Goal: Task Accomplishment & Management: Use online tool/utility

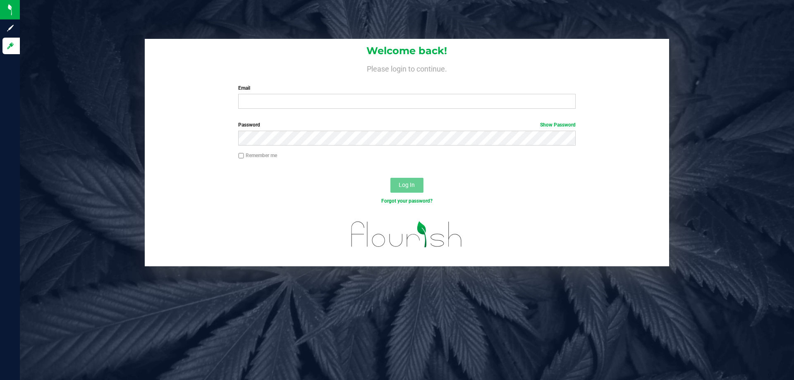
click at [376, 93] on div "Email Required Please format your email correctly." at bounding box center [406, 96] width 349 height 24
click at [374, 98] on input "Email" at bounding box center [406, 101] width 337 height 15
type input "[EMAIL_ADDRESS][DOMAIN_NAME]"
click at [390, 178] on button "Log In" at bounding box center [406, 185] width 33 height 15
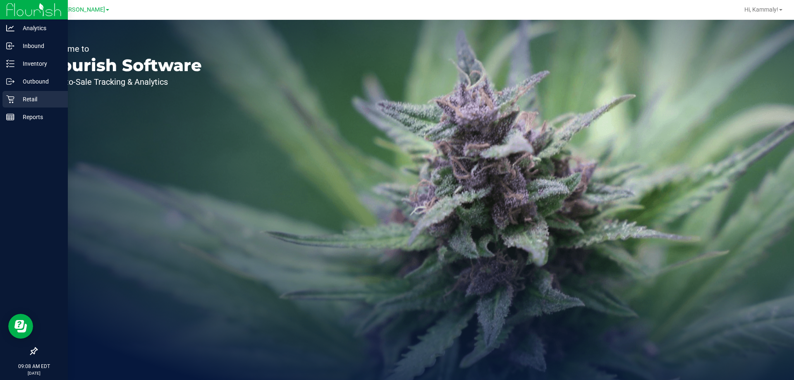
click at [4, 101] on div "Retail" at bounding box center [34, 99] width 65 height 17
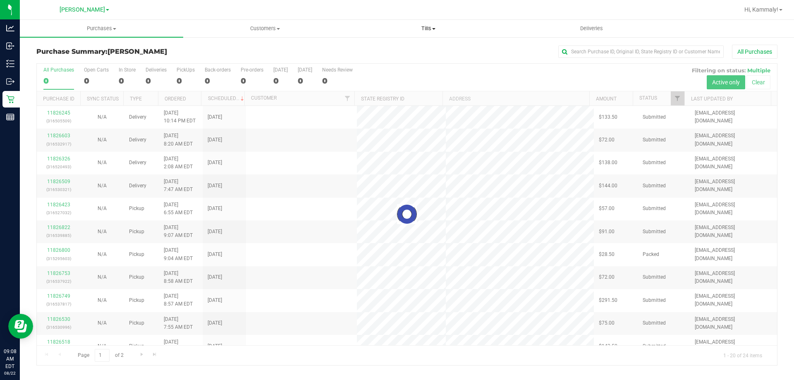
click at [440, 34] on uib-tab-heading "Tills Manage tills Reconcile e-payments" at bounding box center [428, 28] width 163 height 17
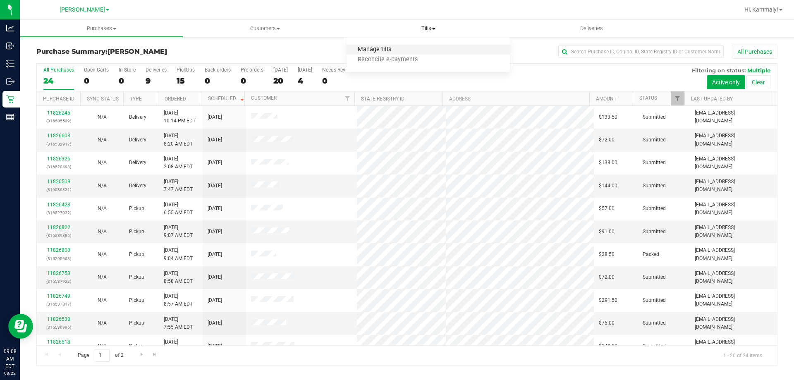
click at [367, 50] on span "Manage tills" at bounding box center [375, 49] width 56 height 7
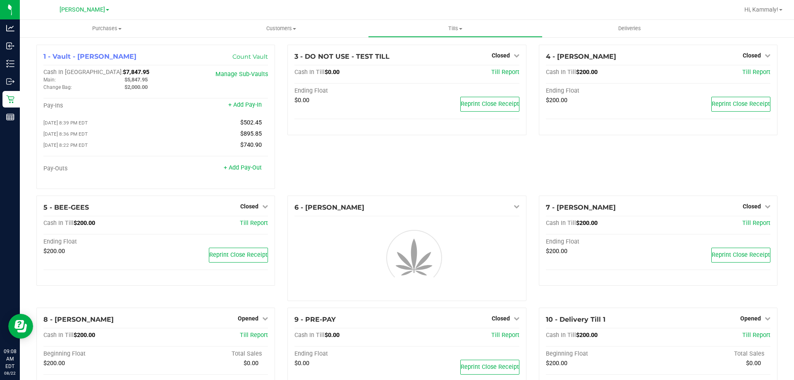
click at [753, 167] on div "4 - CONNIE-SMITH Closed Open Till Cash In Till $200.00 Till Report Ending Float…" at bounding box center [658, 120] width 251 height 151
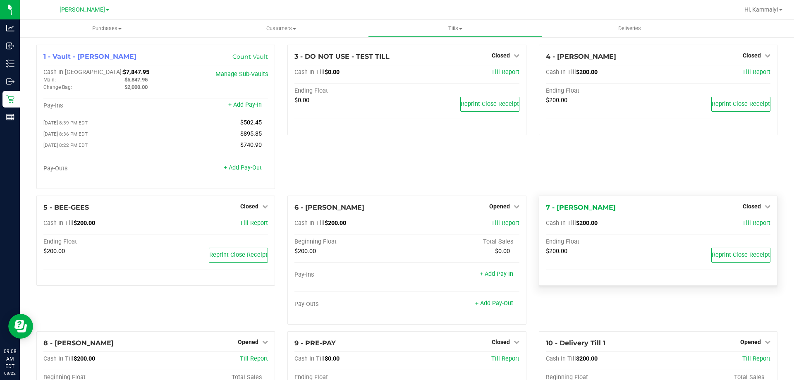
drag, startPoint x: 747, startPoint y: 202, endPoint x: 747, endPoint y: 207, distance: 5.0
click at [747, 202] on div "7 - DWIGHT-YOAKAM Closed Open Till Cash In Till $200.00 Till Report Ending Floa…" at bounding box center [658, 241] width 239 height 91
click at [747, 207] on span "Closed" at bounding box center [752, 206] width 18 height 7
click at [739, 231] on div at bounding box center [751, 230] width 61 height 2
click at [741, 225] on link "Open Till" at bounding box center [752, 223] width 22 height 7
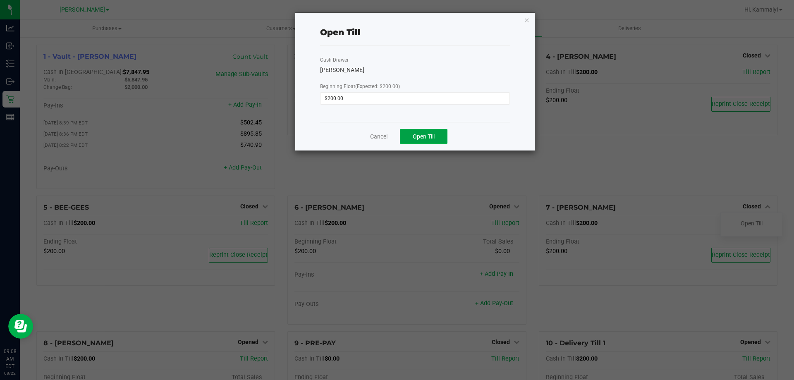
click at [426, 134] on span "Open Till" at bounding box center [424, 136] width 22 height 7
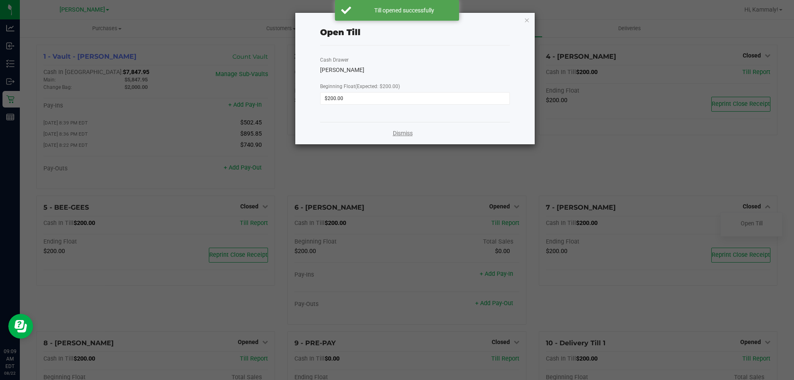
click at [407, 136] on link "Dismiss" at bounding box center [403, 133] width 20 height 9
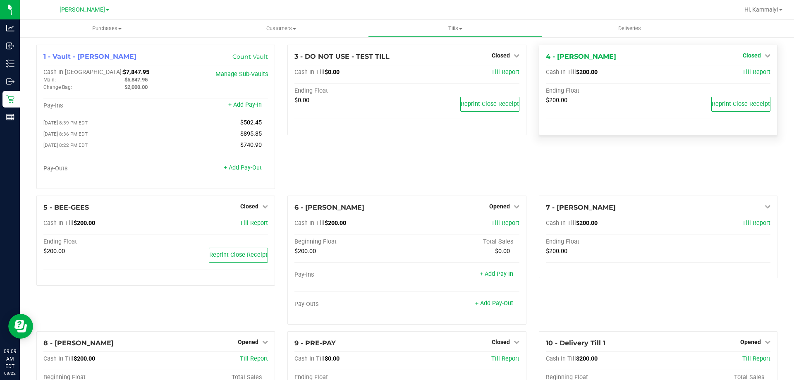
click at [748, 55] on span "Closed" at bounding box center [752, 55] width 18 height 7
click at [741, 72] on link "Open Till" at bounding box center [752, 72] width 22 height 7
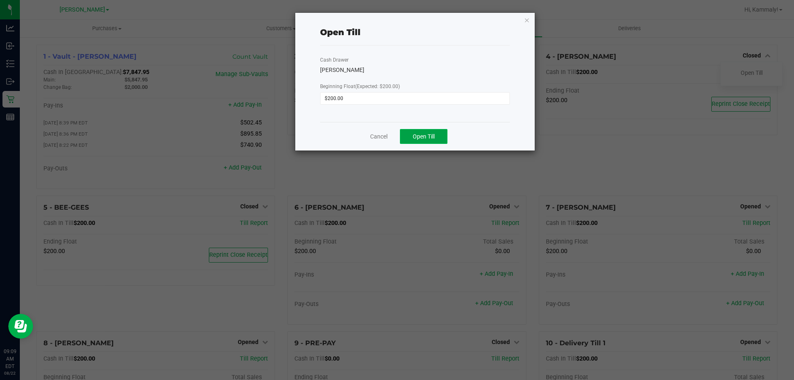
click at [421, 139] on span "Open Till" at bounding box center [424, 136] width 22 height 7
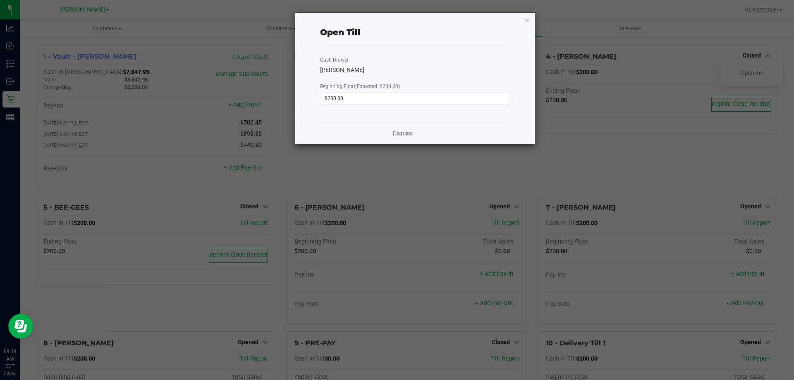
click at [401, 135] on link "Dismiss" at bounding box center [403, 133] width 20 height 9
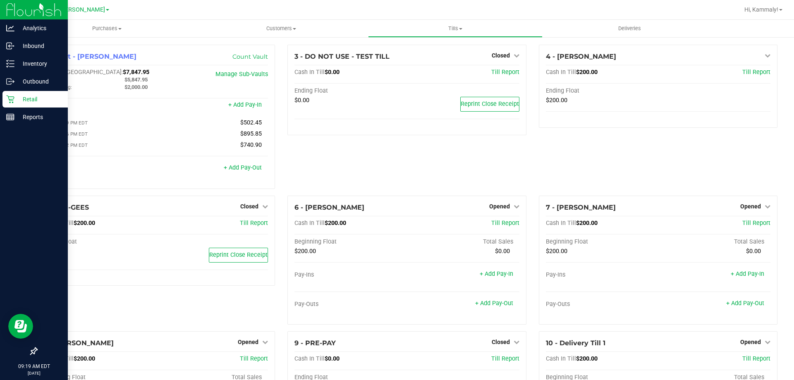
click at [13, 99] on icon at bounding box center [10, 100] width 8 height 8
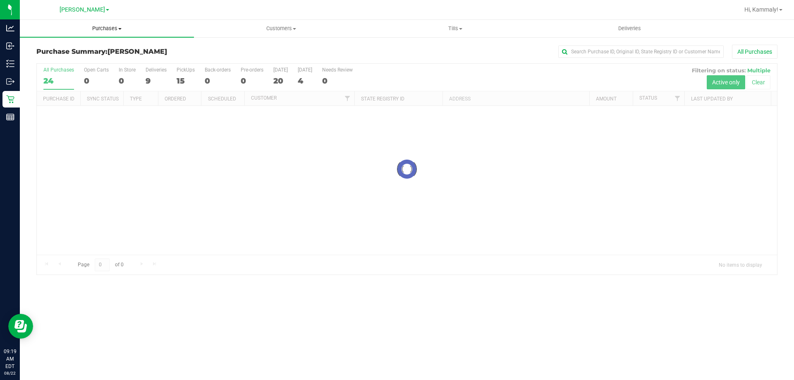
click at [104, 33] on uib-tab-heading "Purchases Summary of purchases Fulfillment All purchases" at bounding box center [107, 28] width 174 height 17
click at [92, 60] on li "Fulfillment" at bounding box center [107, 60] width 174 height 10
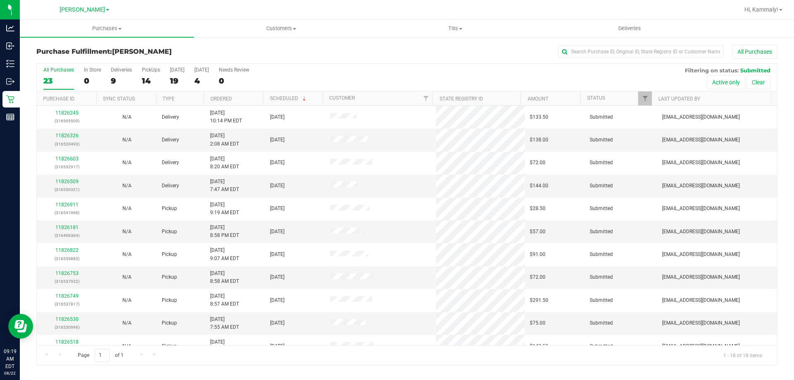
click at [244, 100] on th "Ordered" at bounding box center [233, 98] width 60 height 14
click at [184, 96] on th "Type" at bounding box center [180, 98] width 48 height 14
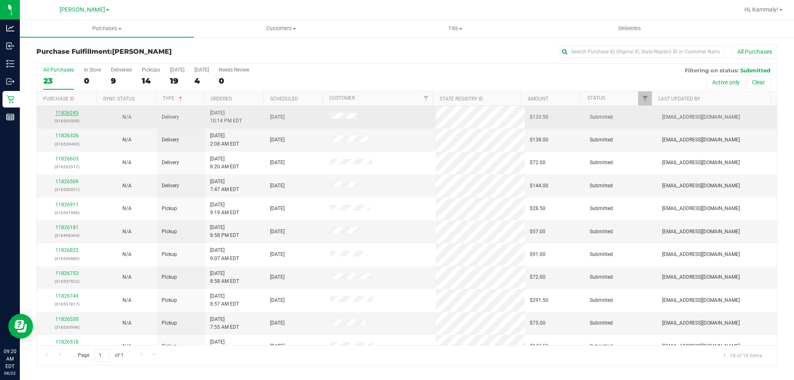
click at [65, 112] on link "11826245" at bounding box center [66, 113] width 23 height 6
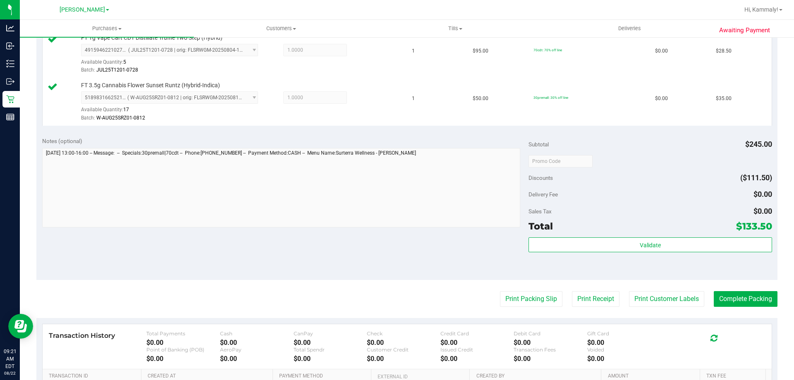
scroll to position [331, 0]
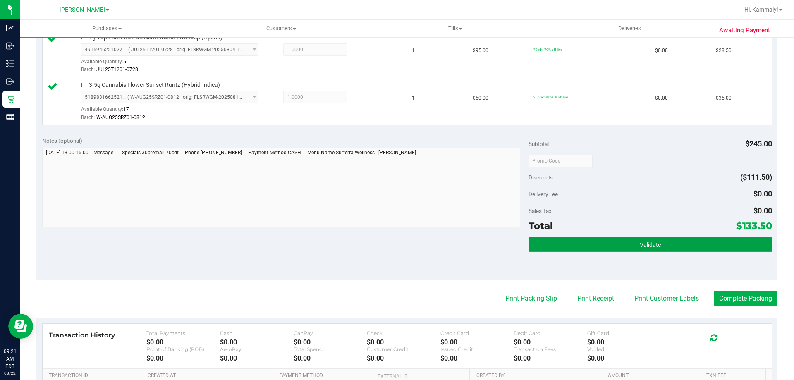
click at [614, 250] on button "Validate" at bounding box center [650, 244] width 243 height 15
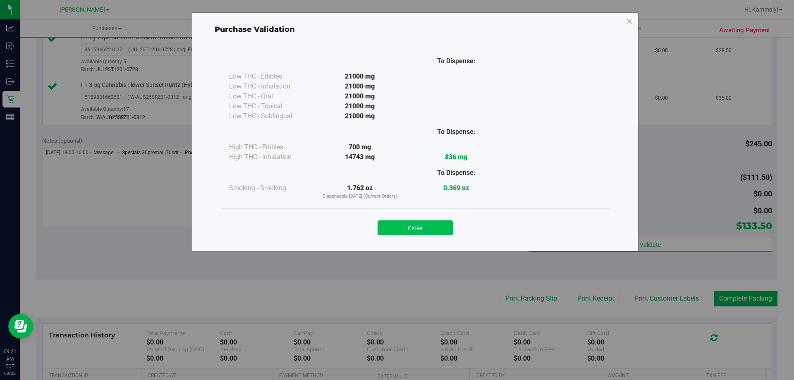
click at [416, 225] on button "Close" at bounding box center [415, 227] width 75 height 15
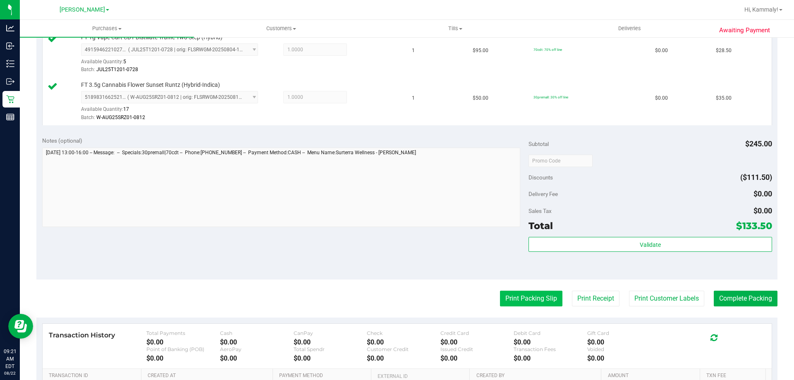
click at [500, 294] on button "Print Packing Slip" at bounding box center [531, 299] width 62 height 16
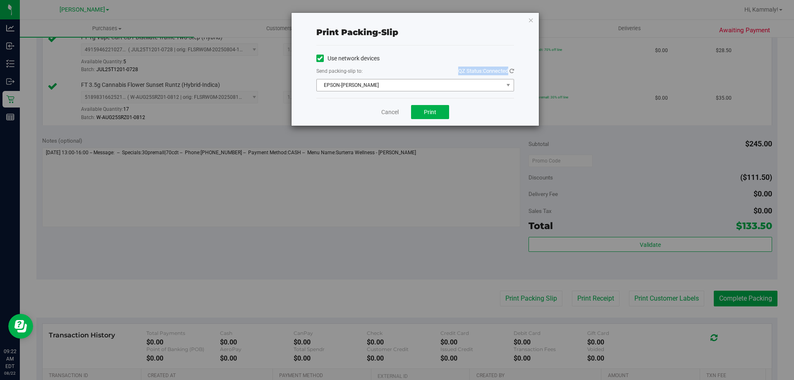
click at [417, 82] on div "Use network devices Send packing-slip to: QZ Status: Connected EPSON-BECK Choos…" at bounding box center [415, 71] width 198 height 39
click at [417, 84] on span "EPSON-BECK" at bounding box center [410, 85] width 187 height 12
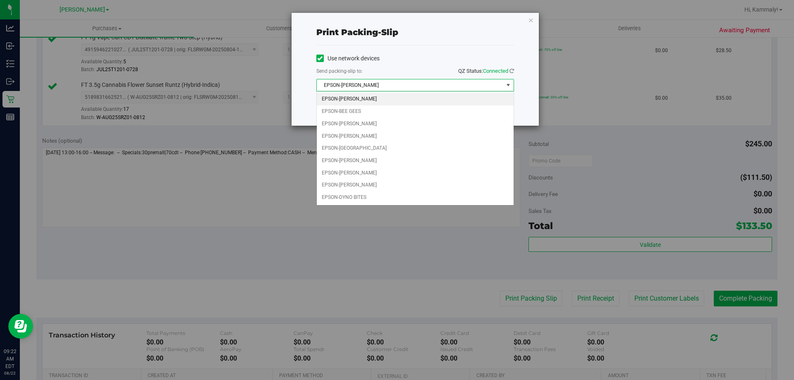
click at [417, 69] on div "Send packing-slip to: QZ Status: Connected" at bounding box center [415, 72] width 198 height 10
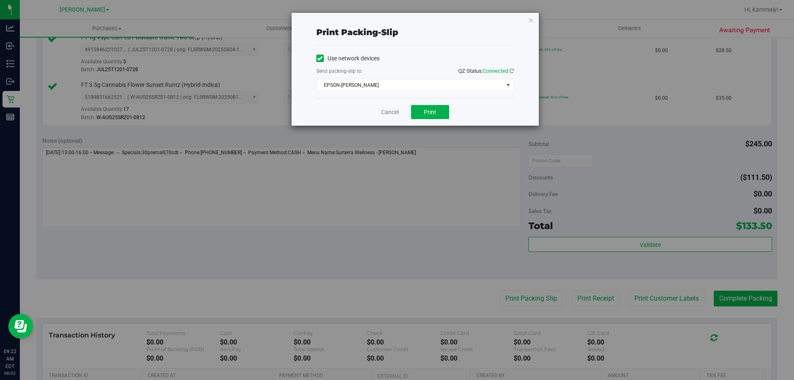
click at [417, 69] on div "Send packing-slip to: QZ Status: Connected" at bounding box center [415, 72] width 198 height 10
click at [395, 98] on div "Use network devices Send packing-slip to: QZ Status: Connected EPSON-BECK Choos…" at bounding box center [415, 71] width 198 height 53
click at [395, 91] on div "Use network devices Send packing-slip to: QZ Status: Connected EPSON-BECK Choos…" at bounding box center [415, 71] width 198 height 53
click at [398, 86] on span "EPSON-BECK" at bounding box center [410, 85] width 187 height 12
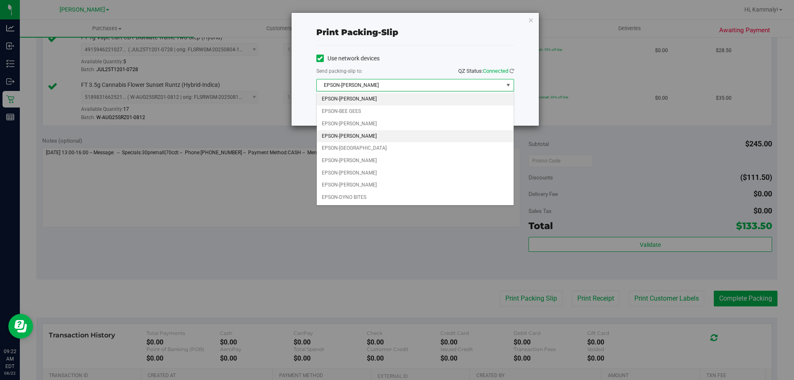
click at [382, 140] on li "EPSON-CHARLIE SIMPSON" at bounding box center [415, 136] width 197 height 12
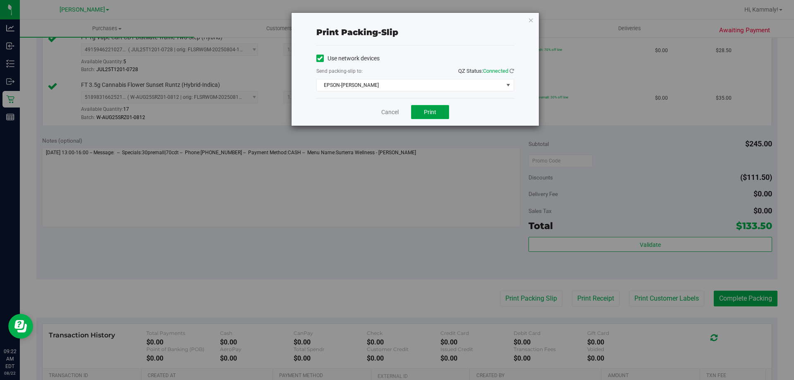
click at [436, 114] on span "Print" at bounding box center [430, 112] width 12 height 7
click at [388, 116] on link "Cancel" at bounding box center [389, 112] width 17 height 9
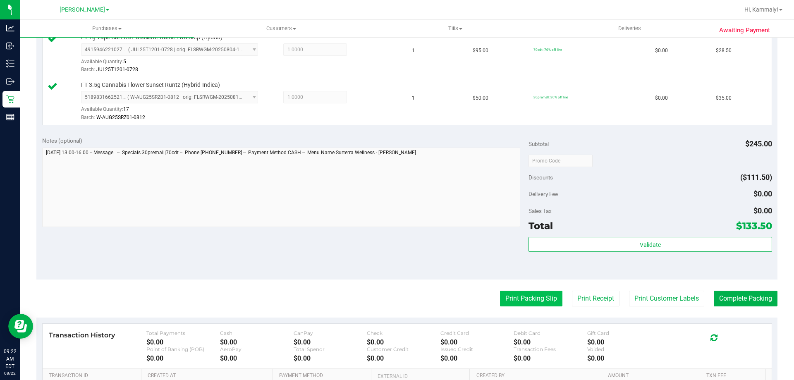
click at [522, 292] on button "Print Packing Slip" at bounding box center [531, 299] width 62 height 16
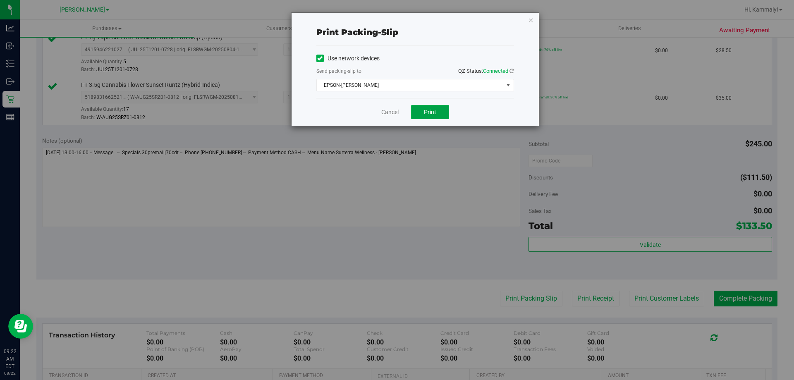
click at [420, 117] on button "Print" at bounding box center [430, 112] width 38 height 14
click at [389, 112] on link "Cancel" at bounding box center [389, 112] width 17 height 9
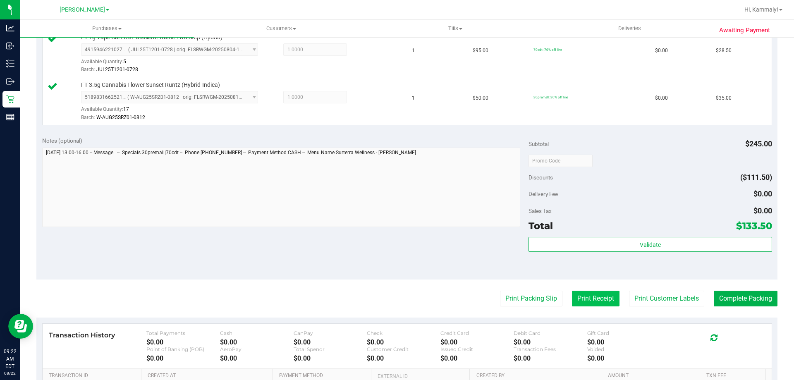
click at [596, 304] on button "Print Receipt" at bounding box center [596, 299] width 48 height 16
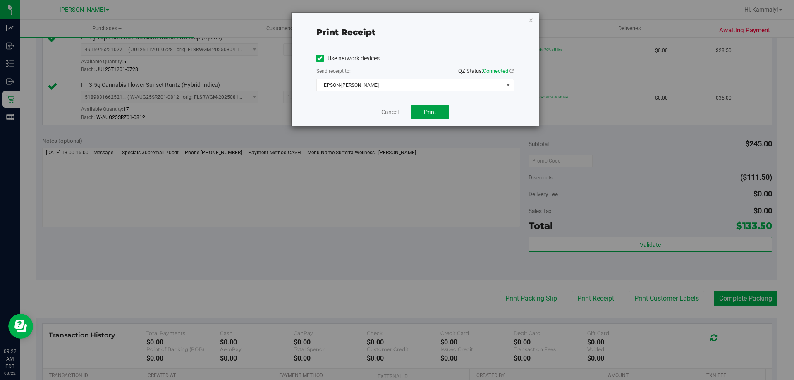
click at [437, 115] on button "Print" at bounding box center [430, 112] width 38 height 14
click at [386, 114] on link "Cancel" at bounding box center [389, 112] width 17 height 9
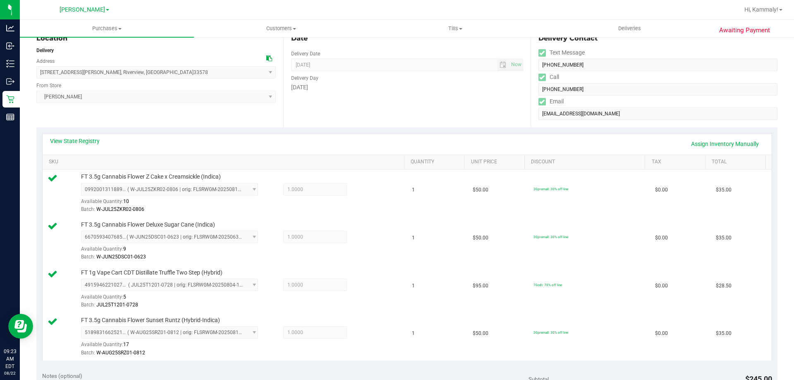
scroll to position [0, 0]
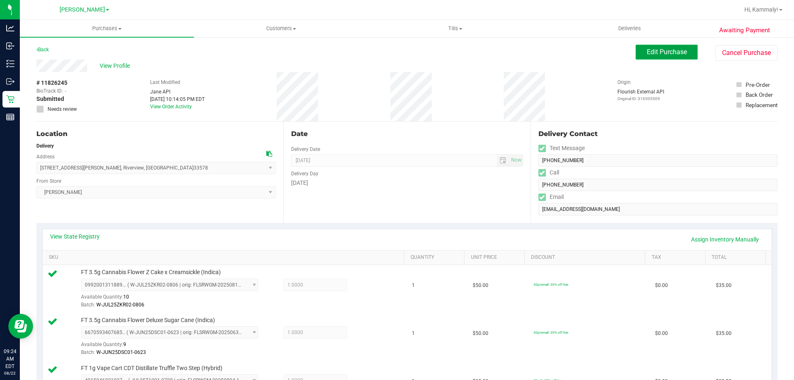
click at [641, 45] on button "Edit Purchase" at bounding box center [667, 52] width 62 height 15
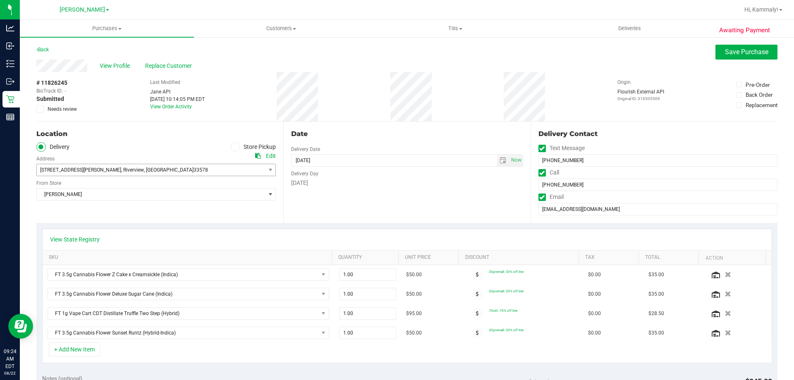
click at [148, 167] on span "6017 Terri Cayle Ct , Riverview , FL 33578" at bounding box center [145, 170] width 217 height 12
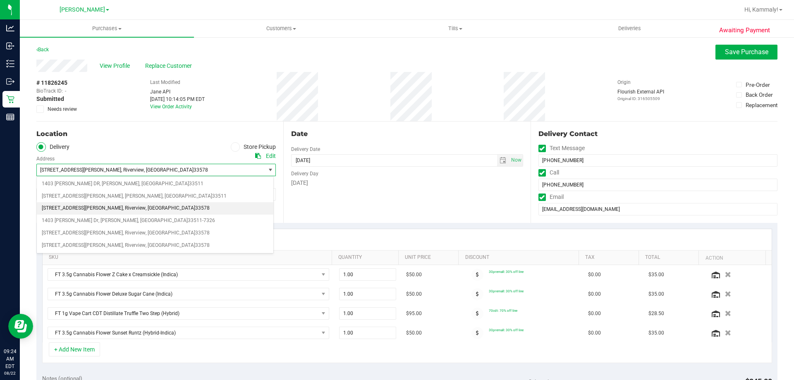
click at [195, 208] on span "33578" at bounding box center [202, 208] width 14 height 11
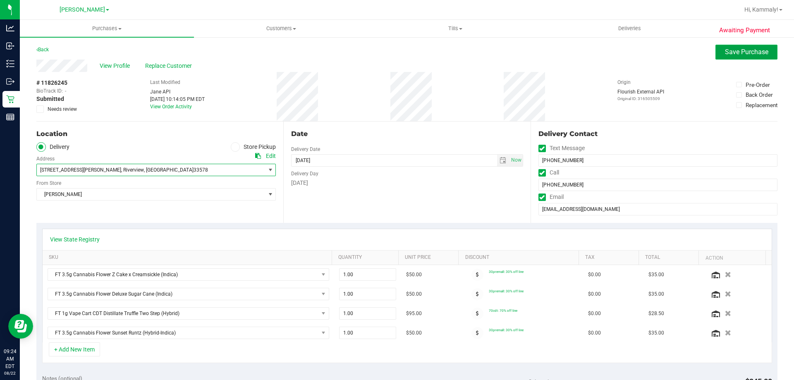
click at [742, 55] on span "Save Purchase" at bounding box center [746, 52] width 43 height 8
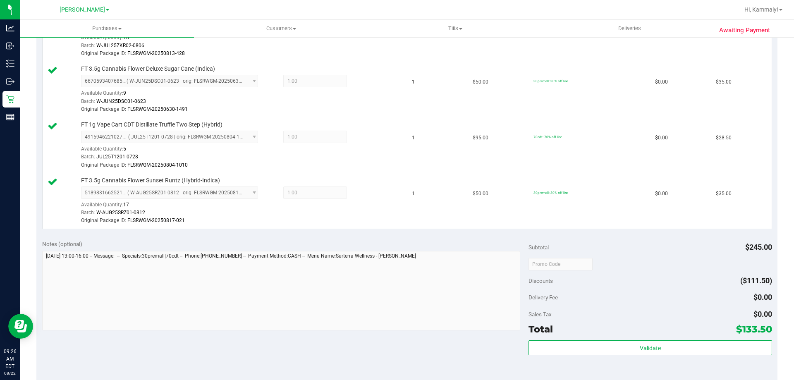
scroll to position [289, 0]
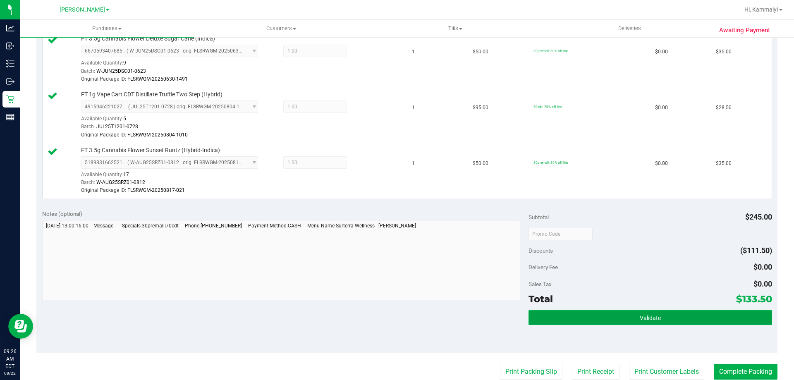
click at [599, 314] on button "Validate" at bounding box center [650, 317] width 243 height 15
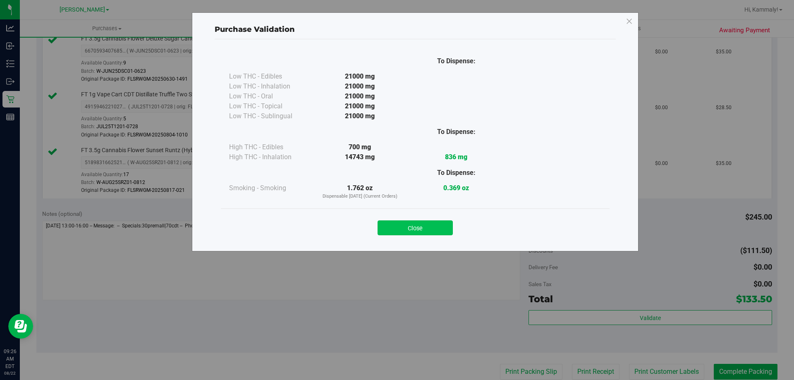
click at [433, 232] on button "Close" at bounding box center [415, 227] width 75 height 15
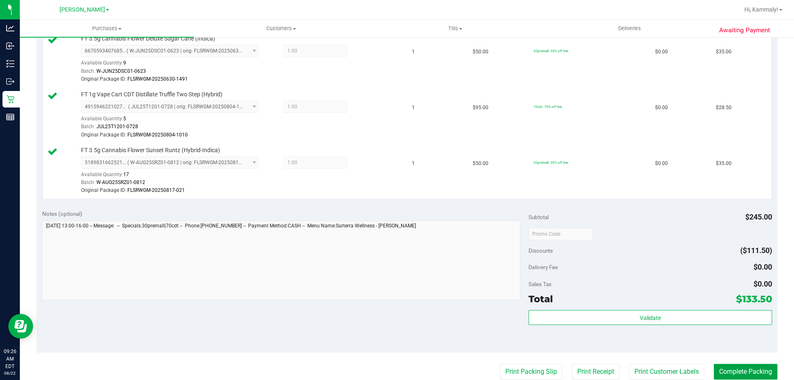
click at [722, 375] on button "Complete Packing" at bounding box center [746, 372] width 64 height 16
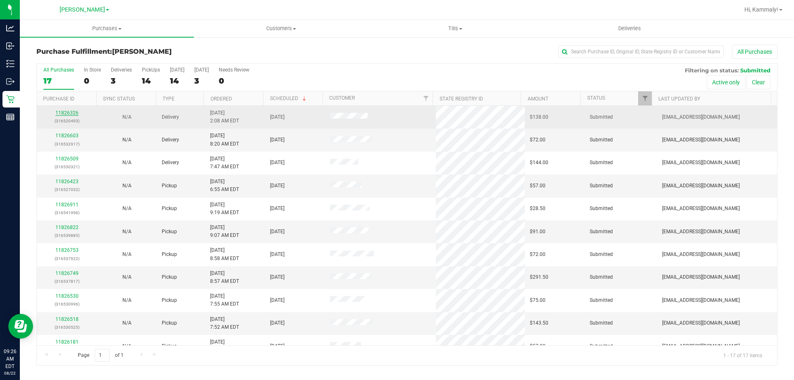
click at [64, 115] on link "11826326" at bounding box center [66, 113] width 23 height 6
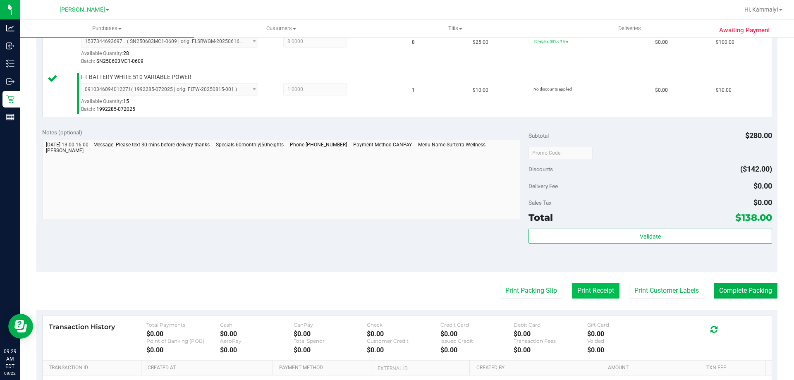
scroll to position [372, 0]
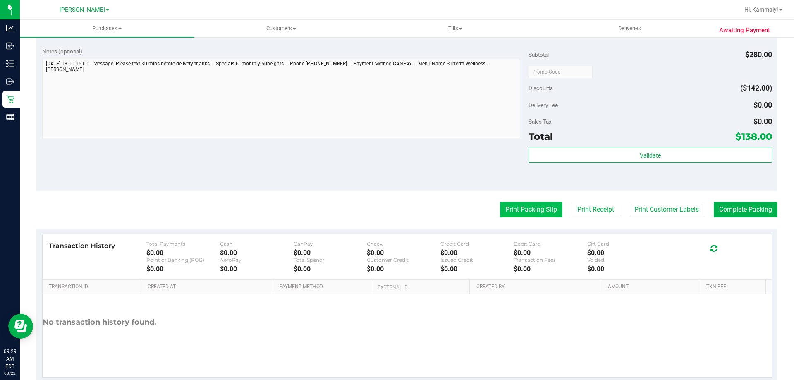
click at [546, 209] on button "Print Packing Slip" at bounding box center [531, 210] width 62 height 16
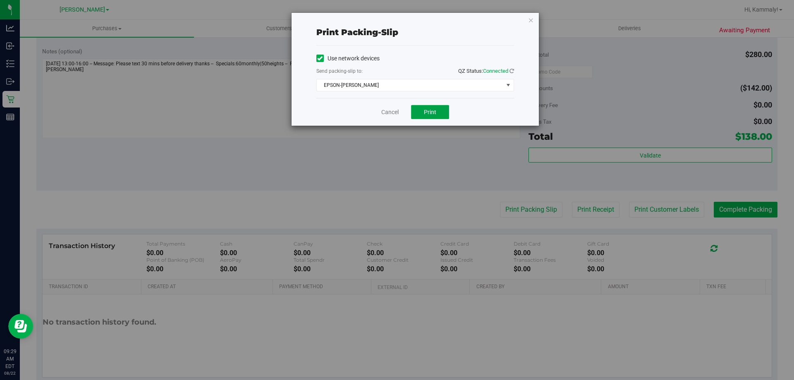
click at [427, 108] on button "Print" at bounding box center [430, 112] width 38 height 14
click at [429, 109] on span "Print" at bounding box center [430, 112] width 12 height 7
click at [393, 116] on link "Cancel" at bounding box center [389, 112] width 17 height 9
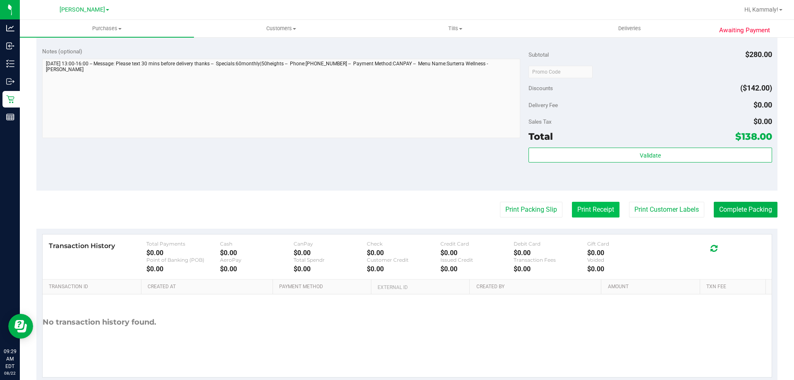
click at [580, 209] on button "Print Receipt" at bounding box center [596, 210] width 48 height 16
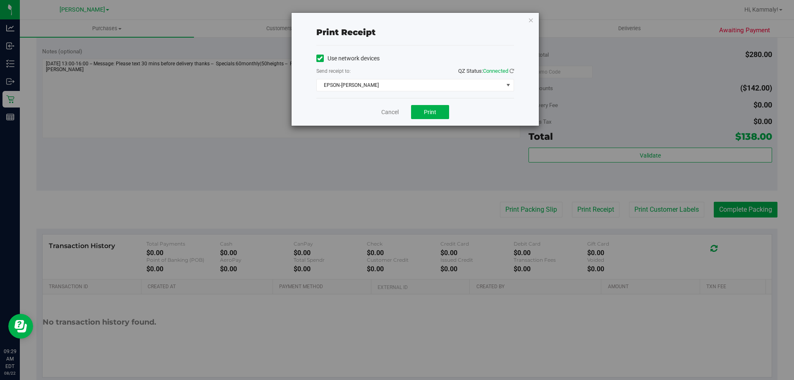
click at [428, 103] on div "Cancel Print" at bounding box center [415, 112] width 198 height 28
click at [424, 109] on span "Print" at bounding box center [430, 112] width 12 height 7
click at [392, 110] on link "Cancel" at bounding box center [389, 112] width 17 height 9
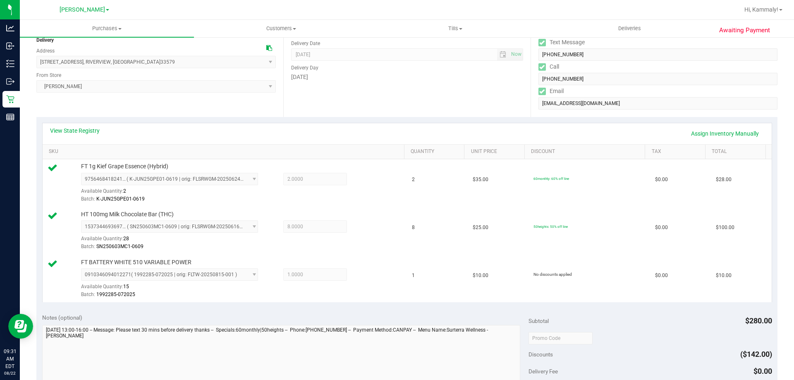
scroll to position [165, 0]
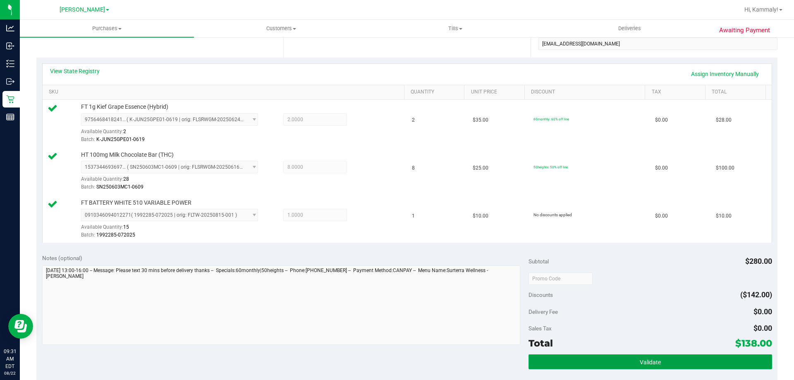
click at [648, 356] on button "Validate" at bounding box center [650, 361] width 243 height 15
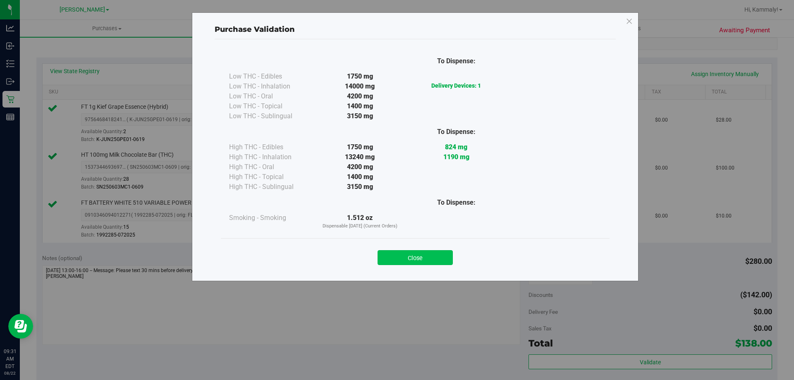
click at [403, 262] on button "Close" at bounding box center [415, 257] width 75 height 15
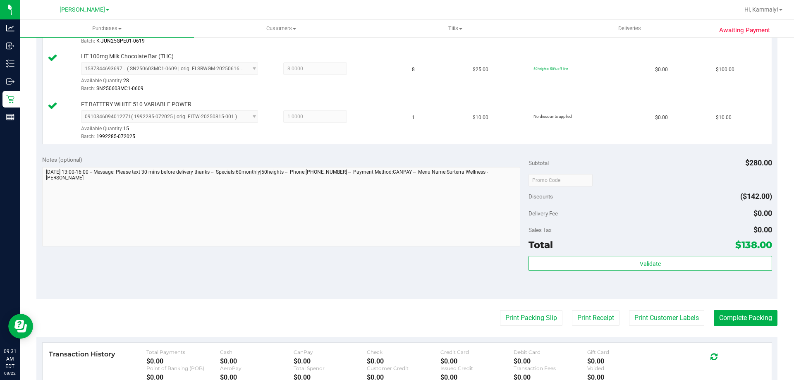
scroll to position [268, 0]
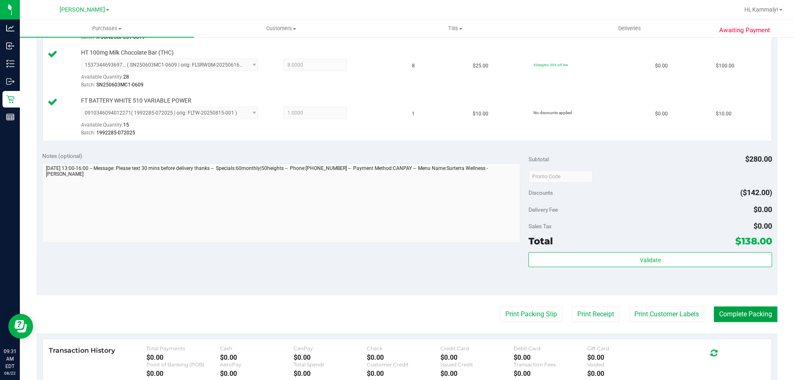
click at [729, 311] on button "Complete Packing" at bounding box center [746, 314] width 64 height 16
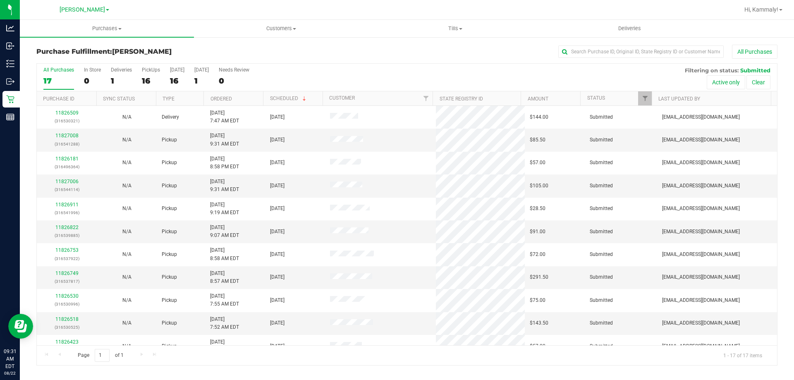
click at [253, 100] on th "Ordered" at bounding box center [233, 98] width 60 height 14
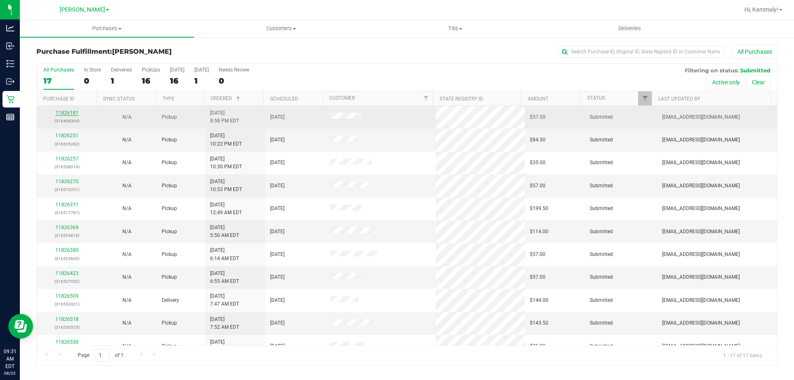
click at [72, 115] on link "11826181" at bounding box center [66, 113] width 23 height 6
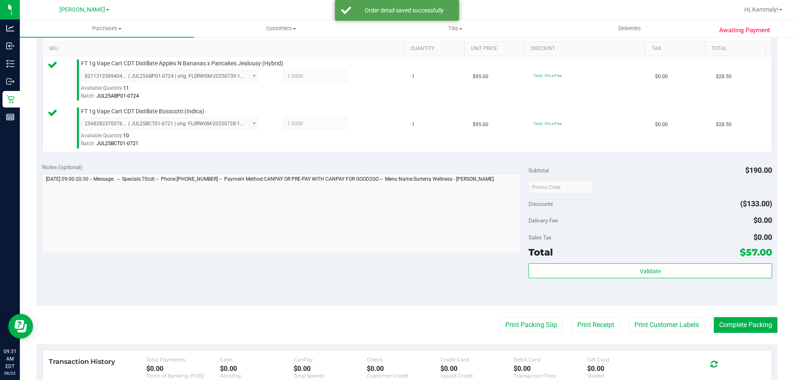
scroll to position [248, 0]
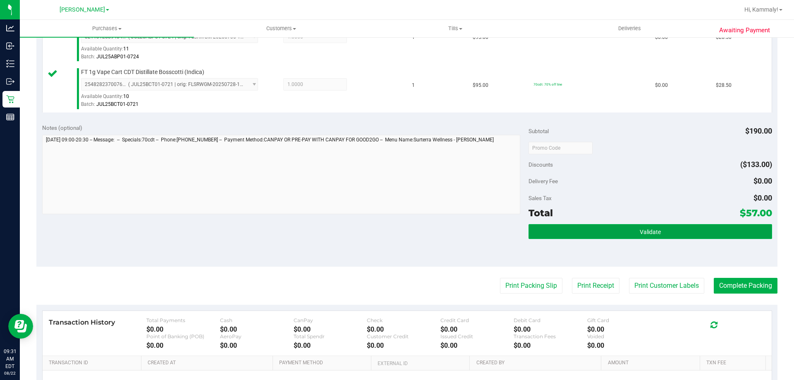
click at [634, 238] on button "Validate" at bounding box center [650, 231] width 243 height 15
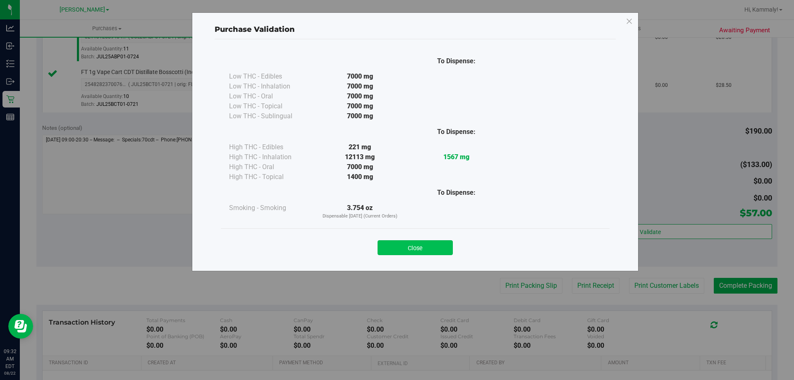
drag, startPoint x: 395, startPoint y: 248, endPoint x: 466, endPoint y: 239, distance: 71.2
click at [395, 248] on button "Close" at bounding box center [415, 247] width 75 height 15
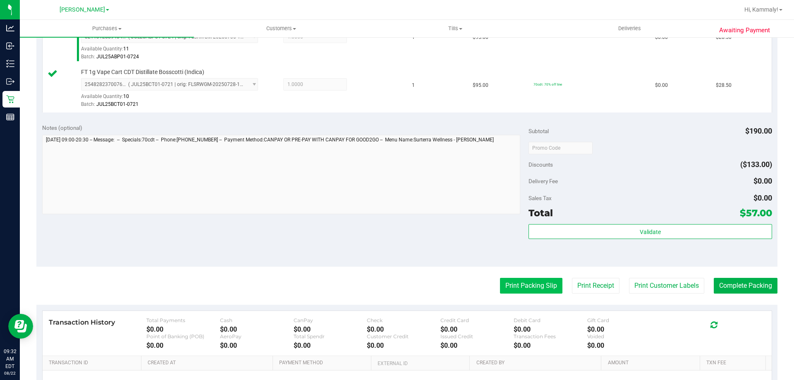
click at [515, 284] on button "Print Packing Slip" at bounding box center [531, 286] width 62 height 16
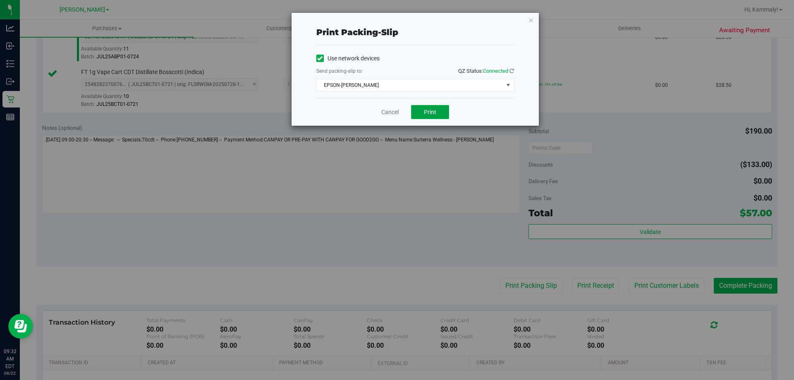
click at [434, 115] on span "Print" at bounding box center [430, 112] width 12 height 7
click at [387, 109] on link "Cancel" at bounding box center [389, 112] width 17 height 9
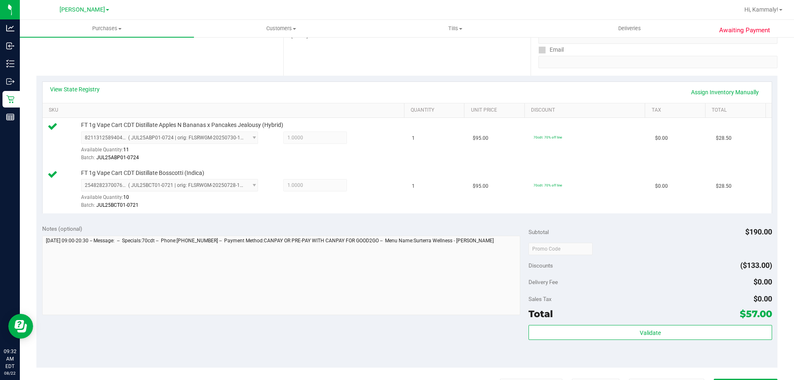
scroll to position [252, 0]
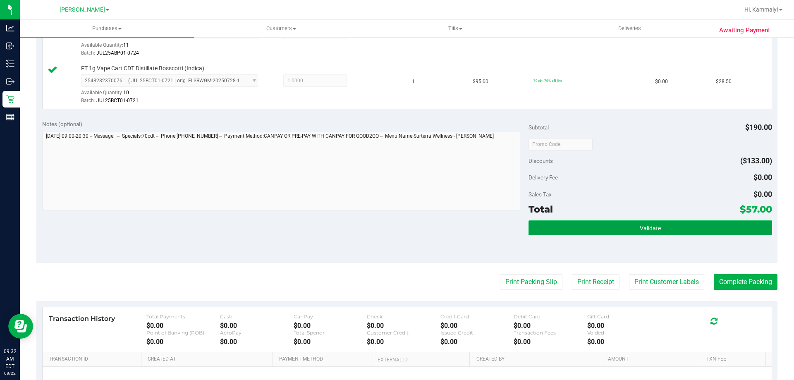
click at [662, 234] on button "Validate" at bounding box center [650, 227] width 243 height 15
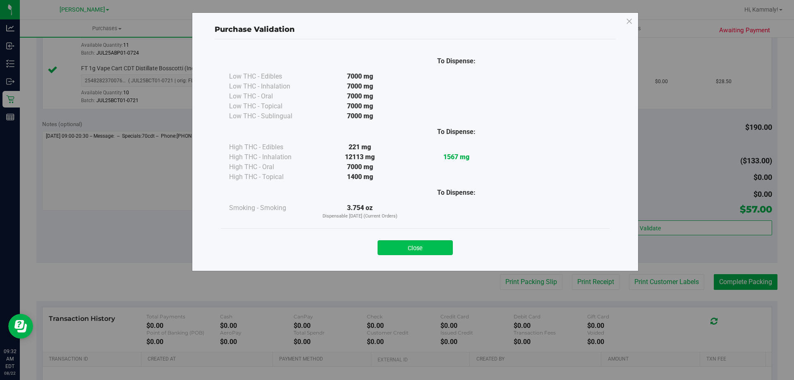
click at [426, 241] on button "Close" at bounding box center [415, 247] width 75 height 15
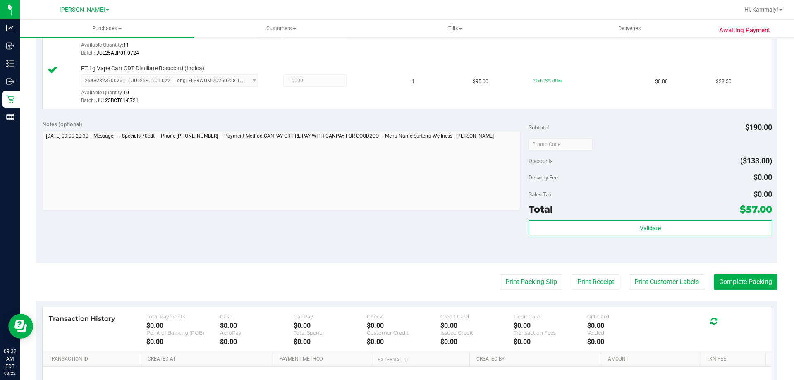
click at [781, 298] on div "Awaiting Payment Back Edit Purchase Cancel Purchase View Profile # 11826181 Bio…" at bounding box center [407, 129] width 774 height 688
click at [740, 297] on purchase-details "Back Edit Purchase Cancel Purchase View Profile # 11826181 BioTrack ID: - Submi…" at bounding box center [406, 124] width 741 height 663
click at [735, 283] on button "Complete Packing" at bounding box center [746, 282] width 64 height 16
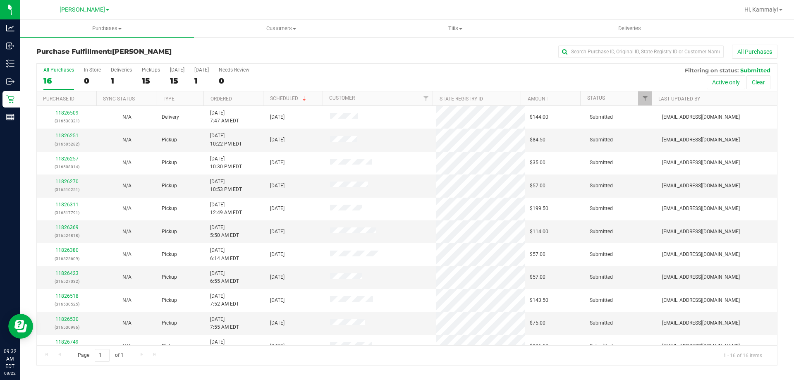
click at [234, 91] on div "All Purchases 16 In Store 0 Deliveries 1 PickUps 15 Today 15 Tomorrow 1 Needs R…" at bounding box center [407, 78] width 740 height 28
click at [236, 98] on th "Ordered" at bounding box center [233, 98] width 60 height 14
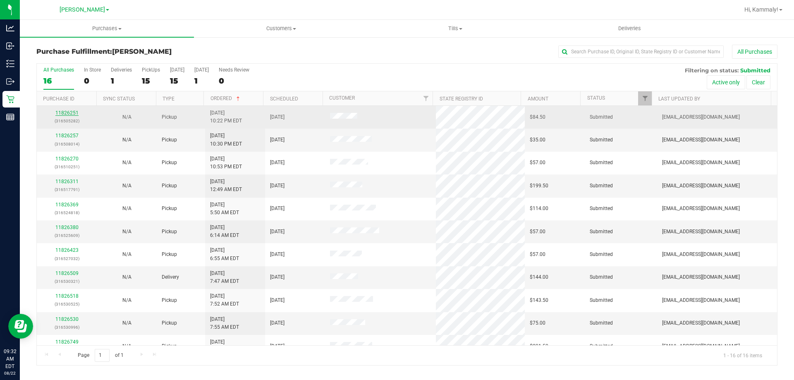
click at [73, 115] on link "11826251" at bounding box center [66, 113] width 23 height 6
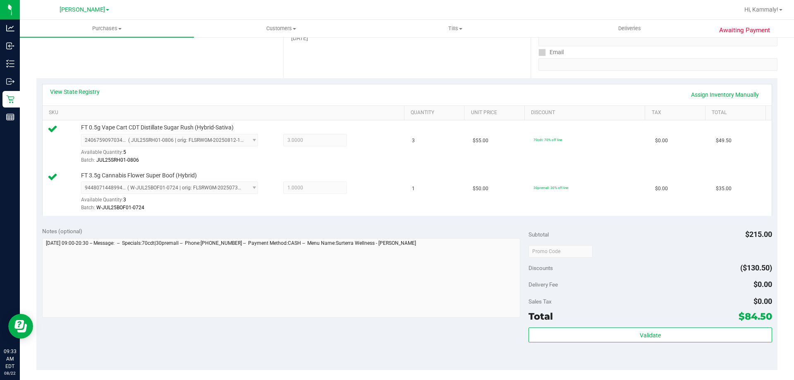
scroll to position [165, 0]
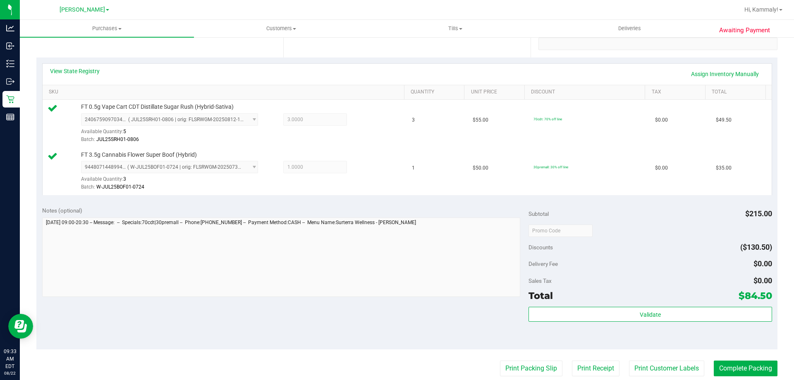
click at [582, 322] on div "Validate" at bounding box center [650, 325] width 243 height 37
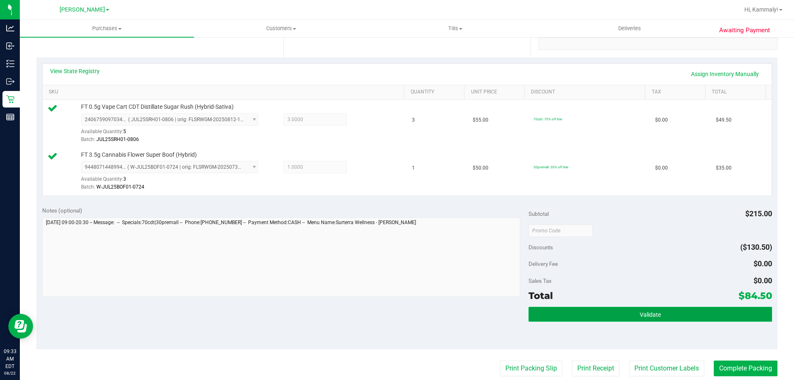
click at [586, 311] on button "Validate" at bounding box center [650, 314] width 243 height 15
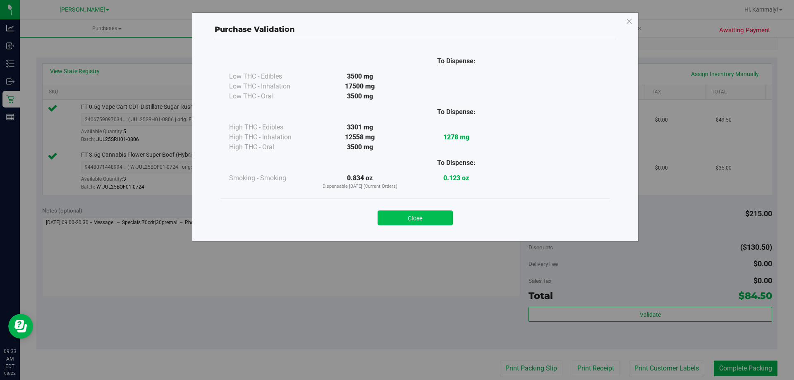
click at [426, 216] on button "Close" at bounding box center [415, 218] width 75 height 15
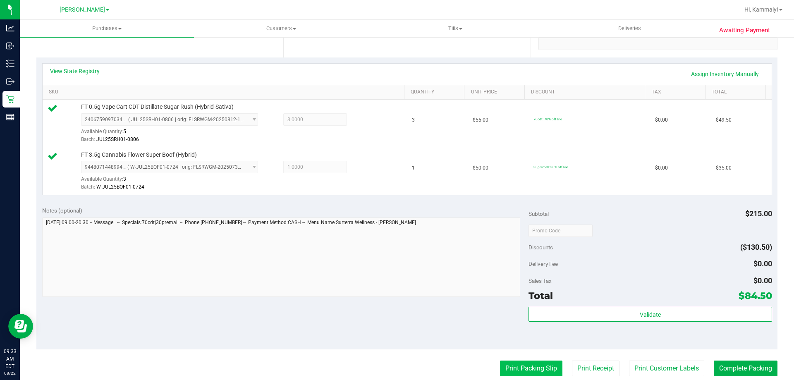
click at [515, 363] on button "Print Packing Slip" at bounding box center [531, 369] width 62 height 16
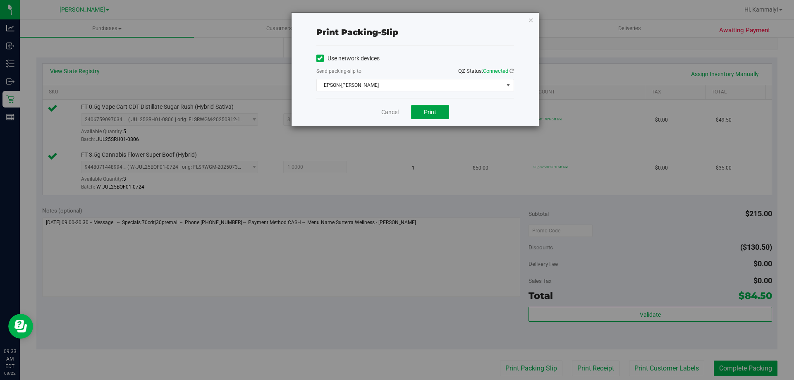
click at [430, 109] on span "Print" at bounding box center [430, 112] width 12 height 7
click at [387, 111] on link "Cancel" at bounding box center [389, 112] width 17 height 9
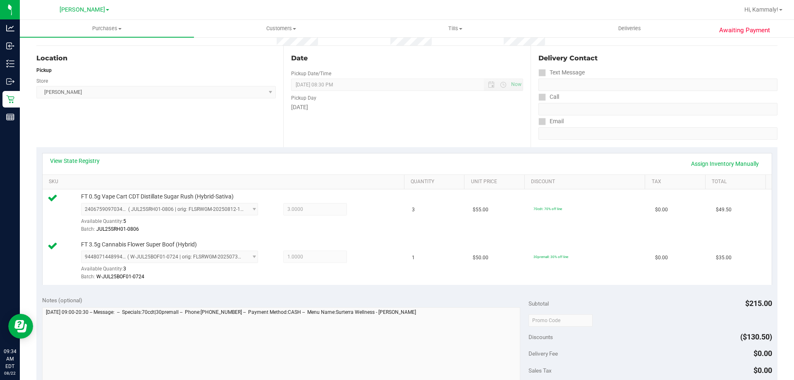
scroll to position [178, 0]
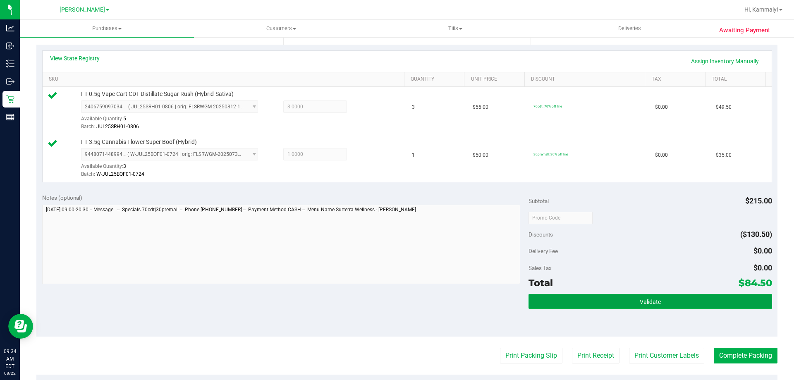
click at [639, 297] on button "Validate" at bounding box center [650, 301] width 243 height 15
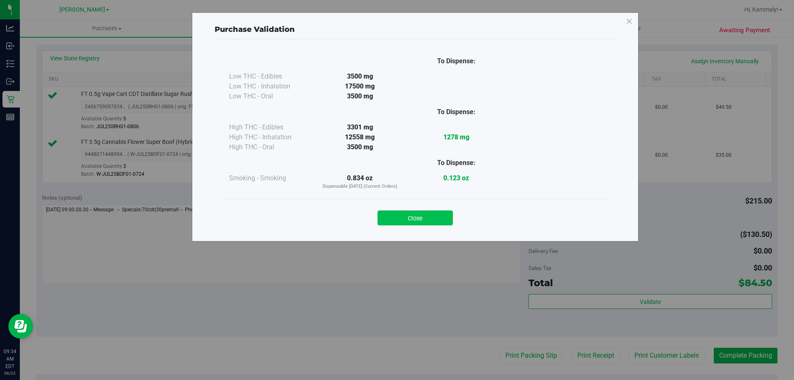
click at [421, 214] on button "Close" at bounding box center [415, 218] width 75 height 15
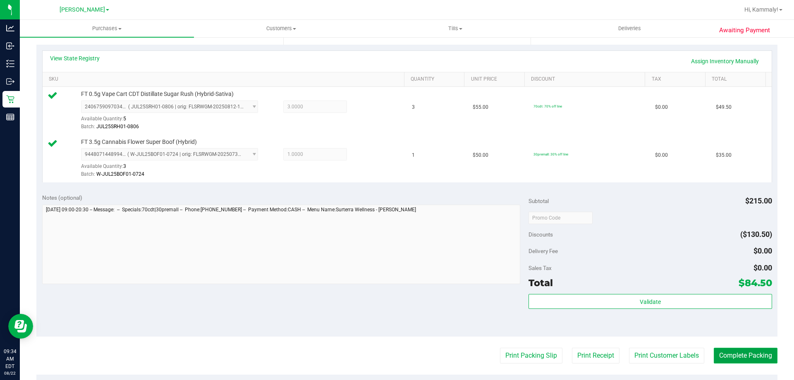
click at [735, 350] on button "Complete Packing" at bounding box center [746, 356] width 64 height 16
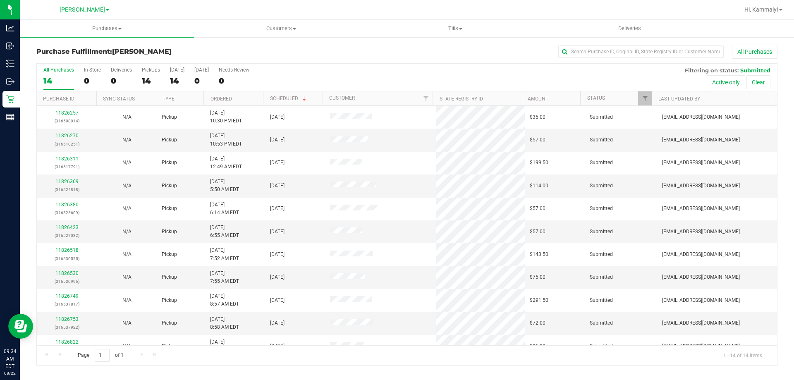
drag, startPoint x: 264, startPoint y: 96, endPoint x: 252, endPoint y: 100, distance: 12.7
click at [263, 96] on div at bounding box center [263, 98] width 4 height 14
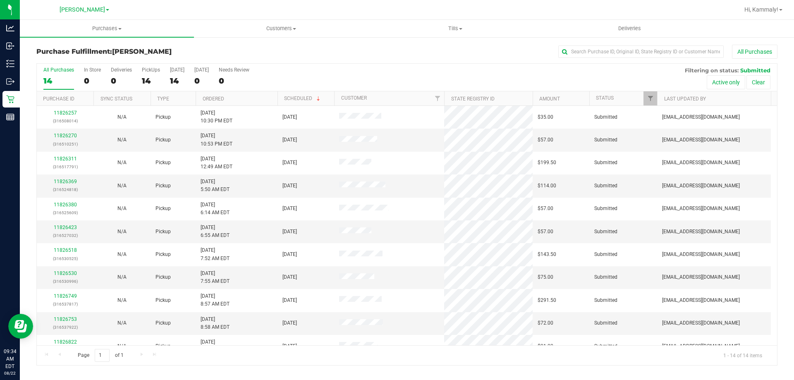
click at [252, 100] on th "Ordered" at bounding box center [237, 98] width 82 height 14
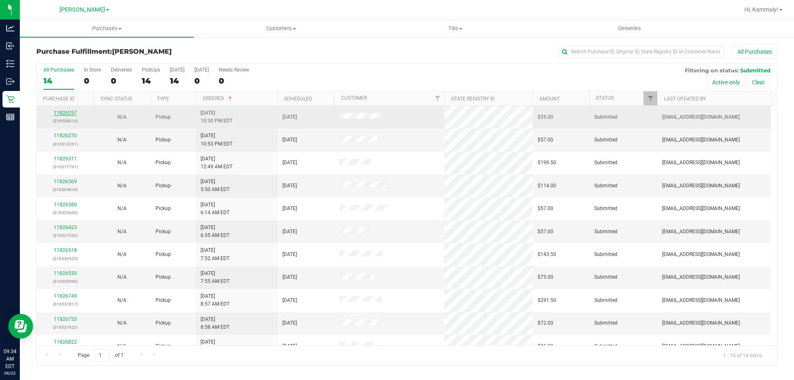
click at [68, 111] on link "11826257" at bounding box center [65, 113] width 23 height 6
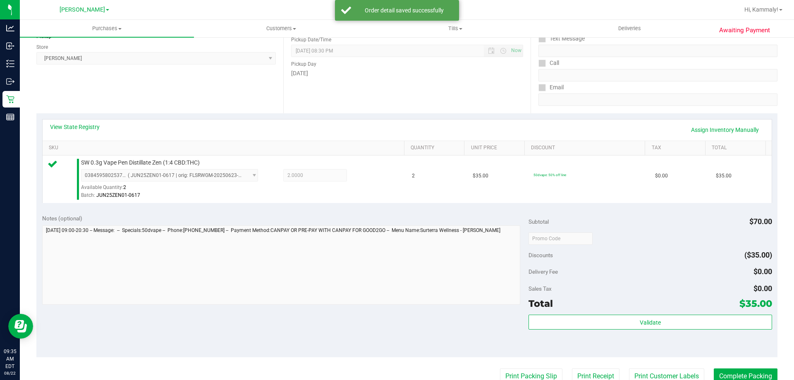
scroll to position [124, 0]
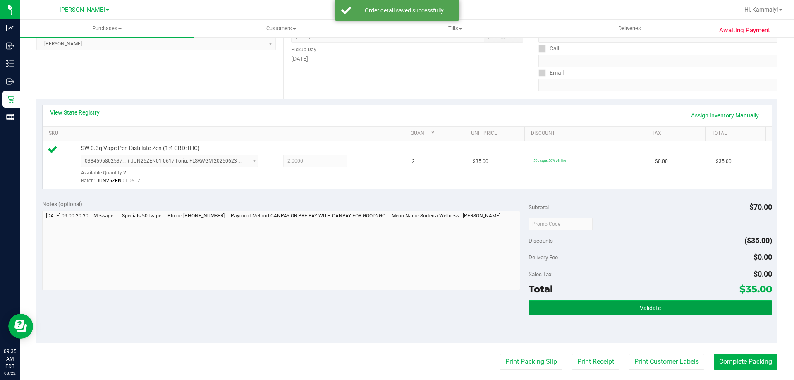
click at [624, 308] on button "Validate" at bounding box center [650, 307] width 243 height 15
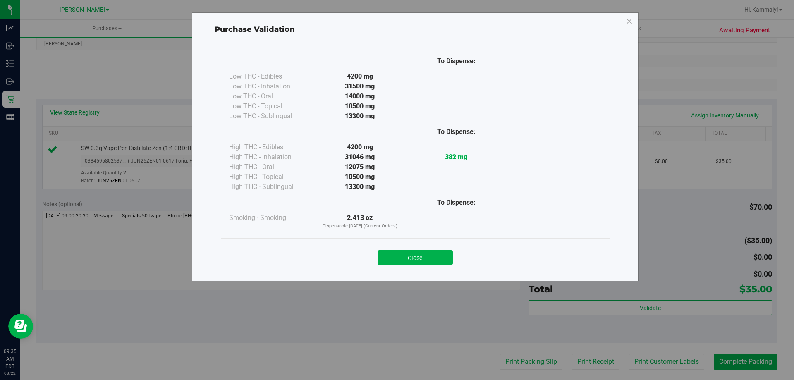
drag, startPoint x: 392, startPoint y: 260, endPoint x: 400, endPoint y: 257, distance: 8.8
click at [393, 259] on button "Close" at bounding box center [415, 257] width 75 height 15
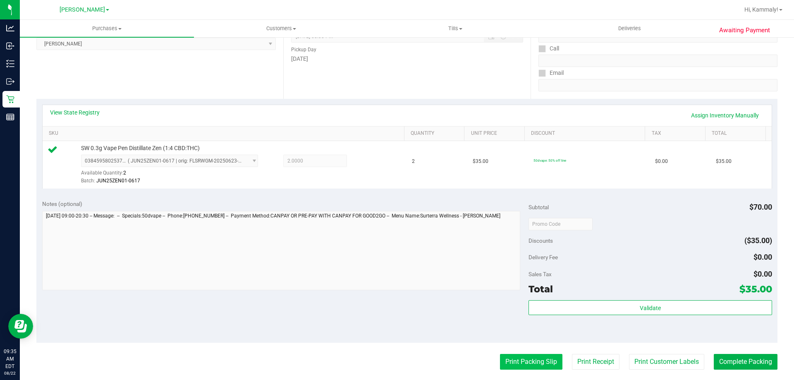
click at [521, 356] on button "Print Packing Slip" at bounding box center [531, 362] width 62 height 16
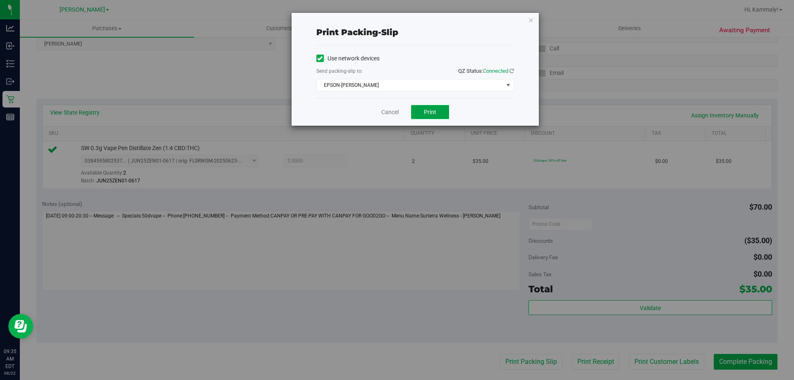
click at [436, 114] on button "Print" at bounding box center [430, 112] width 38 height 14
click at [386, 114] on link "Cancel" at bounding box center [389, 112] width 17 height 9
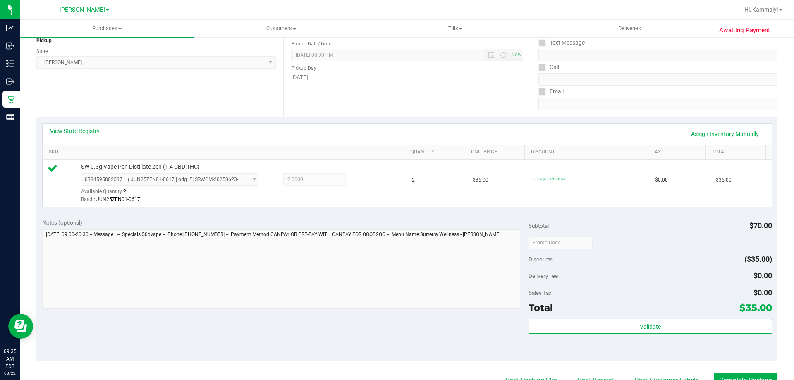
scroll to position [183, 0]
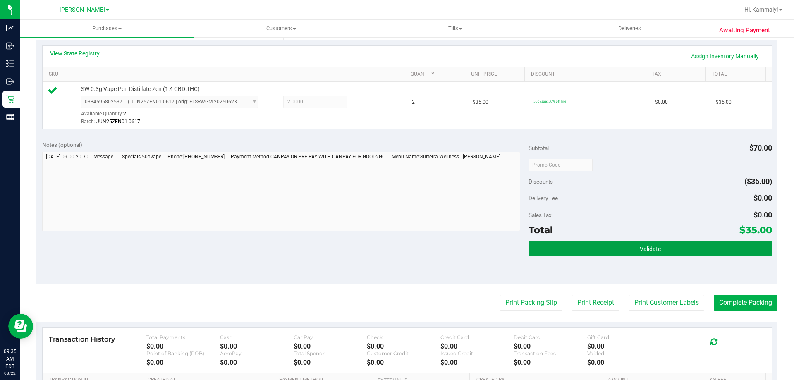
click at [687, 246] on button "Validate" at bounding box center [650, 248] width 243 height 15
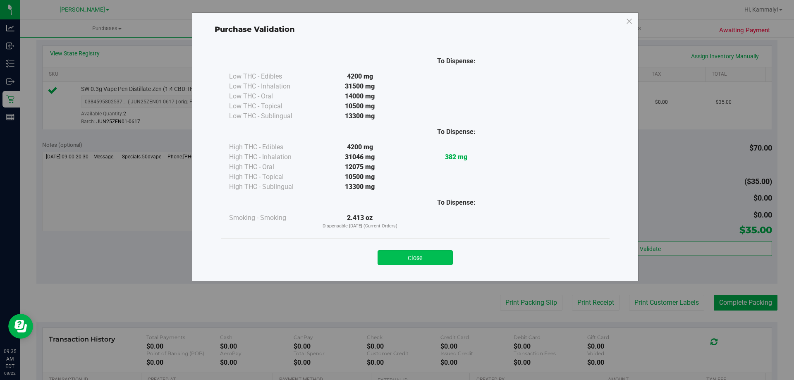
click at [436, 253] on button "Close" at bounding box center [415, 257] width 75 height 15
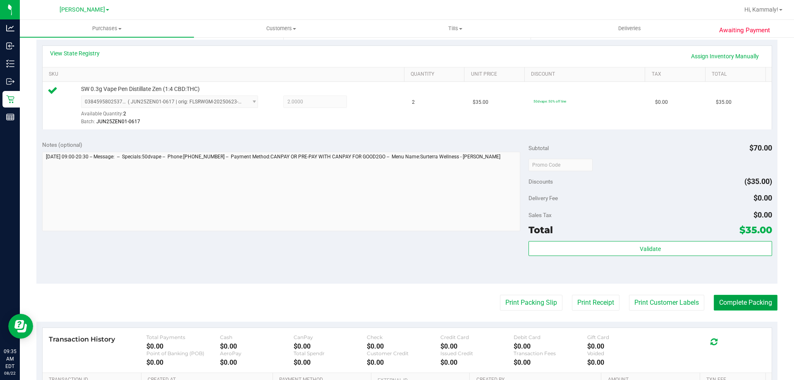
click at [754, 301] on button "Complete Packing" at bounding box center [746, 303] width 64 height 16
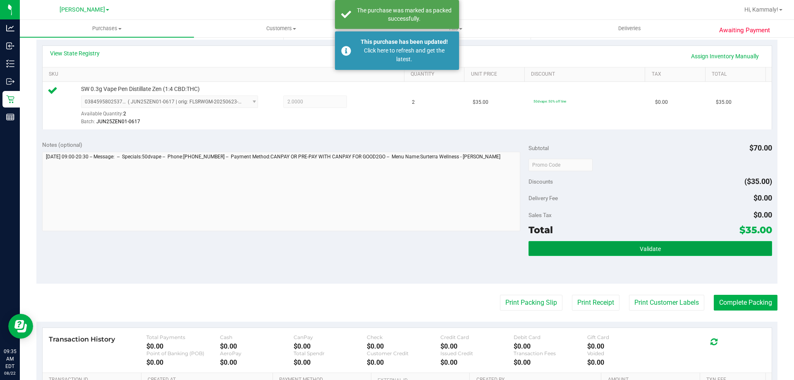
click at [572, 253] on button "Validate" at bounding box center [650, 248] width 243 height 15
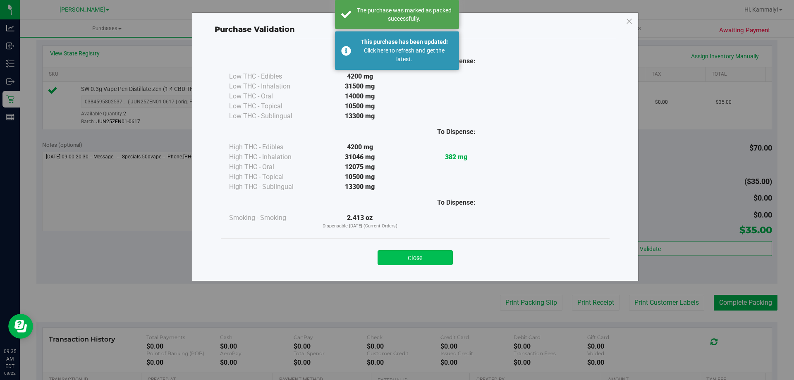
click at [414, 259] on button "Close" at bounding box center [415, 257] width 75 height 15
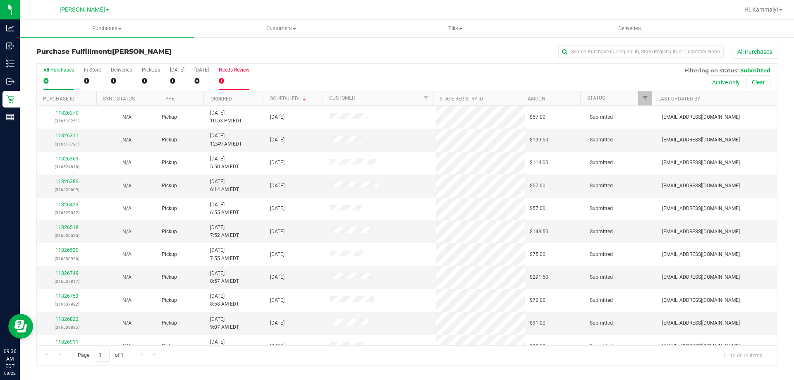
click at [235, 88] on label "Needs Review 0" at bounding box center [234, 78] width 31 height 23
click at [0, 0] on input "Needs Review 0" at bounding box center [0, 0] width 0 height 0
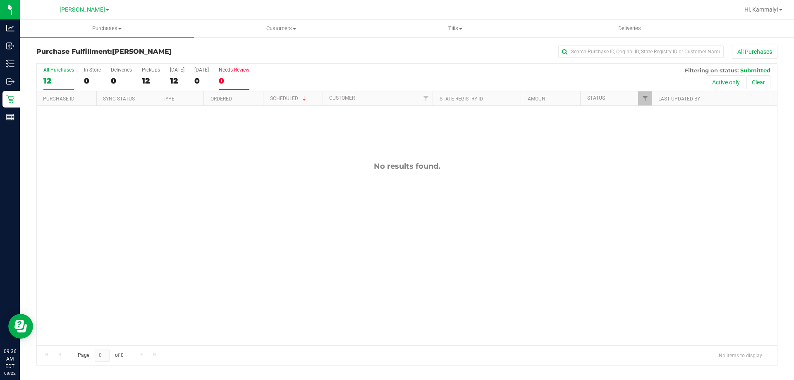
click at [62, 77] on div "12" at bounding box center [58, 81] width 31 height 10
click at [0, 0] on input "All Purchases 12" at bounding box center [0, 0] width 0 height 0
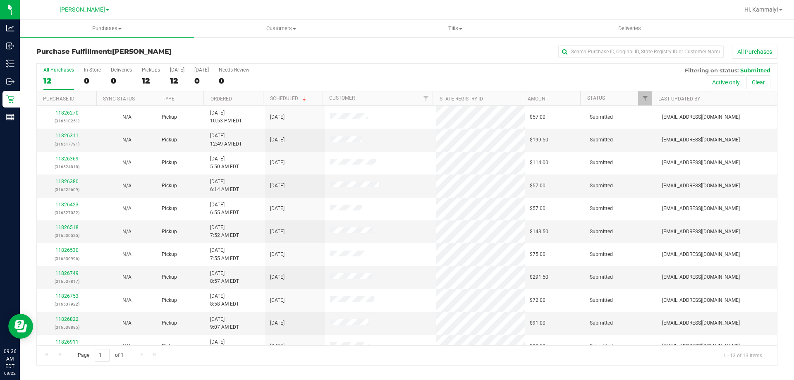
click at [254, 100] on th "Ordered" at bounding box center [233, 98] width 60 height 14
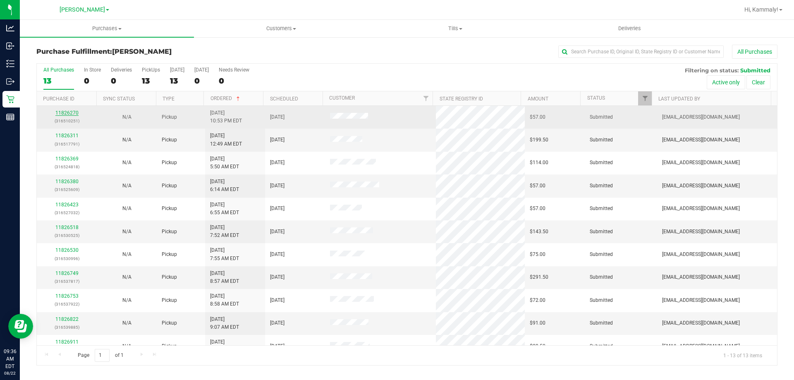
click at [63, 111] on link "11826270" at bounding box center [66, 113] width 23 height 6
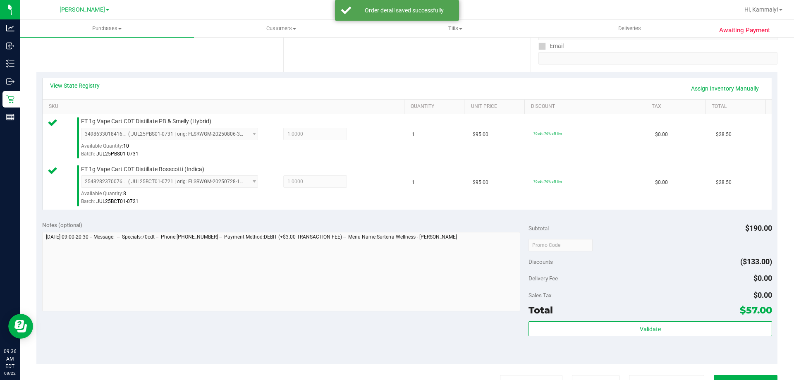
scroll to position [165, 0]
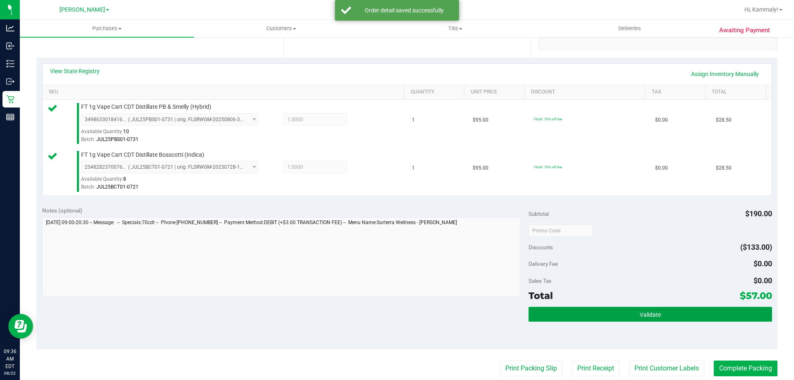
click at [594, 308] on button "Validate" at bounding box center [650, 314] width 243 height 15
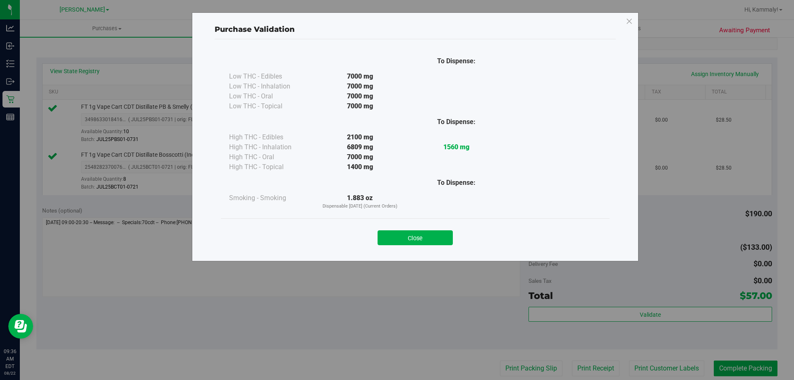
drag, startPoint x: 400, startPoint y: 236, endPoint x: 416, endPoint y: 250, distance: 21.4
click at [400, 237] on button "Close" at bounding box center [415, 237] width 75 height 15
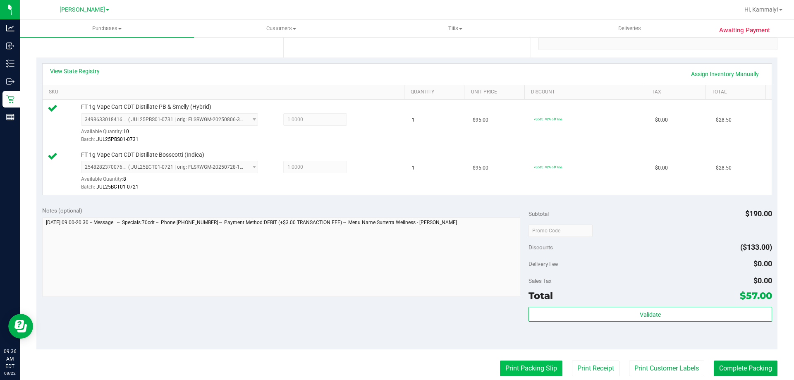
click at [529, 369] on button "Print Packing Slip" at bounding box center [531, 369] width 62 height 16
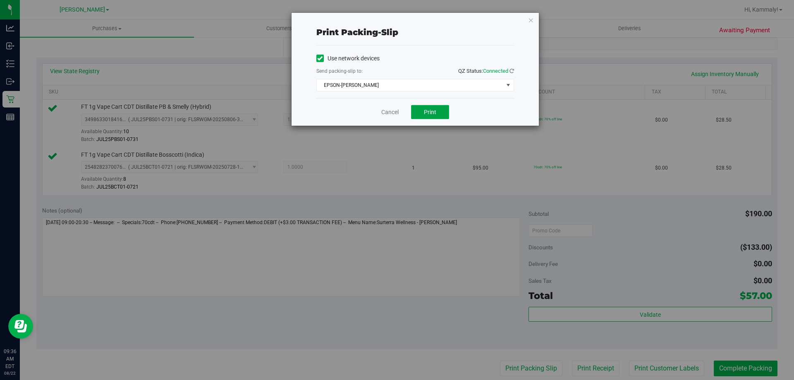
click at [433, 105] on button "Print" at bounding box center [430, 112] width 38 height 14
click at [386, 112] on link "Cancel" at bounding box center [389, 112] width 17 height 9
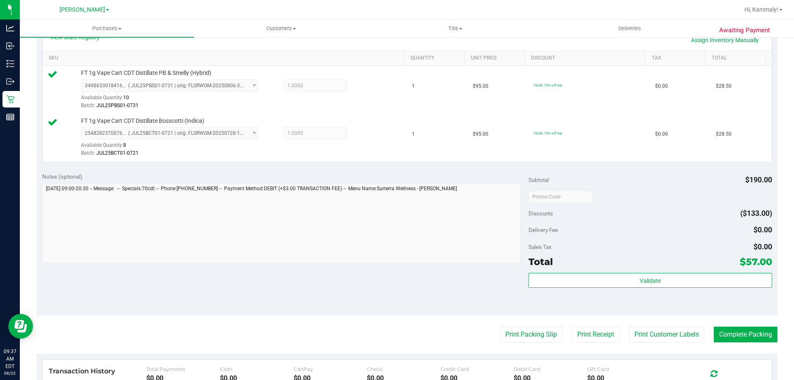
scroll to position [207, 0]
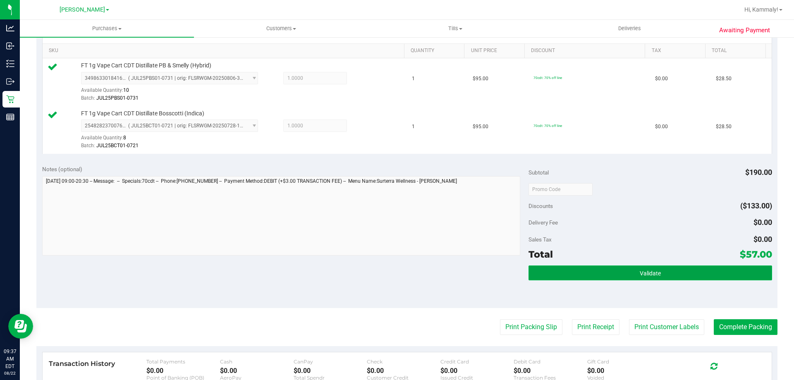
click at [652, 273] on span "Validate" at bounding box center [650, 273] width 21 height 7
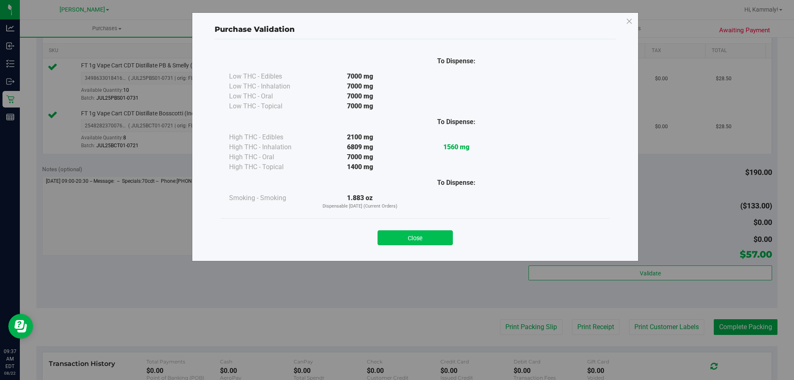
click at [430, 239] on button "Close" at bounding box center [415, 237] width 75 height 15
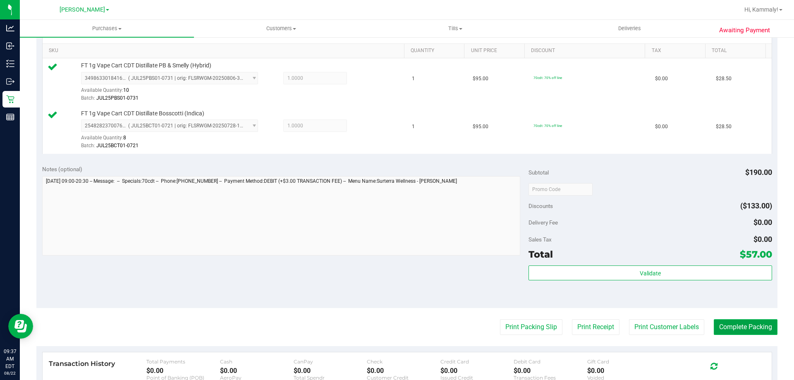
click at [737, 324] on button "Complete Packing" at bounding box center [746, 327] width 64 height 16
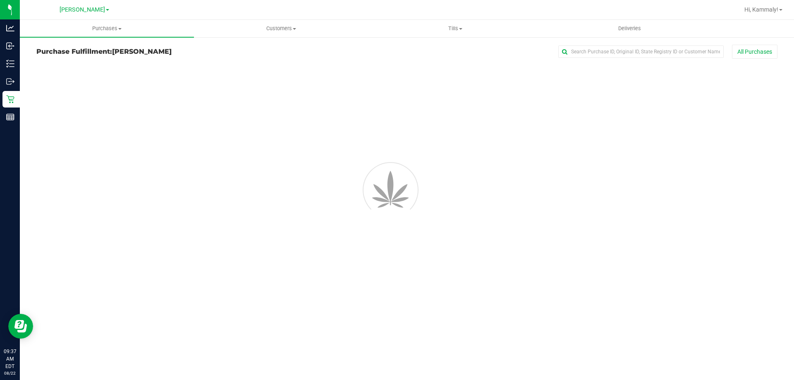
drag, startPoint x: 533, startPoint y: 290, endPoint x: 535, endPoint y: 281, distance: 9.7
click at [533, 289] on div "Purchases Summary of purchases Fulfillment All purchases Customers All customer…" at bounding box center [407, 200] width 774 height 360
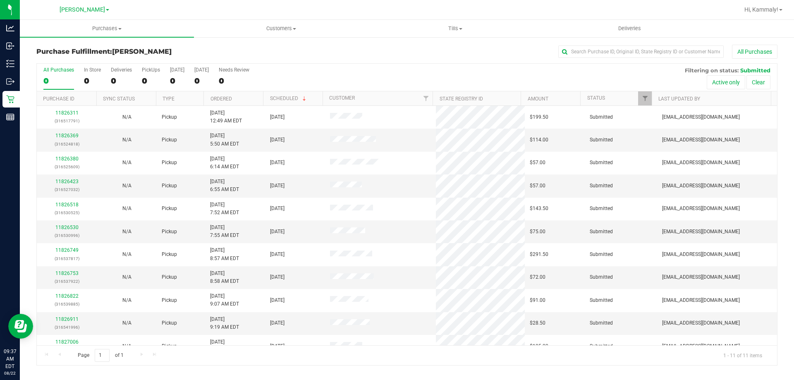
click at [241, 98] on th "Ordered" at bounding box center [233, 98] width 60 height 14
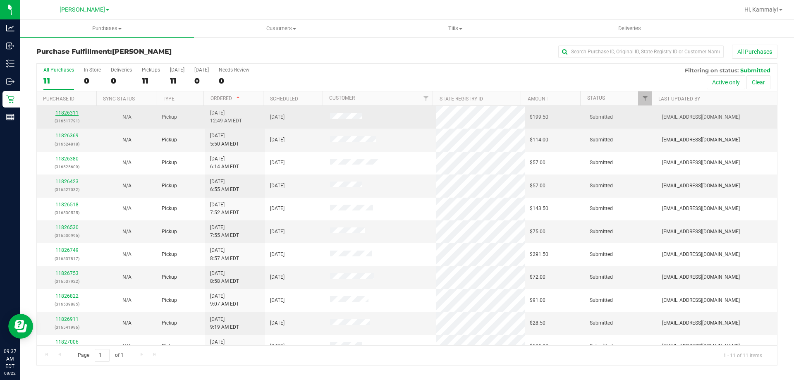
click at [71, 113] on link "11826311" at bounding box center [66, 113] width 23 height 6
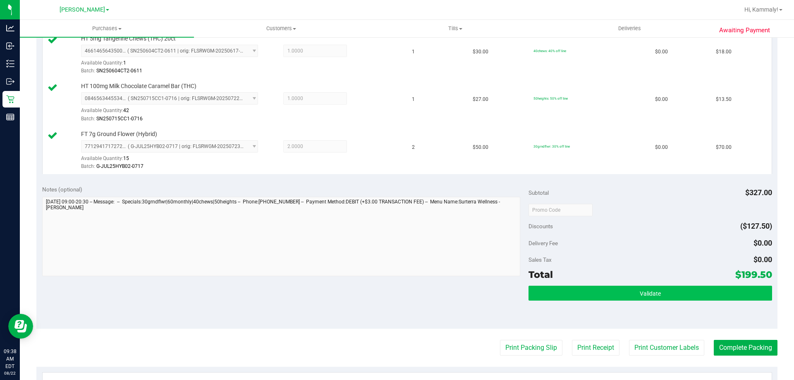
scroll to position [331, 0]
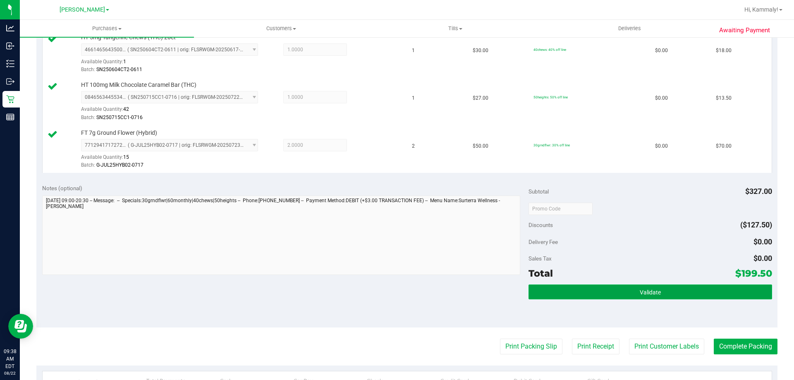
click at [603, 299] on button "Validate" at bounding box center [650, 292] width 243 height 15
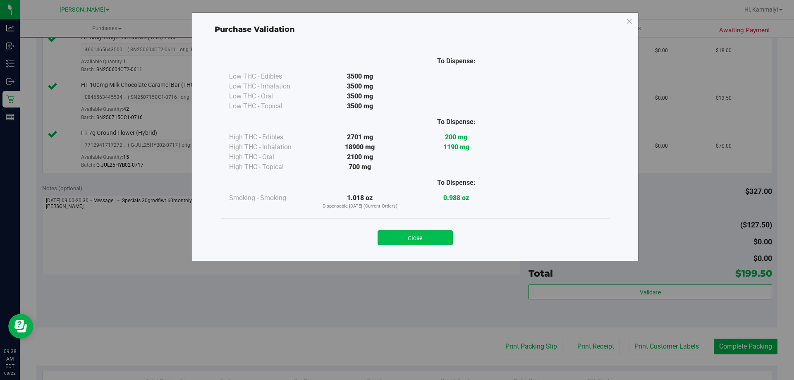
click at [410, 241] on button "Close" at bounding box center [415, 237] width 75 height 15
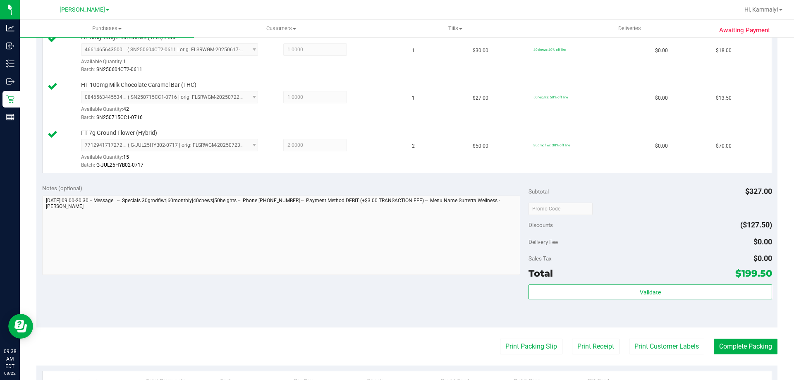
click at [512, 332] on purchase-details "Back Edit Purchase Cancel Purchase View Profile # 11826311 BioTrack ID: - Submi…" at bounding box center [406, 117] width 741 height 806
click at [505, 343] on button "Print Packing Slip" at bounding box center [531, 347] width 62 height 16
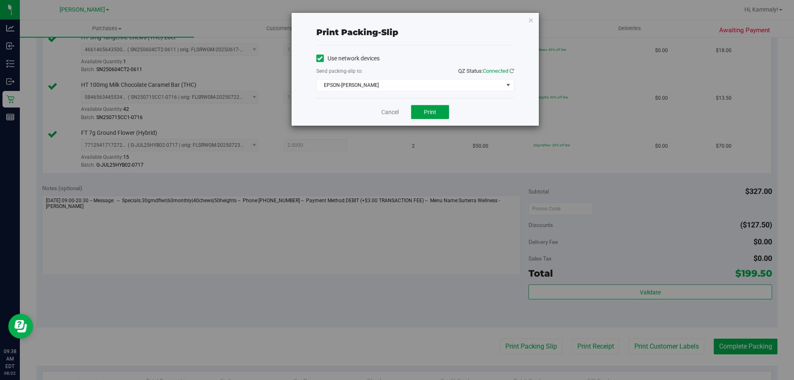
click at [430, 117] on button "Print" at bounding box center [430, 112] width 38 height 14
click at [385, 114] on link "Cancel" at bounding box center [389, 112] width 17 height 9
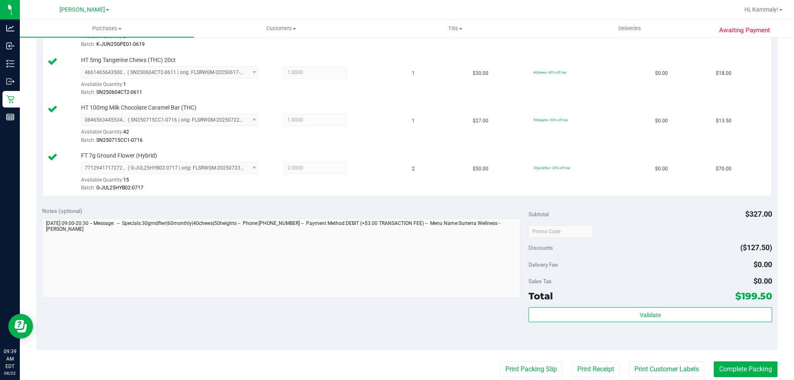
scroll to position [350, 0]
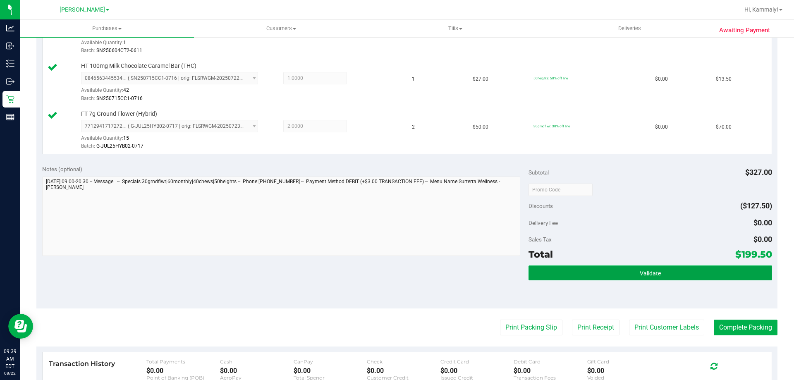
click at [650, 268] on button "Validate" at bounding box center [650, 273] width 243 height 15
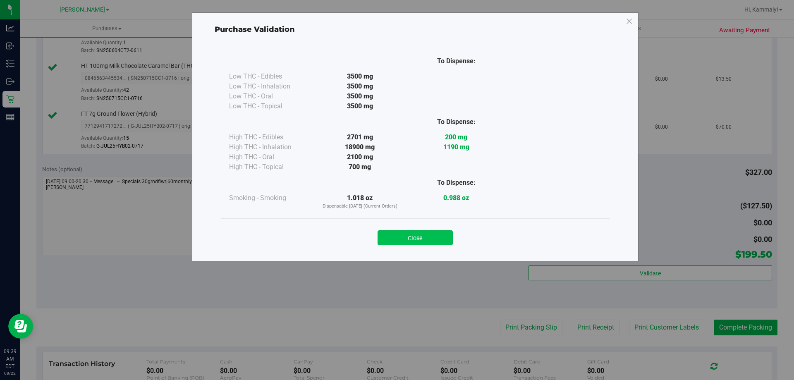
click at [416, 234] on button "Close" at bounding box center [415, 237] width 75 height 15
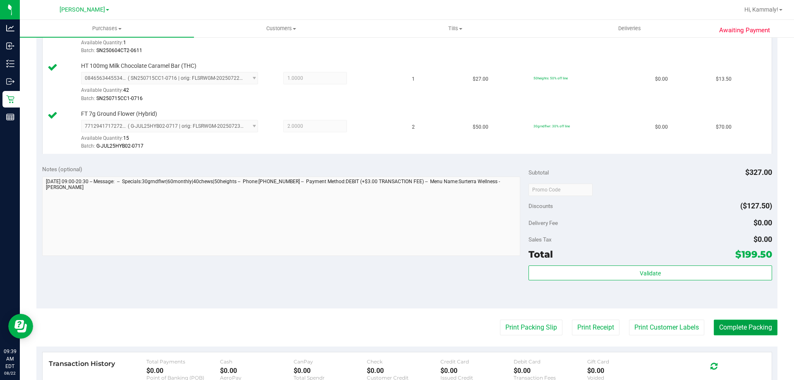
click at [751, 332] on button "Complete Packing" at bounding box center [746, 328] width 64 height 16
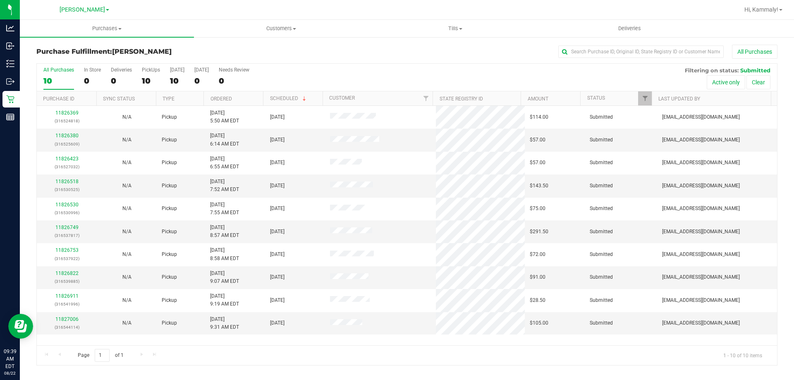
click at [234, 99] on th "Ordered" at bounding box center [233, 98] width 60 height 14
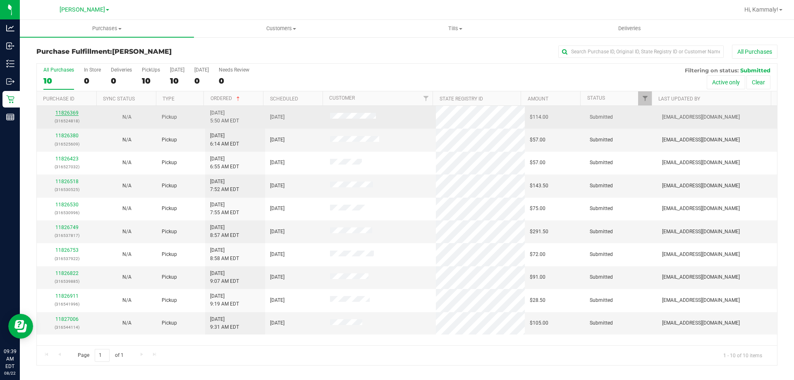
click at [73, 112] on link "11826369" at bounding box center [66, 113] width 23 height 6
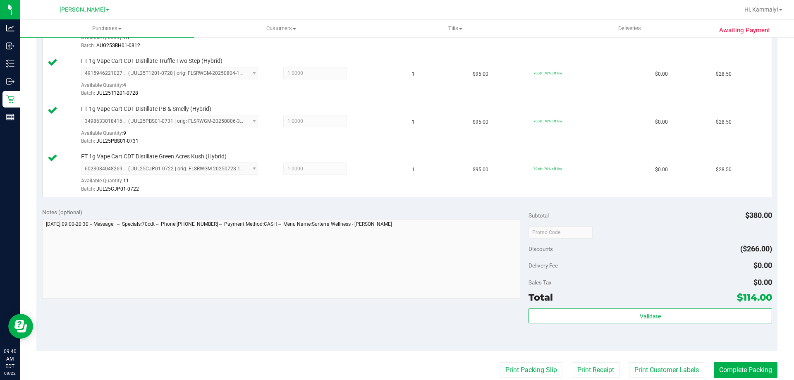
scroll to position [433, 0]
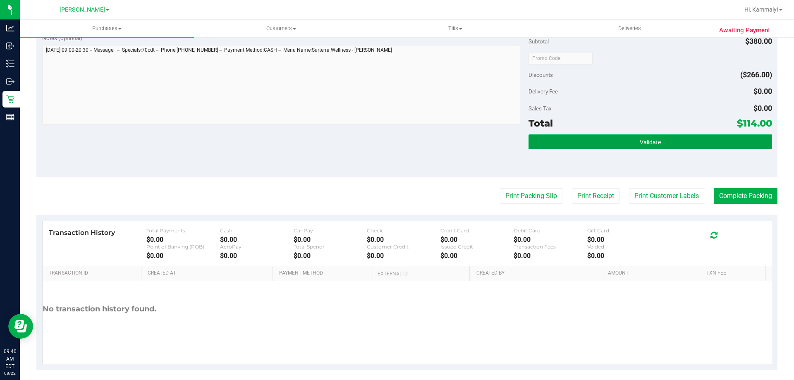
click at [642, 147] on button "Validate" at bounding box center [650, 141] width 243 height 15
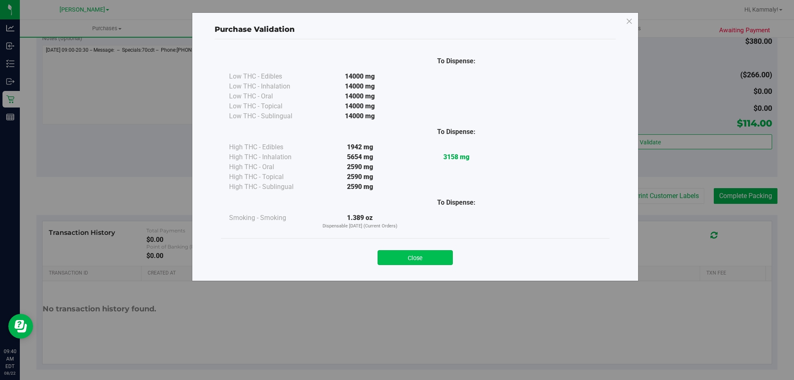
click at [424, 255] on button "Close" at bounding box center [415, 257] width 75 height 15
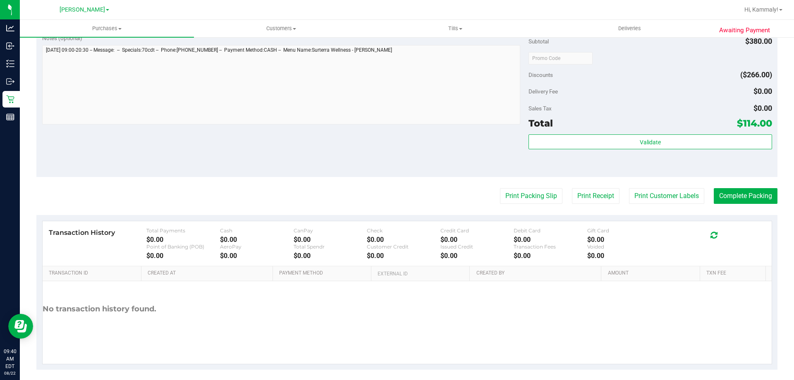
click at [525, 203] on button "Print Packing Slip" at bounding box center [531, 196] width 62 height 16
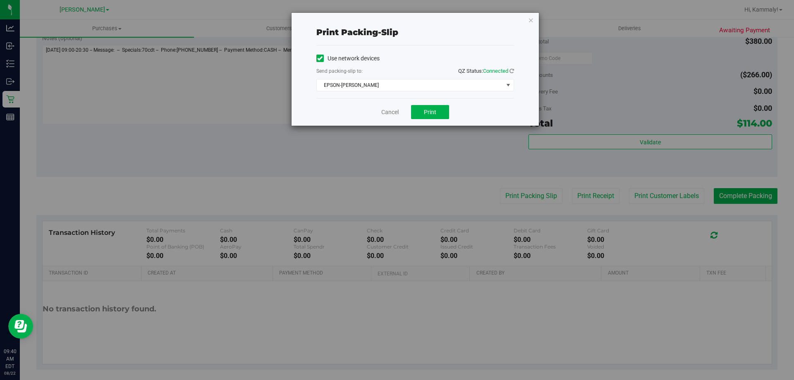
click at [432, 122] on div "Cancel Print" at bounding box center [415, 112] width 198 height 28
click at [434, 115] on button "Print" at bounding box center [430, 112] width 38 height 14
click at [399, 112] on div "Cancel Print" at bounding box center [415, 112] width 198 height 28
click at [392, 113] on link "Cancel" at bounding box center [389, 112] width 17 height 9
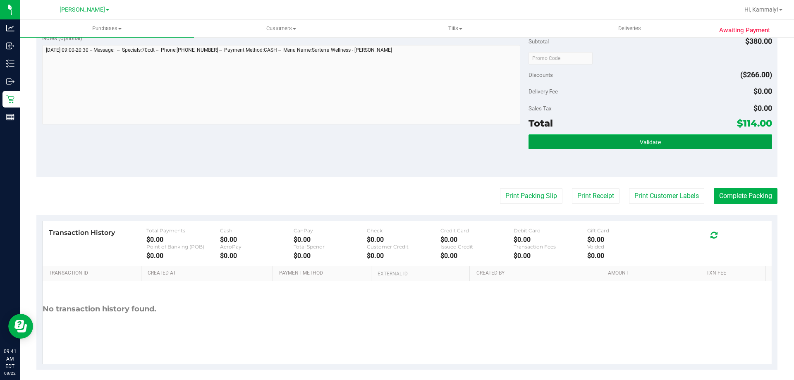
click at [590, 143] on button "Validate" at bounding box center [650, 141] width 243 height 15
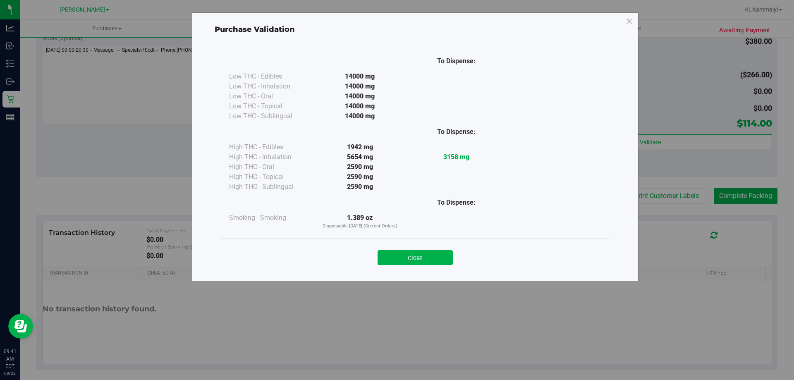
drag, startPoint x: 411, startPoint y: 255, endPoint x: 450, endPoint y: 246, distance: 39.9
click at [412, 255] on button "Close" at bounding box center [415, 257] width 75 height 15
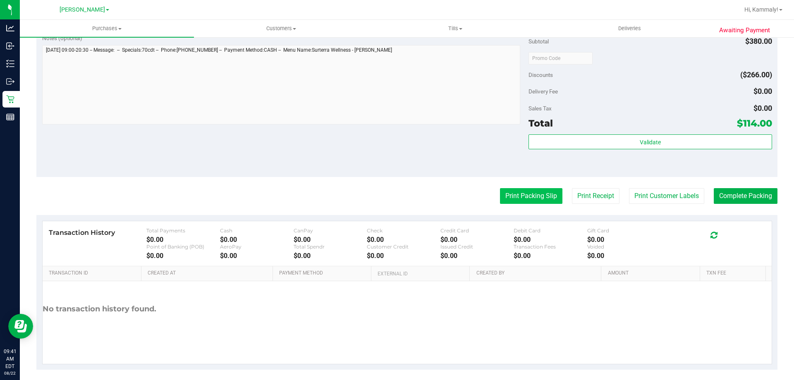
click at [523, 195] on button "Print Packing Slip" at bounding box center [531, 196] width 62 height 16
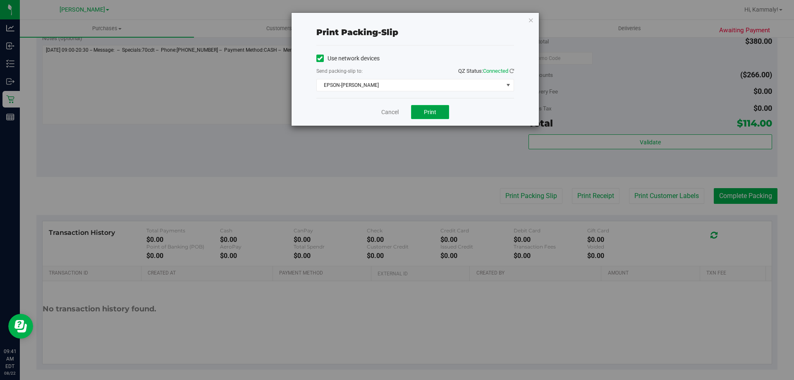
click at [429, 116] on button "Print" at bounding box center [430, 112] width 38 height 14
click at [392, 111] on link "Cancel" at bounding box center [389, 112] width 17 height 9
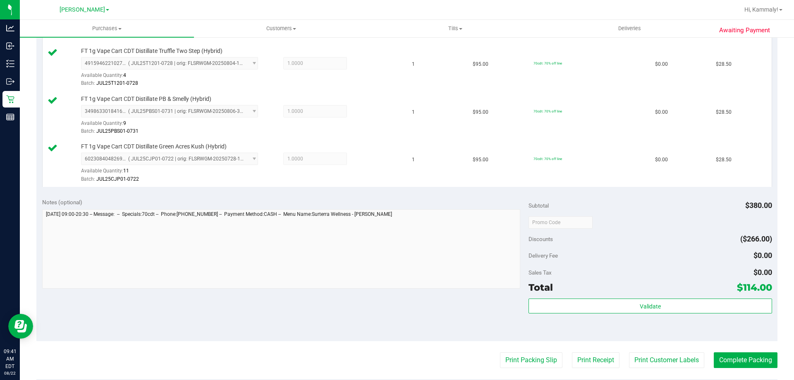
scroll to position [275, 0]
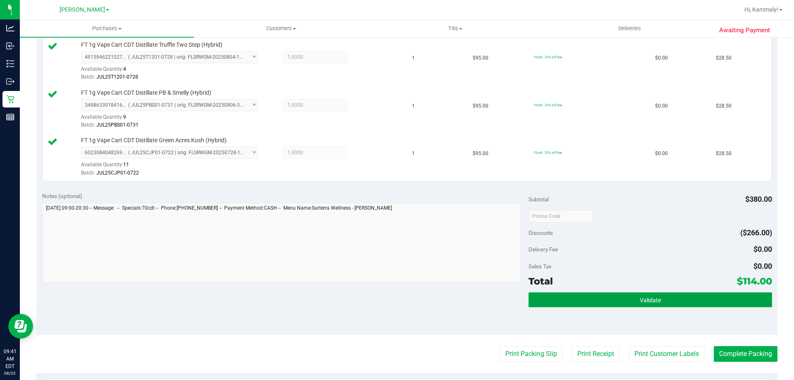
click at [620, 304] on button "Validate" at bounding box center [650, 299] width 243 height 15
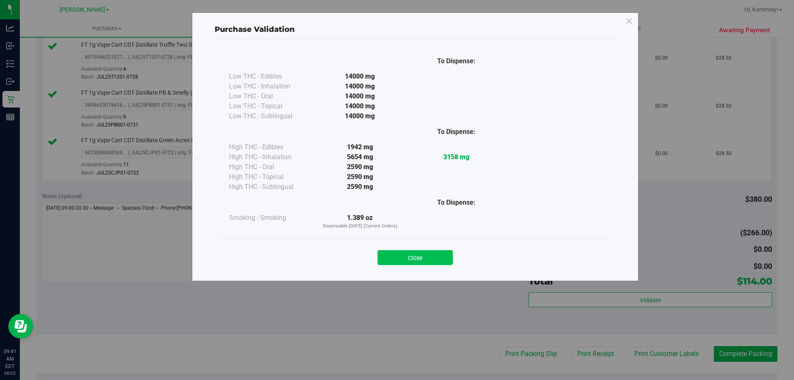
click at [409, 253] on button "Close" at bounding box center [415, 257] width 75 height 15
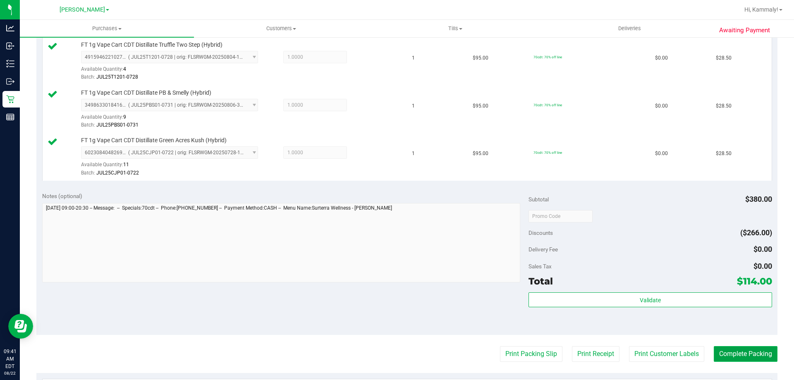
click at [740, 354] on button "Complete Packing" at bounding box center [746, 354] width 64 height 16
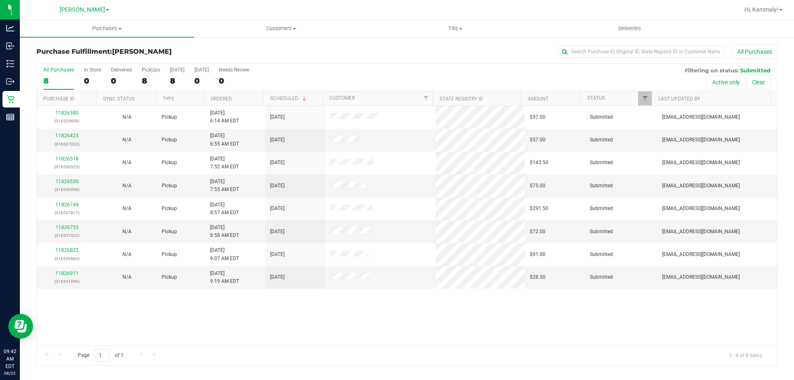
click at [245, 90] on div "All Purchases 8 In Store 0 Deliveries 0 PickUps 8 Today 8 Tomorrow 0 Needs Revi…" at bounding box center [407, 78] width 740 height 28
click at [245, 97] on th "Ordered" at bounding box center [233, 98] width 60 height 14
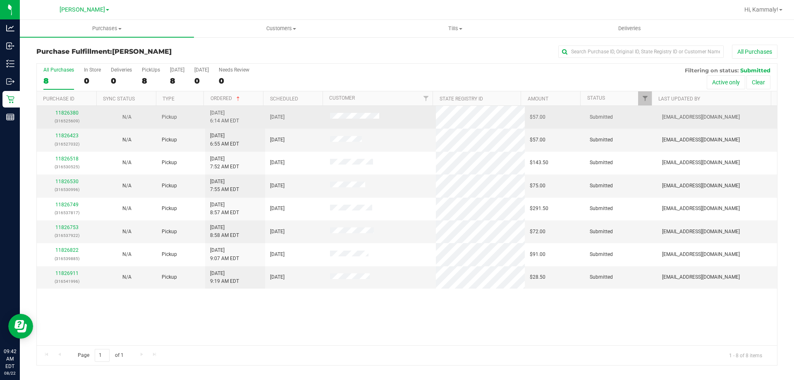
click at [64, 116] on div "11826380 (316525609)" at bounding box center [67, 117] width 50 height 16
click at [65, 114] on link "11826380" at bounding box center [66, 113] width 23 height 6
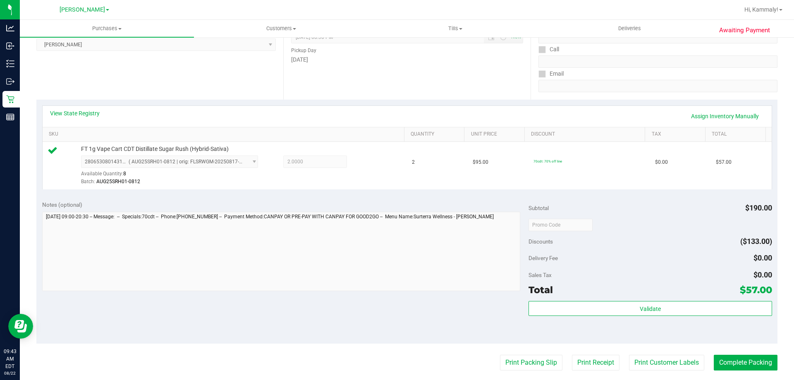
scroll to position [124, 0]
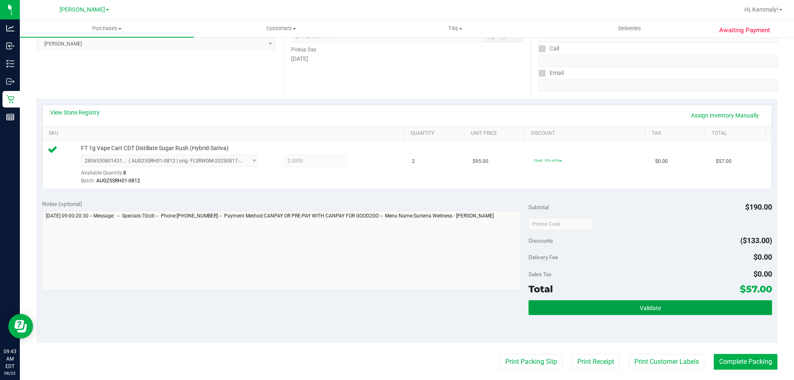
click at [642, 303] on button "Validate" at bounding box center [650, 307] width 243 height 15
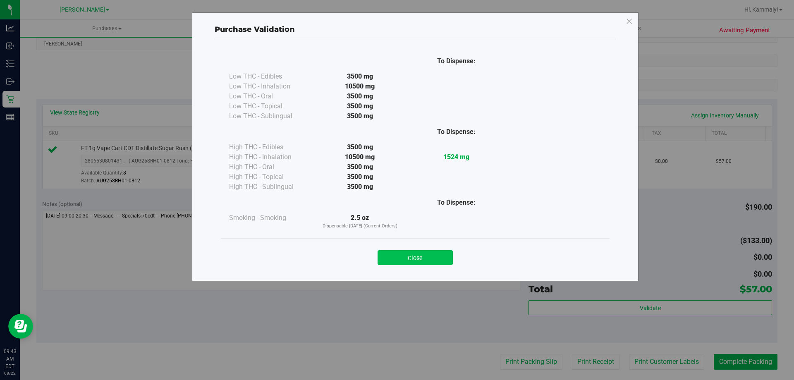
click at [402, 265] on button "Close" at bounding box center [415, 257] width 75 height 15
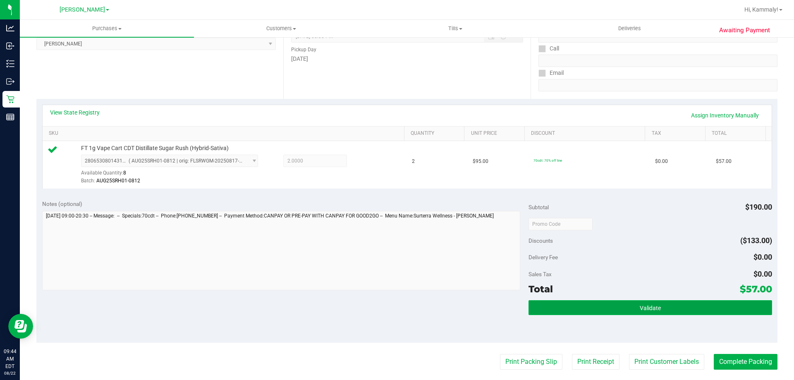
click at [674, 313] on button "Validate" at bounding box center [650, 307] width 243 height 15
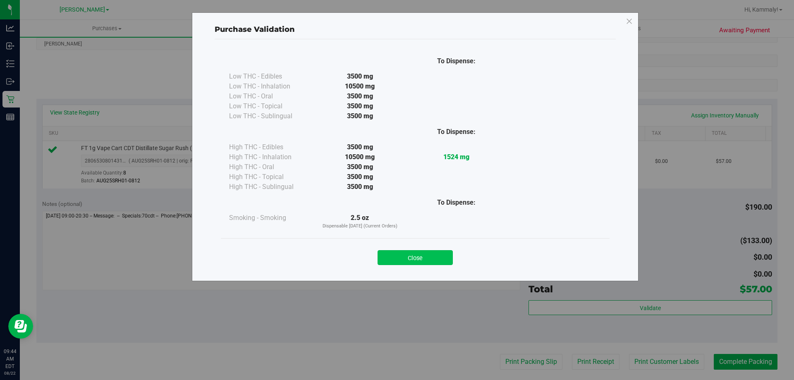
click at [419, 251] on button "Close" at bounding box center [415, 257] width 75 height 15
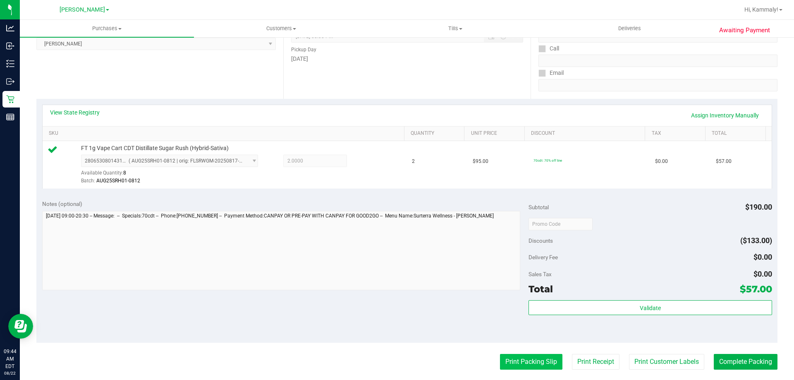
click at [518, 359] on button "Print Packing Slip" at bounding box center [531, 362] width 62 height 16
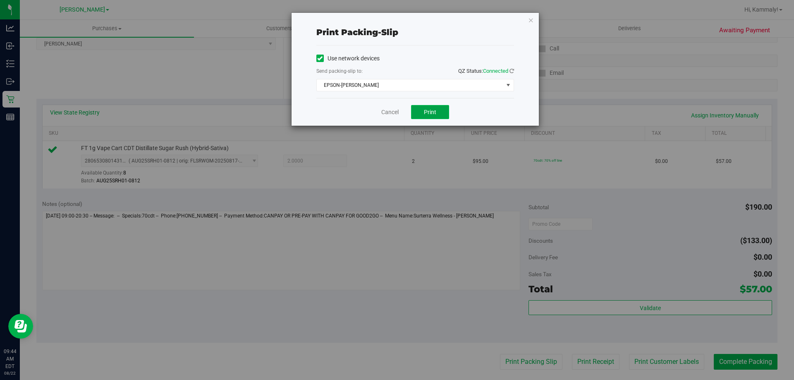
click at [434, 119] on button "Print" at bounding box center [430, 112] width 38 height 14
click at [389, 115] on link "Cancel" at bounding box center [389, 112] width 17 height 9
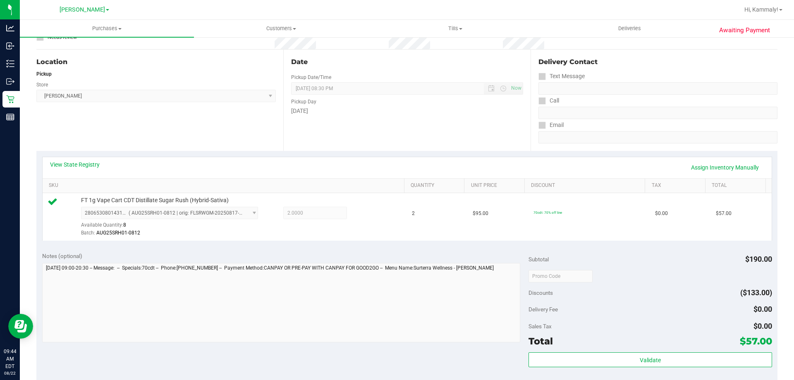
scroll to position [166, 0]
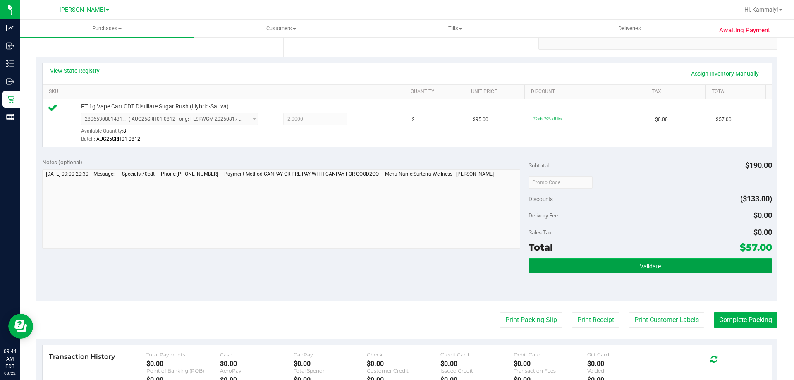
click at [613, 266] on button "Validate" at bounding box center [650, 265] width 243 height 15
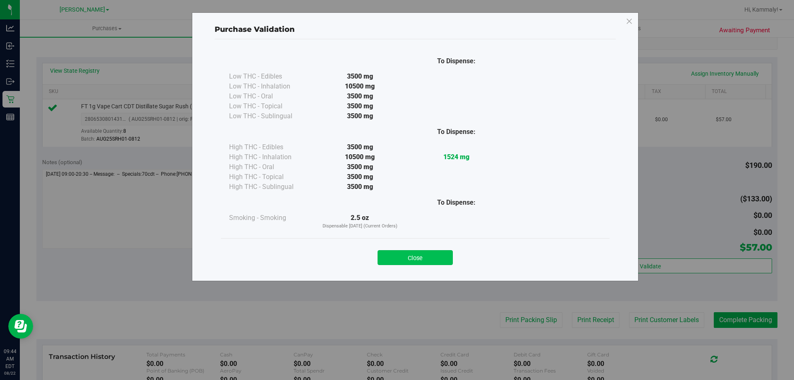
click at [423, 259] on button "Close" at bounding box center [415, 257] width 75 height 15
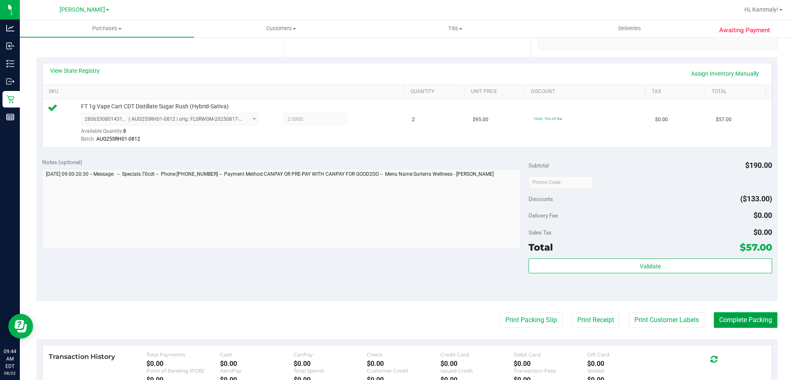
click at [755, 318] on button "Complete Packing" at bounding box center [746, 320] width 64 height 16
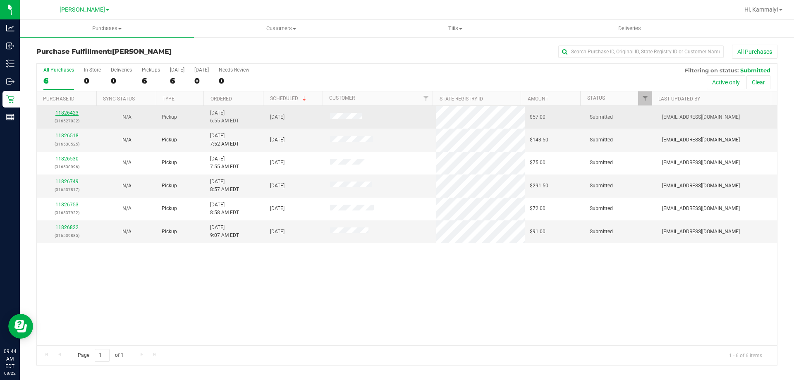
click at [62, 114] on link "11826423" at bounding box center [66, 113] width 23 height 6
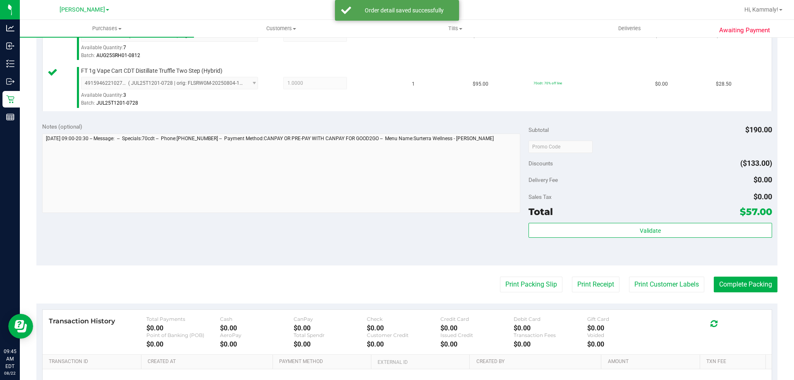
scroll to position [260, 0]
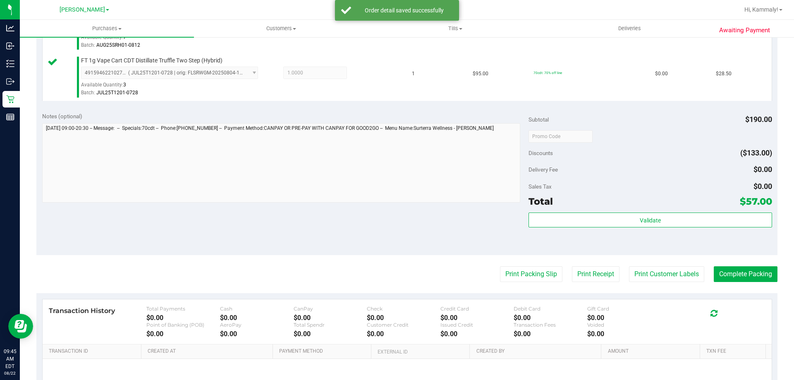
click at [632, 232] on div "Validate" at bounding box center [650, 231] width 243 height 37
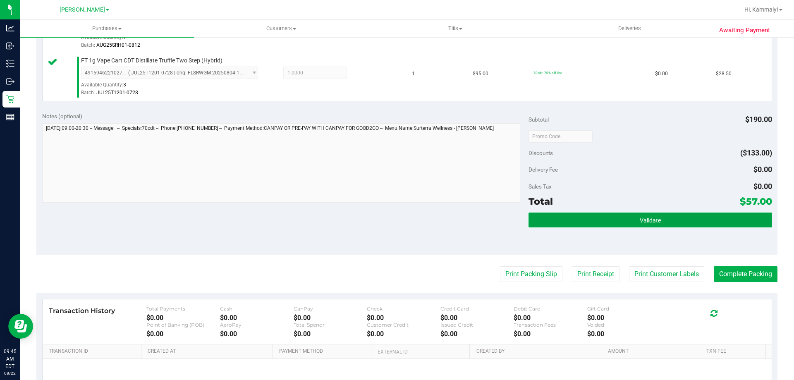
click at [632, 222] on button "Validate" at bounding box center [650, 220] width 243 height 15
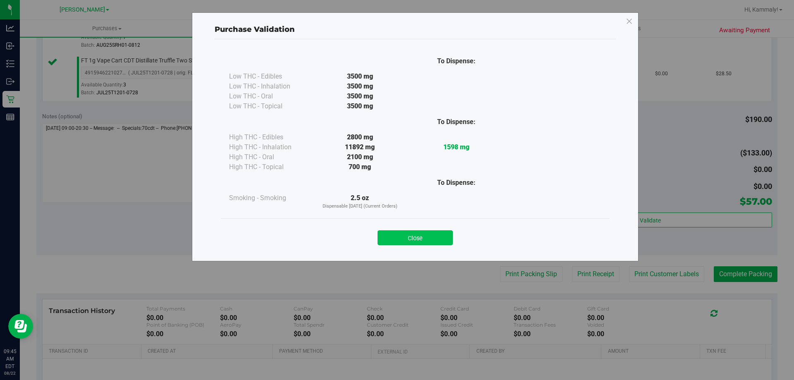
click at [433, 242] on button "Close" at bounding box center [415, 237] width 75 height 15
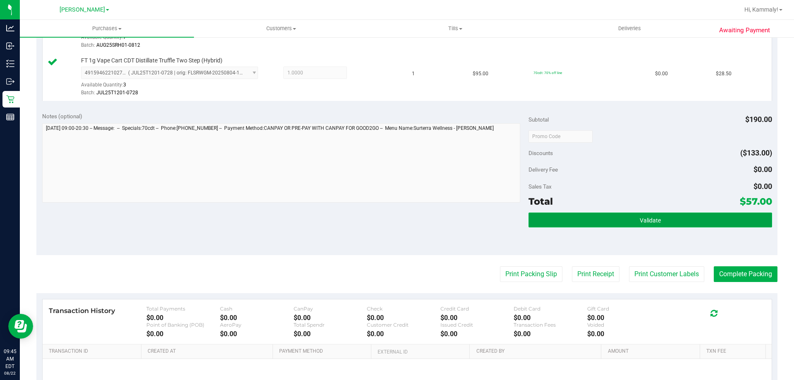
click at [675, 218] on button "Validate" at bounding box center [650, 220] width 243 height 15
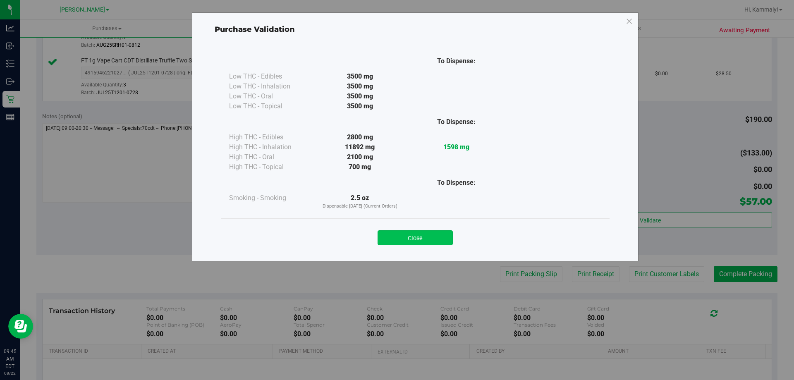
click at [421, 237] on button "Close" at bounding box center [415, 237] width 75 height 15
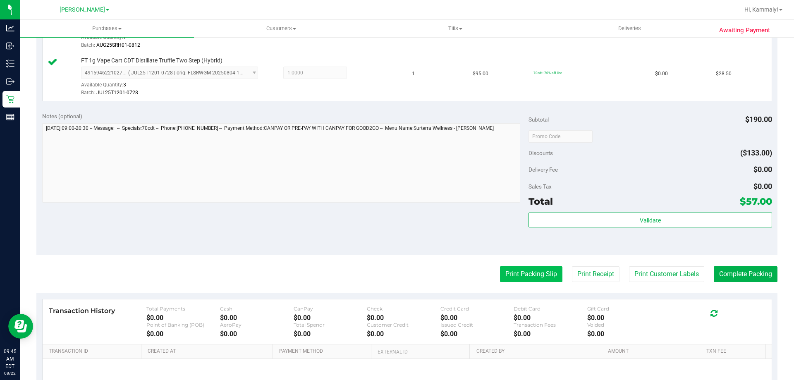
click at [520, 277] on button "Print Packing Slip" at bounding box center [531, 274] width 62 height 16
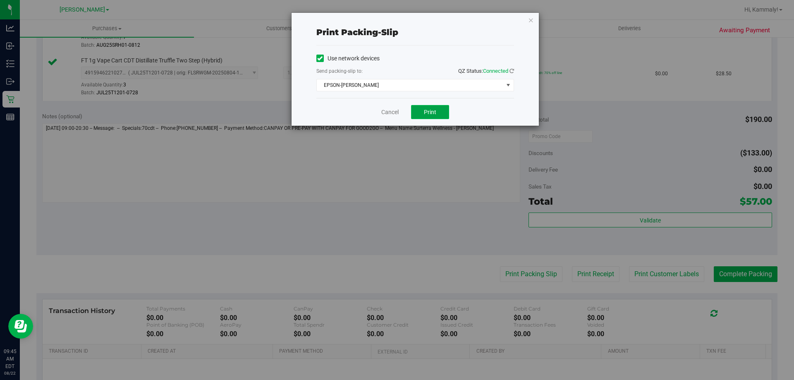
click at [431, 109] on span "Print" at bounding box center [430, 112] width 12 height 7
click at [391, 109] on link "Cancel" at bounding box center [389, 112] width 17 height 9
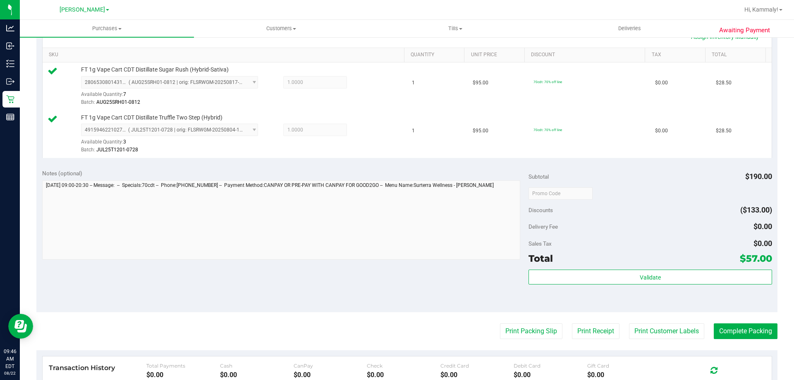
scroll to position [202, 0]
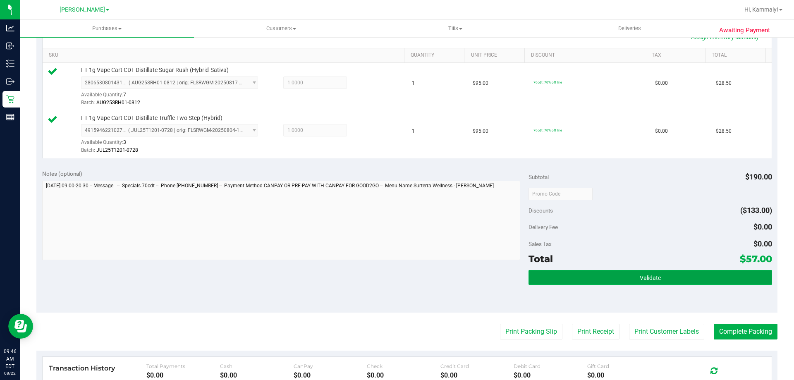
click at [638, 271] on button "Validate" at bounding box center [650, 277] width 243 height 15
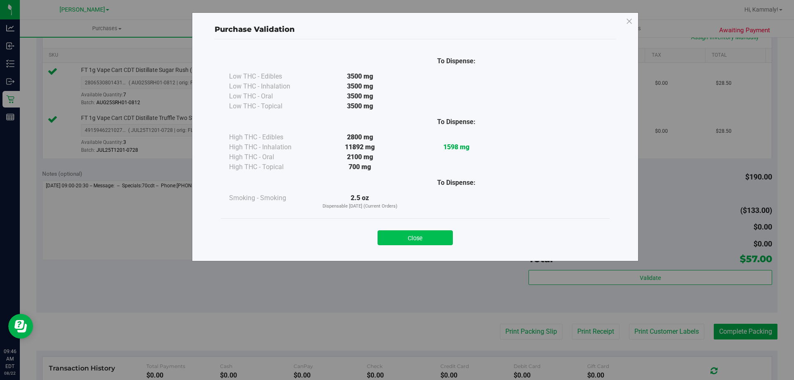
click at [430, 235] on button "Close" at bounding box center [415, 237] width 75 height 15
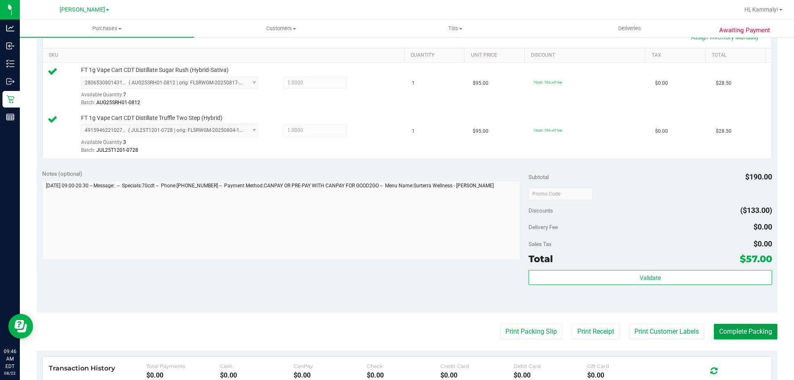
click at [735, 337] on button "Complete Packing" at bounding box center [746, 332] width 64 height 16
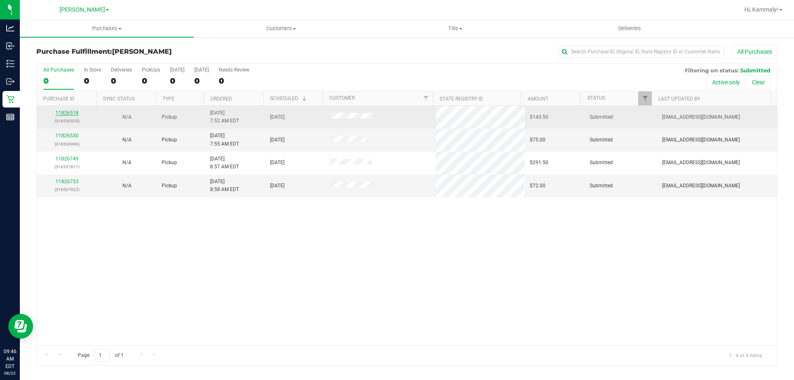
click at [63, 112] on link "11826518" at bounding box center [66, 113] width 23 height 6
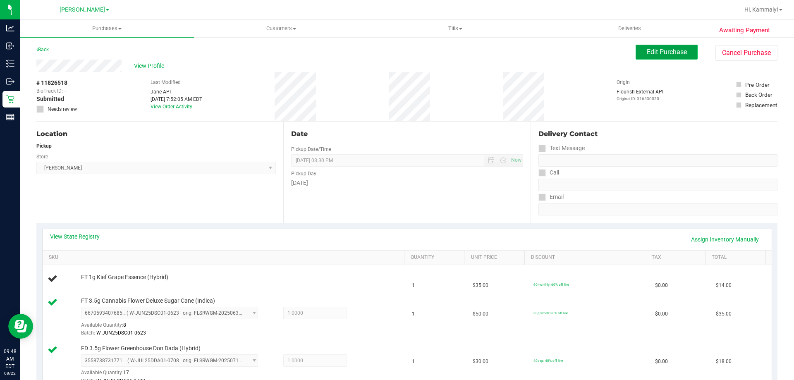
click at [665, 51] on span "Edit Purchase" at bounding box center [667, 52] width 40 height 8
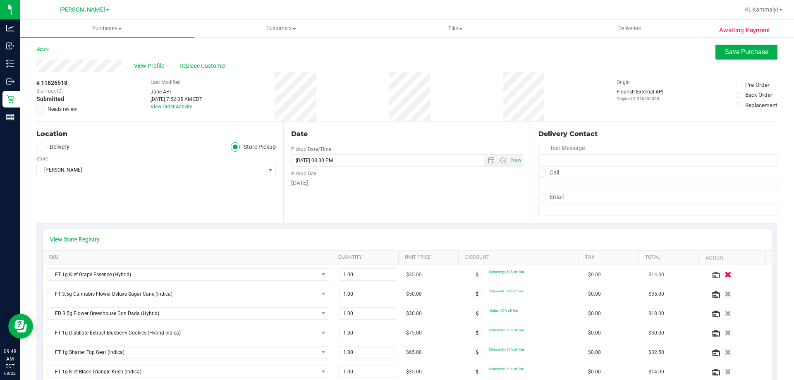
click at [725, 277] on icon "button" at bounding box center [728, 275] width 7 height 6
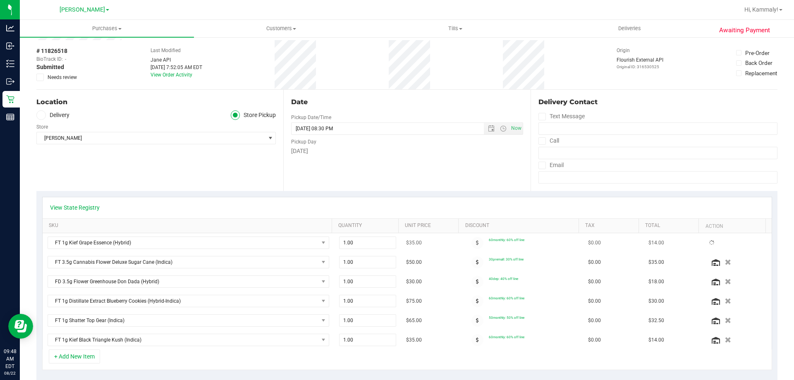
scroll to position [83, 0]
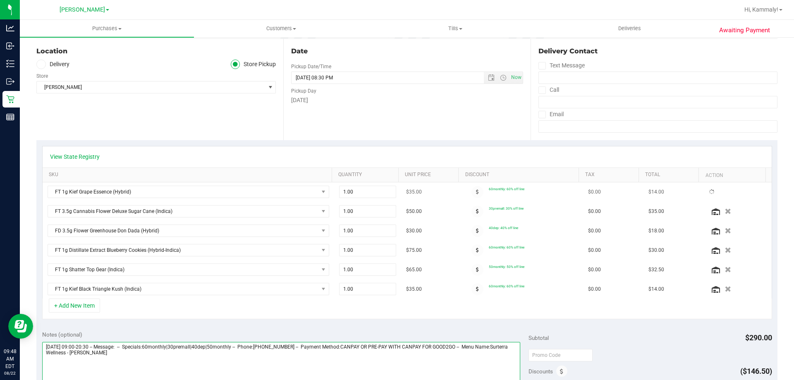
click at [434, 366] on textarea at bounding box center [281, 381] width 478 height 79
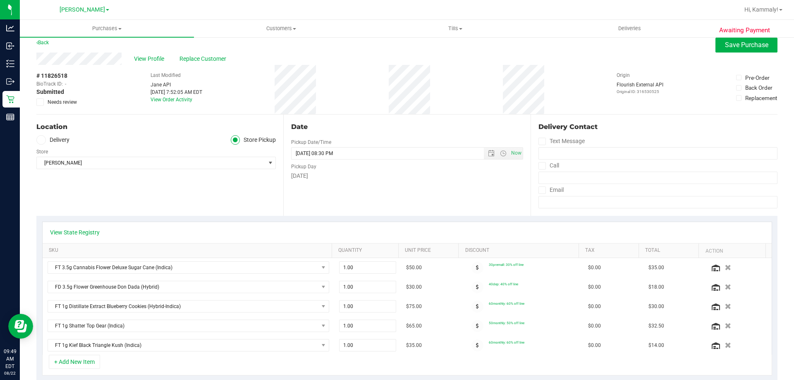
scroll to position [0, 0]
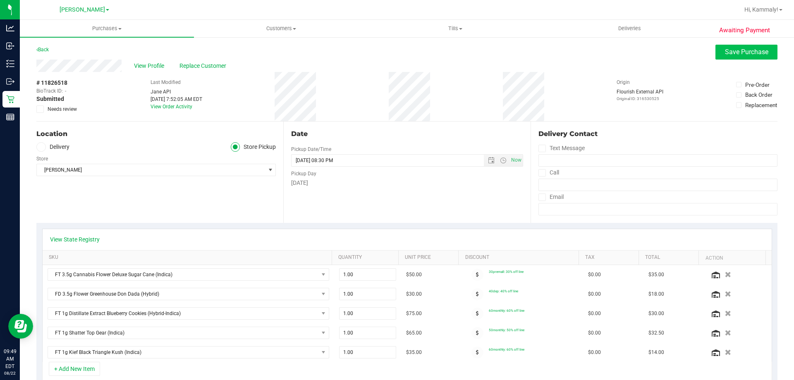
type textarea "Friday 08/22/2025 09:00-20:30 -- Message: -- Specials:60monthly|30premall|40dep…"
click at [747, 48] on button "Save Purchase" at bounding box center [746, 52] width 62 height 15
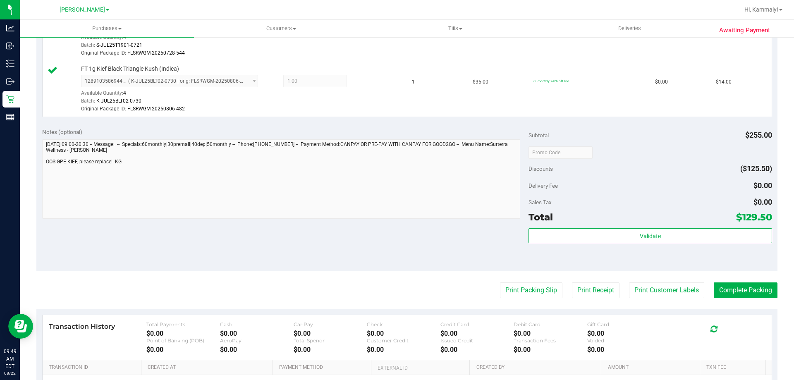
scroll to position [455, 0]
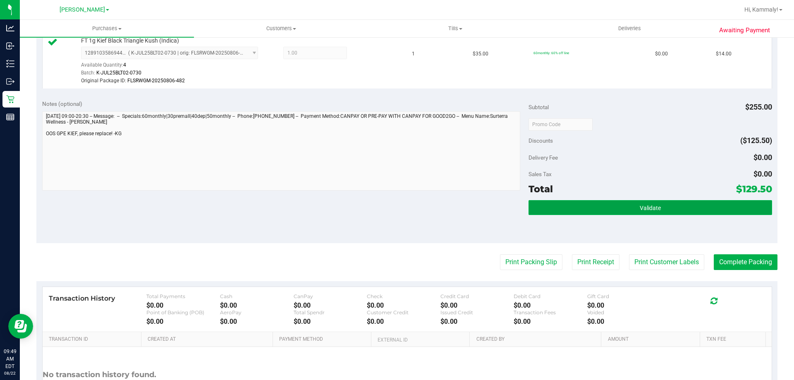
click at [622, 208] on button "Validate" at bounding box center [650, 207] width 243 height 15
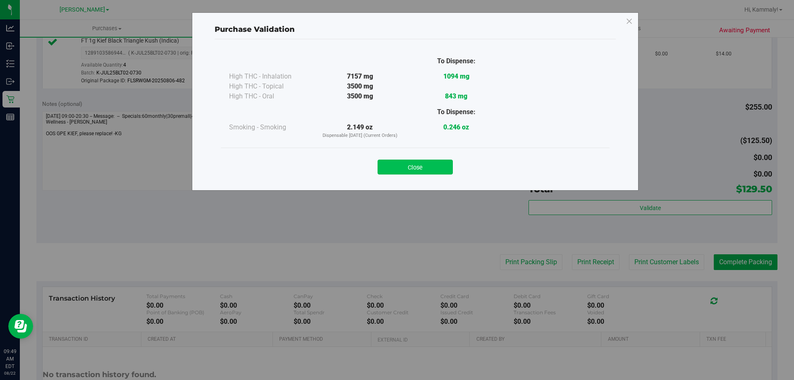
click at [435, 174] on button "Close" at bounding box center [415, 167] width 75 height 15
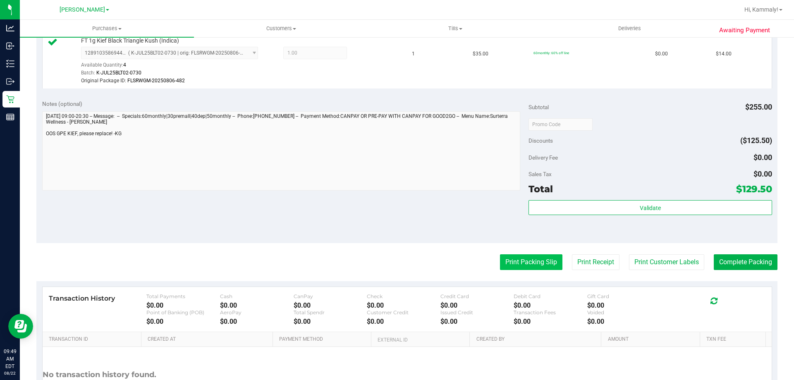
click at [503, 261] on button "Print Packing Slip" at bounding box center [531, 262] width 62 height 16
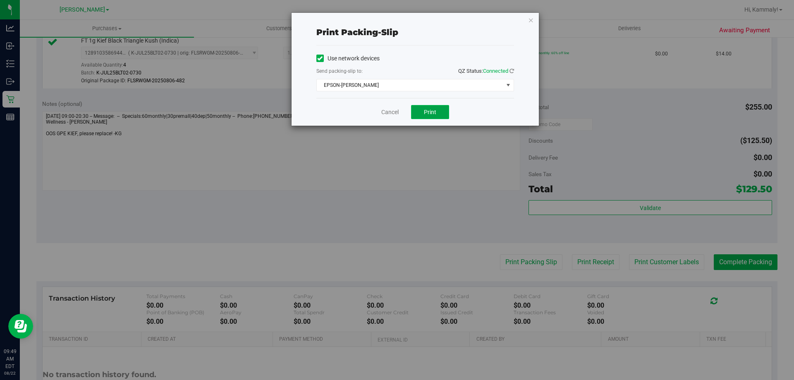
click at [428, 117] on button "Print" at bounding box center [430, 112] width 38 height 14
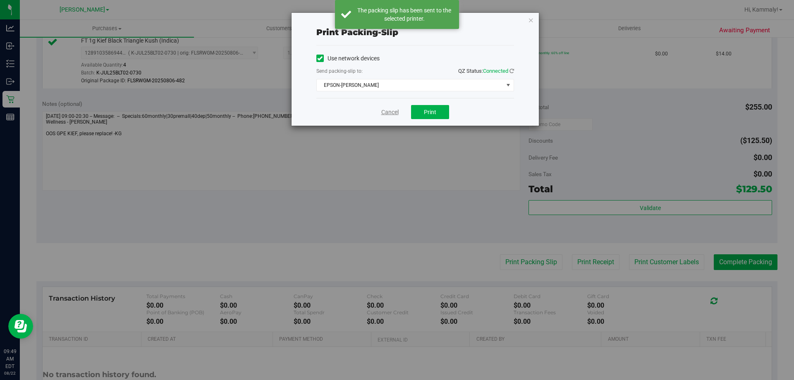
click at [384, 110] on link "Cancel" at bounding box center [389, 112] width 17 height 9
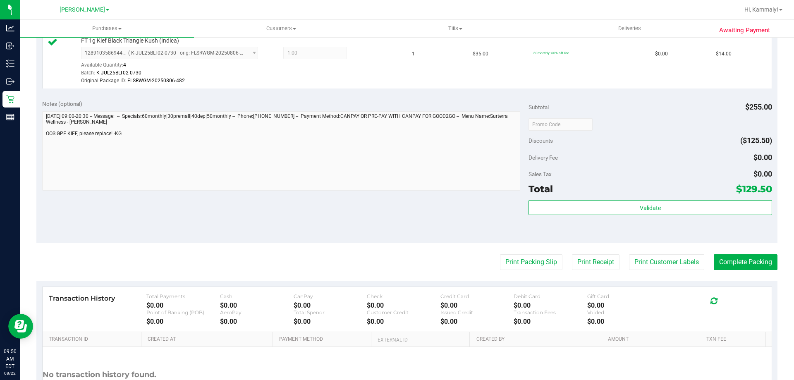
click at [635, 229] on div "Validate" at bounding box center [650, 218] width 243 height 37
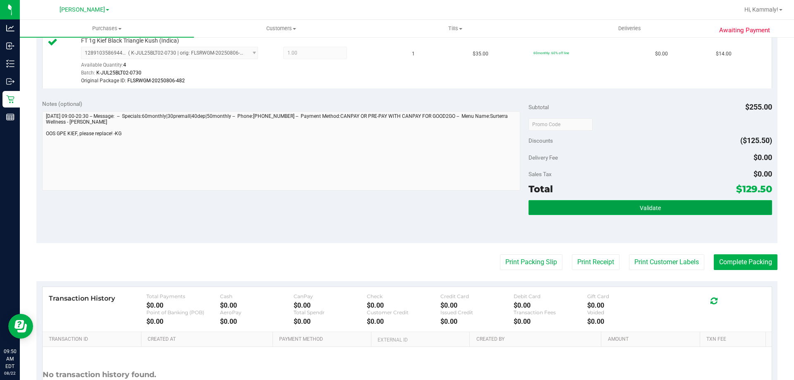
click at [646, 206] on span "Validate" at bounding box center [650, 208] width 21 height 7
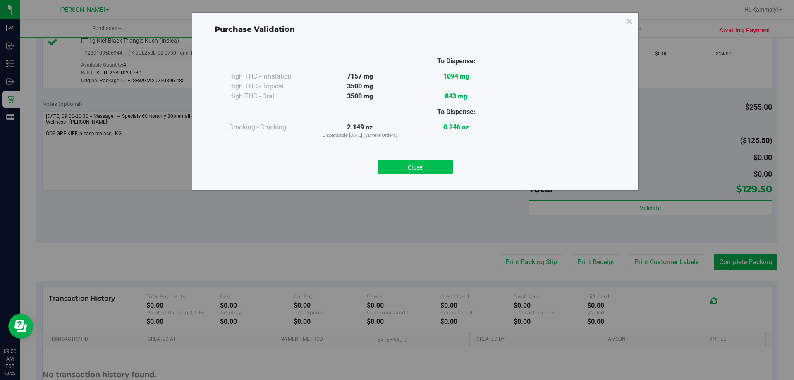
click at [429, 164] on button "Close" at bounding box center [415, 167] width 75 height 15
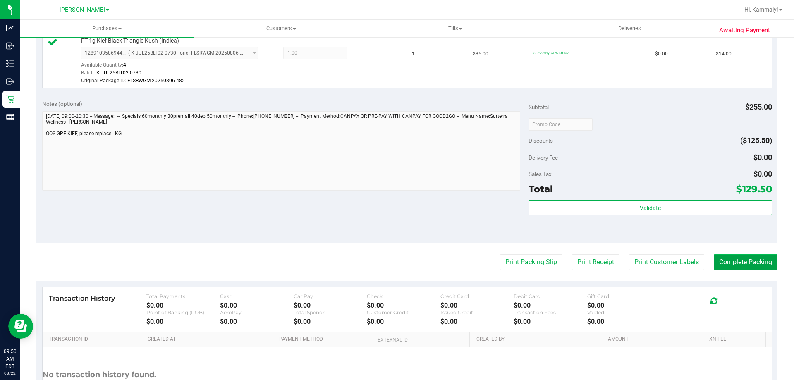
click at [747, 260] on button "Complete Packing" at bounding box center [746, 262] width 64 height 16
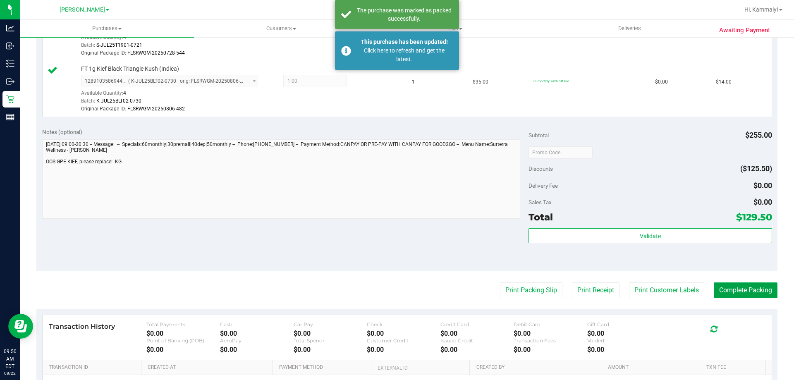
scroll to position [414, 0]
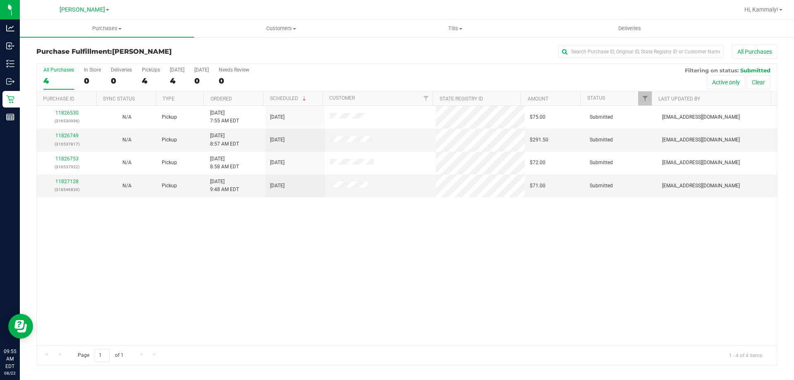
click at [247, 96] on th "Ordered" at bounding box center [233, 98] width 60 height 14
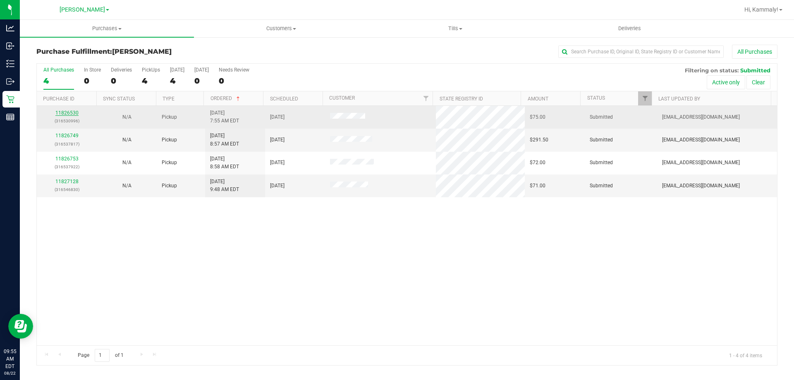
click at [68, 112] on link "11826530" at bounding box center [66, 113] width 23 height 6
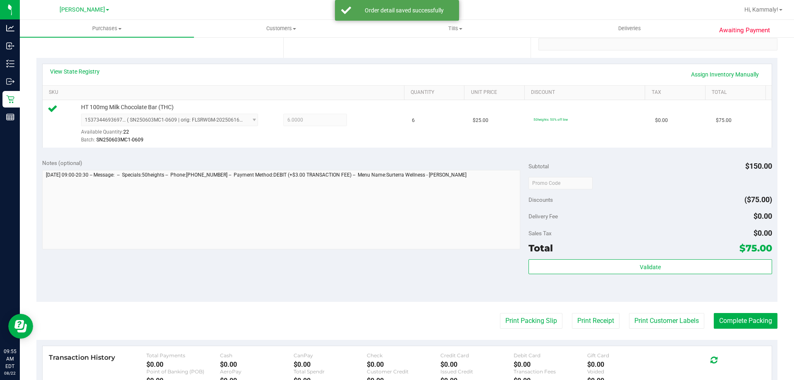
scroll to position [165, 0]
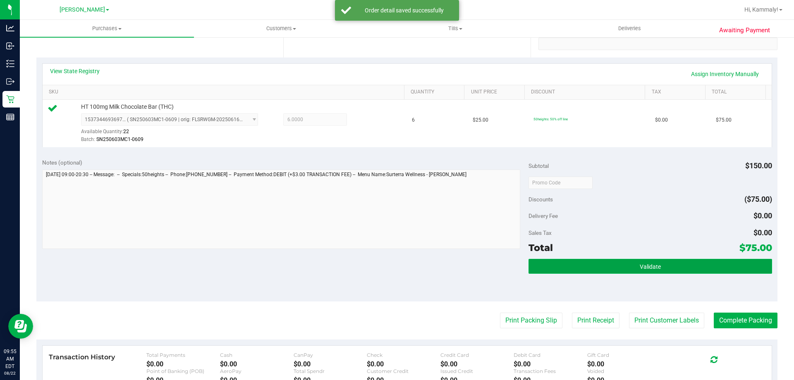
click at [583, 271] on button "Validate" at bounding box center [650, 266] width 243 height 15
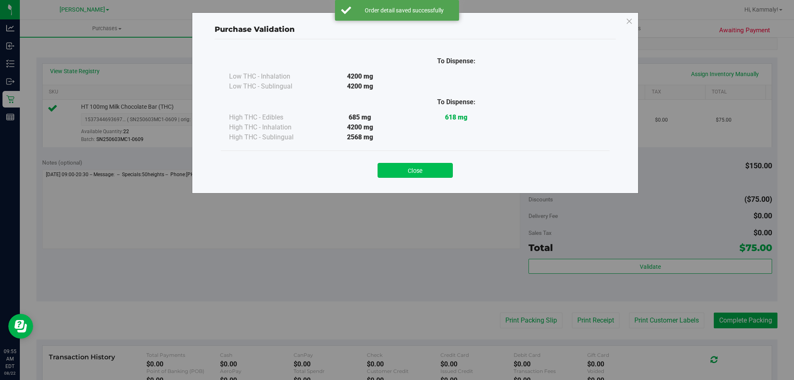
click at [429, 166] on button "Close" at bounding box center [415, 170] width 75 height 15
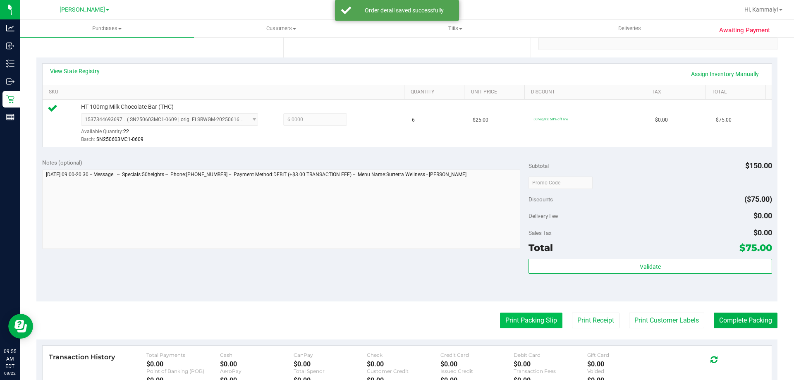
click at [537, 317] on button "Print Packing Slip" at bounding box center [531, 321] width 62 height 16
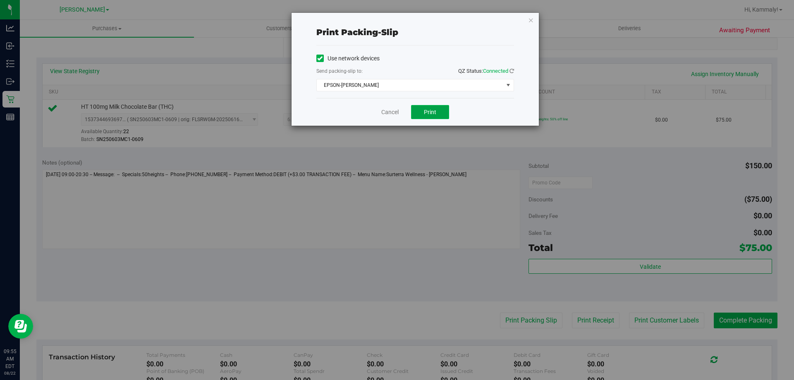
click at [430, 113] on span "Print" at bounding box center [430, 112] width 12 height 7
click at [395, 113] on link "Cancel" at bounding box center [389, 112] width 17 height 9
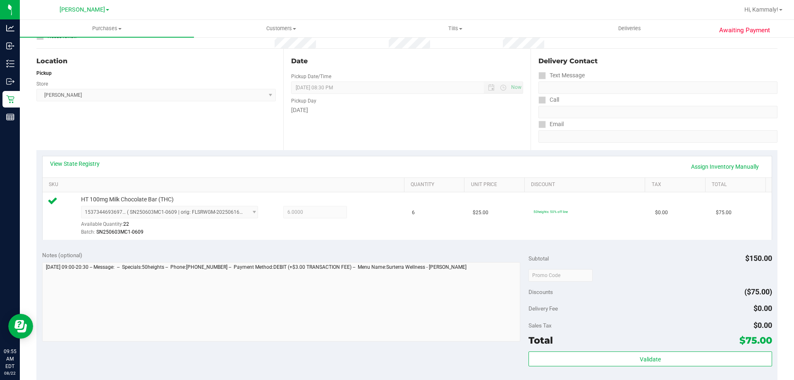
scroll to position [211, 0]
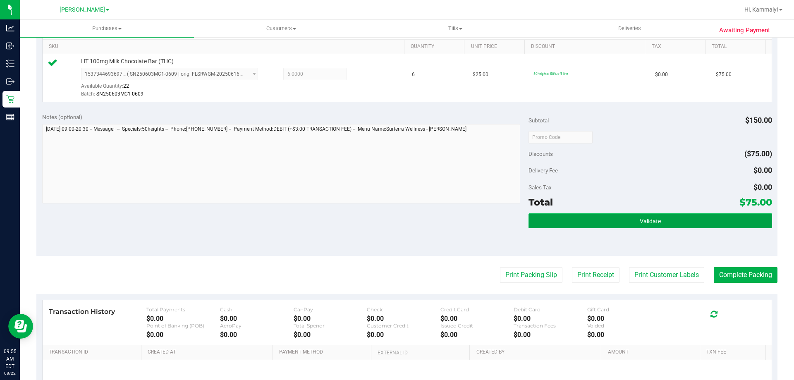
click at [675, 215] on button "Validate" at bounding box center [650, 220] width 243 height 15
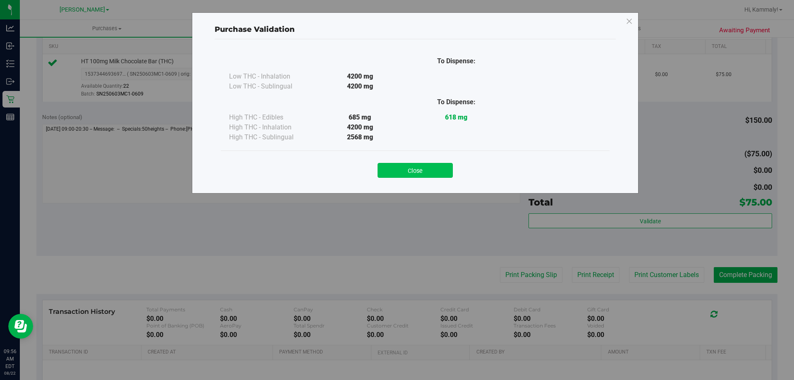
click at [435, 169] on button "Close" at bounding box center [415, 170] width 75 height 15
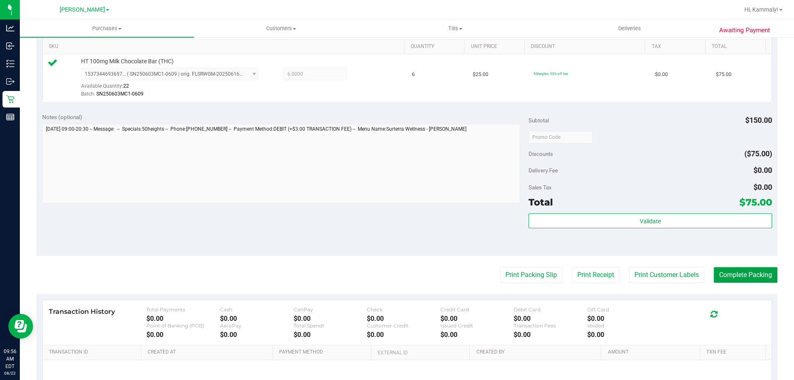
click at [759, 280] on button "Complete Packing" at bounding box center [746, 275] width 64 height 16
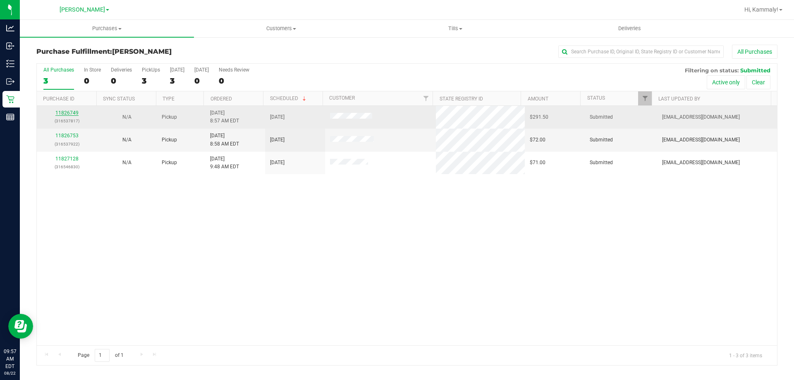
click at [69, 110] on link "11826749" at bounding box center [66, 113] width 23 height 6
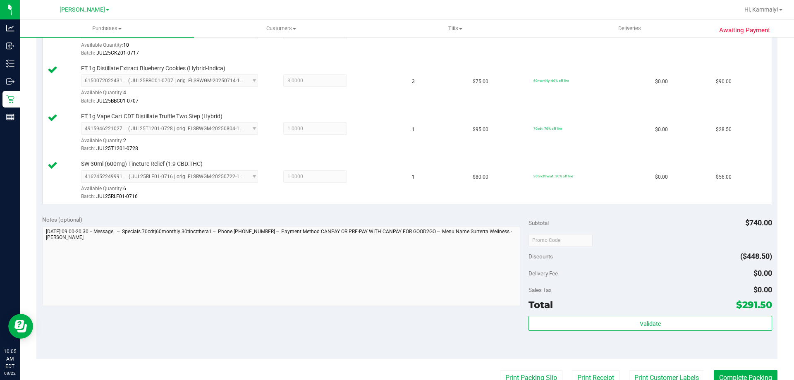
scroll to position [372, 0]
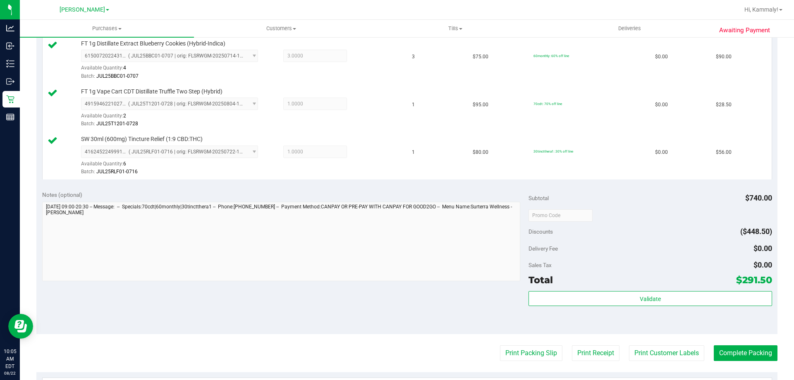
click at [565, 306] on div "Validate" at bounding box center [650, 299] width 243 height 16
click at [575, 291] on div "Subtotal $740.00 Discounts ($448.50) Delivery Fee $0.00 Sales Tax $0.00 Total $…" at bounding box center [650, 260] width 243 height 138
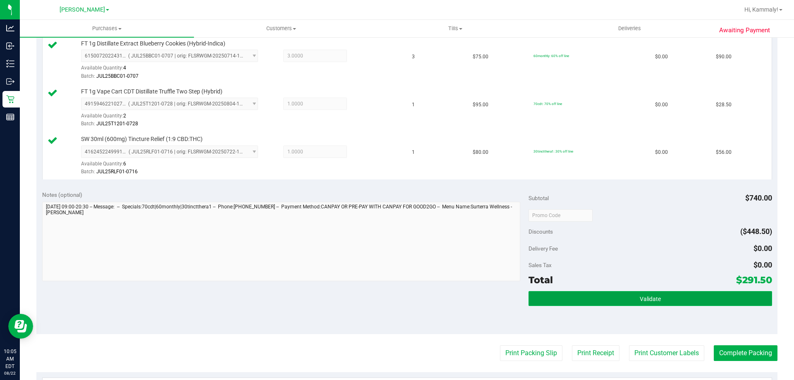
click at [572, 296] on button "Validate" at bounding box center [650, 298] width 243 height 15
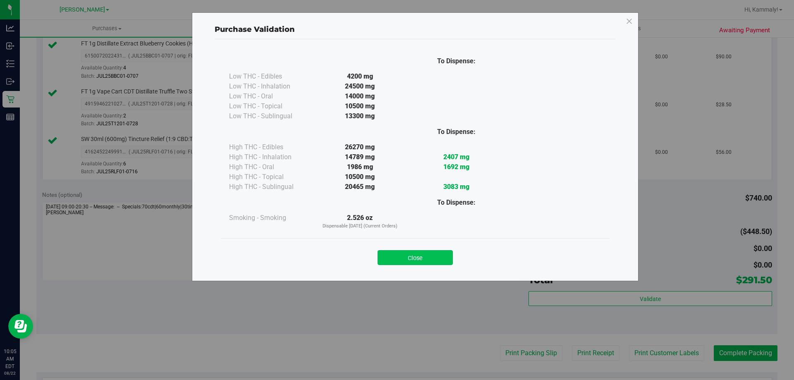
click at [443, 264] on button "Close" at bounding box center [415, 257] width 75 height 15
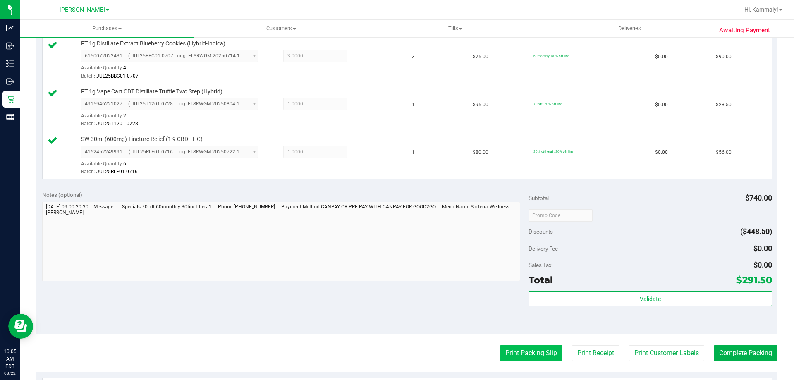
click at [536, 353] on button "Print Packing Slip" at bounding box center [531, 353] width 62 height 16
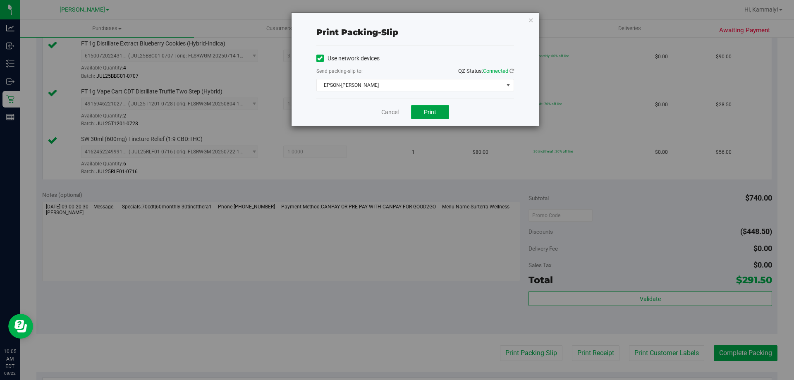
click at [419, 113] on button "Print" at bounding box center [430, 112] width 38 height 14
click at [383, 112] on link "Cancel" at bounding box center [389, 112] width 17 height 9
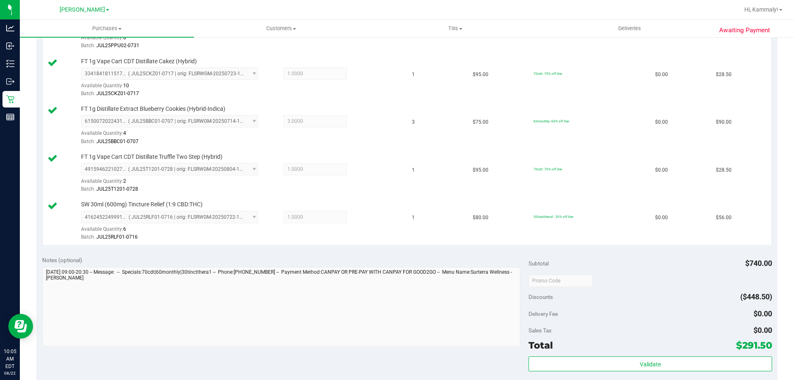
scroll to position [535, 0]
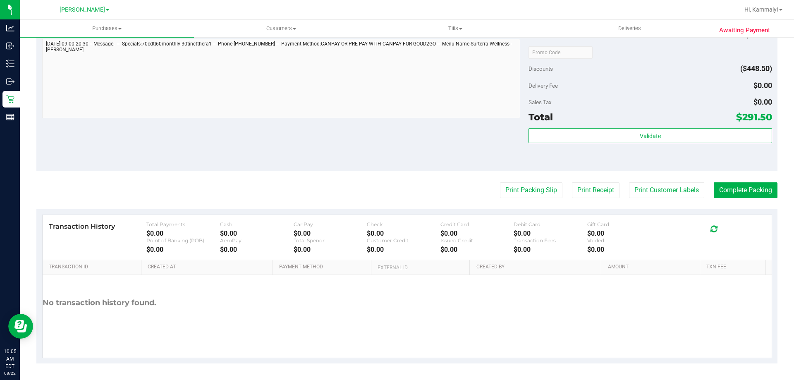
click at [662, 121] on div "Total $291.50" at bounding box center [650, 117] width 243 height 15
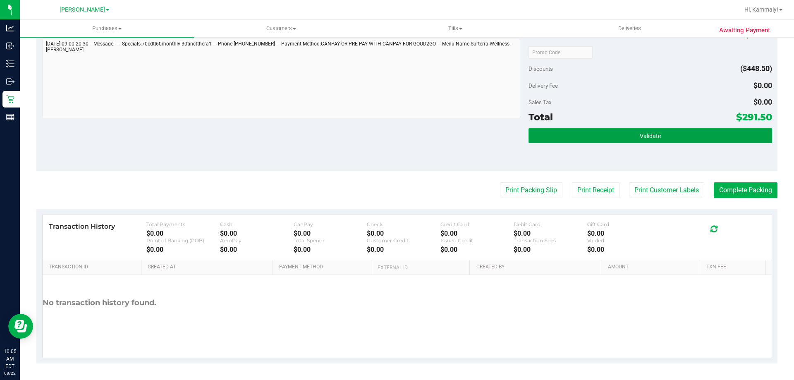
click at [545, 133] on button "Validate" at bounding box center [650, 135] width 243 height 15
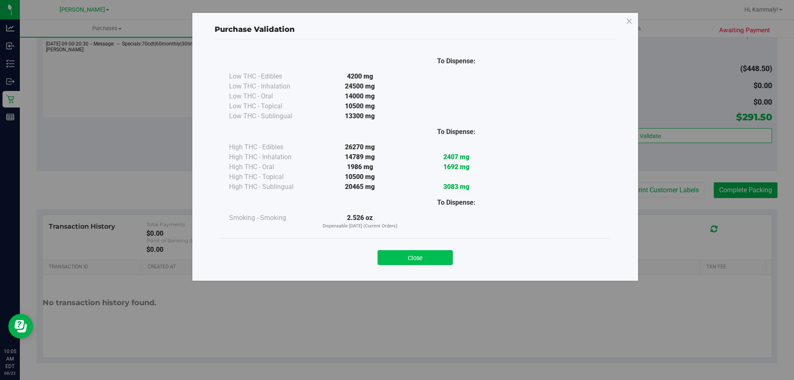
click at [434, 252] on button "Close" at bounding box center [415, 257] width 75 height 15
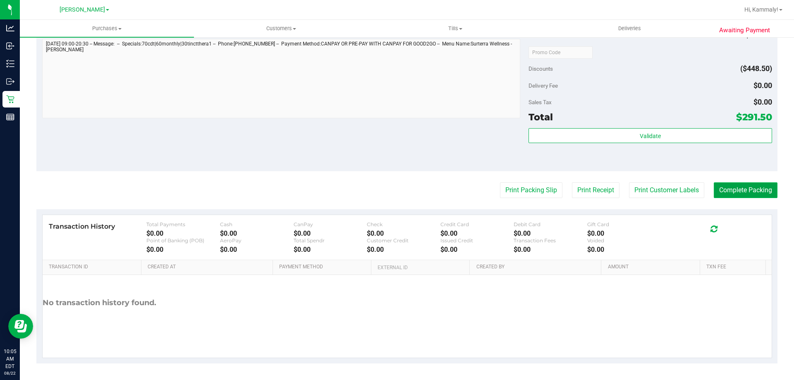
click at [739, 194] on button "Complete Packing" at bounding box center [746, 190] width 64 height 16
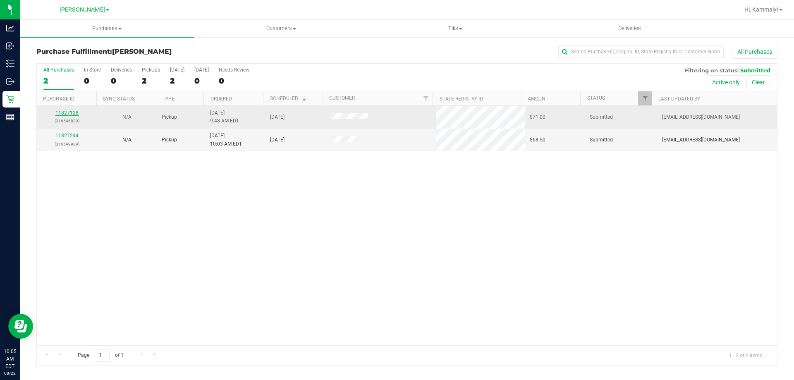
click at [74, 113] on link "11827128" at bounding box center [66, 113] width 23 height 6
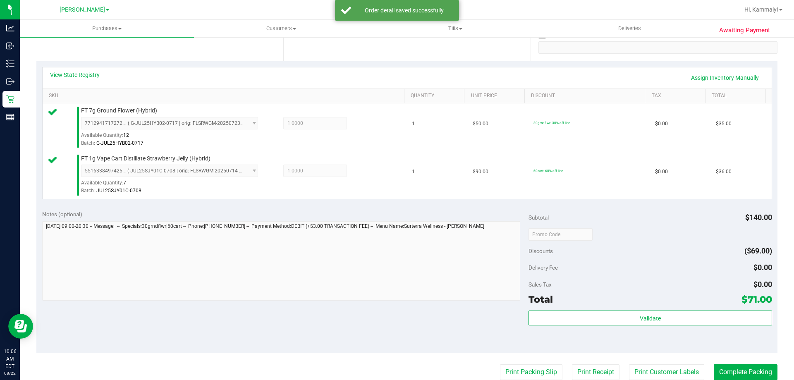
scroll to position [182, 0]
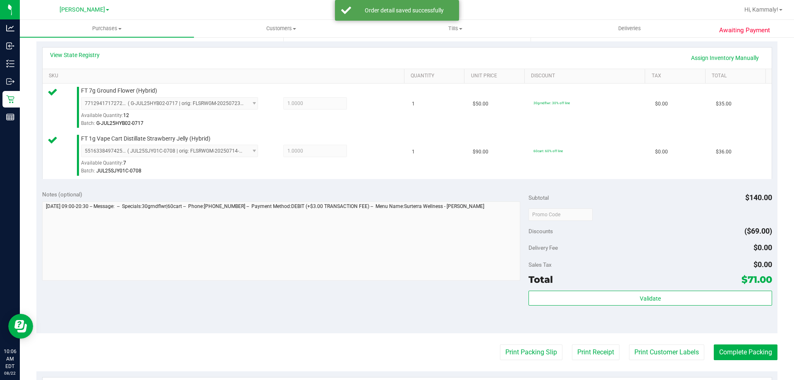
click at [595, 288] on div "Subtotal $140.00 Discounts ($69.00) Delivery Fee $0.00 Sales Tax $0.00 Total $7…" at bounding box center [650, 259] width 243 height 138
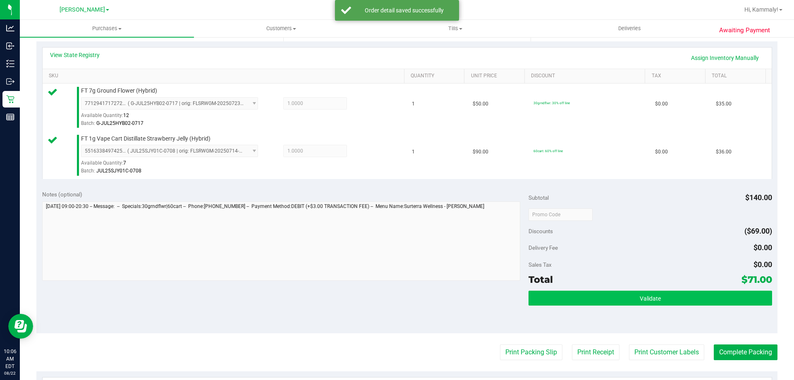
click at [600, 295] on div "Subtotal $140.00 Discounts ($69.00) Delivery Fee $0.00 Sales Tax $0.00 Total $7…" at bounding box center [650, 259] width 243 height 138
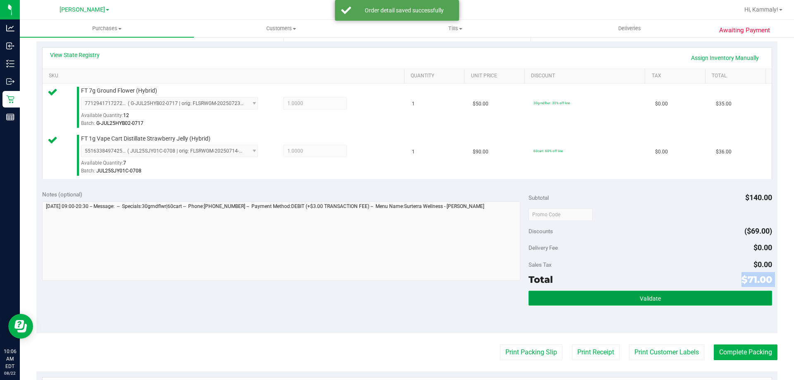
click at [600, 302] on button "Validate" at bounding box center [650, 298] width 243 height 15
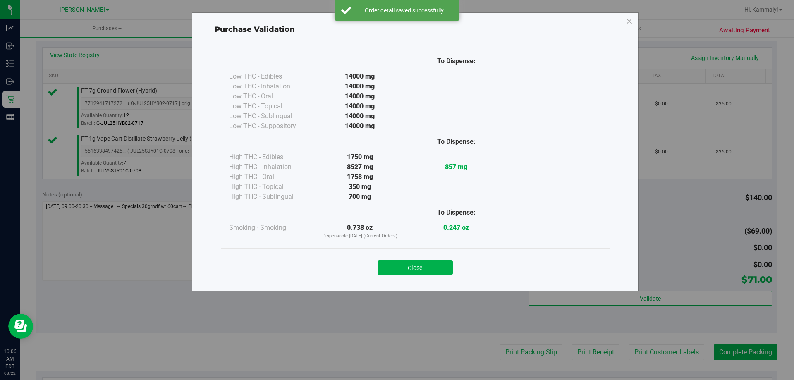
click at [483, 268] on div "Close" at bounding box center [415, 264] width 389 height 33
click at [437, 266] on button "Close" at bounding box center [415, 267] width 75 height 15
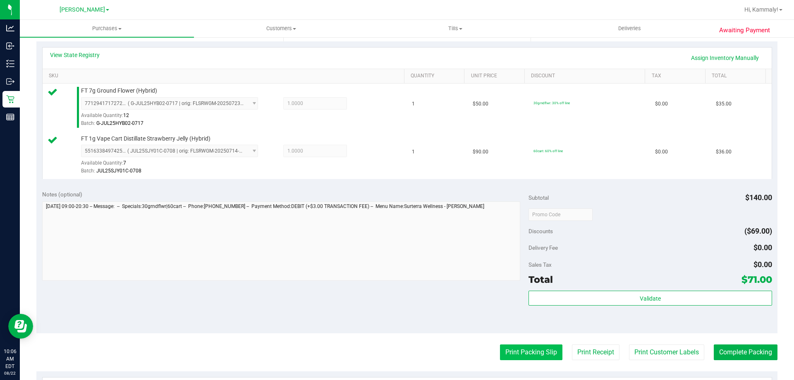
click at [537, 350] on button "Print Packing Slip" at bounding box center [531, 352] width 62 height 16
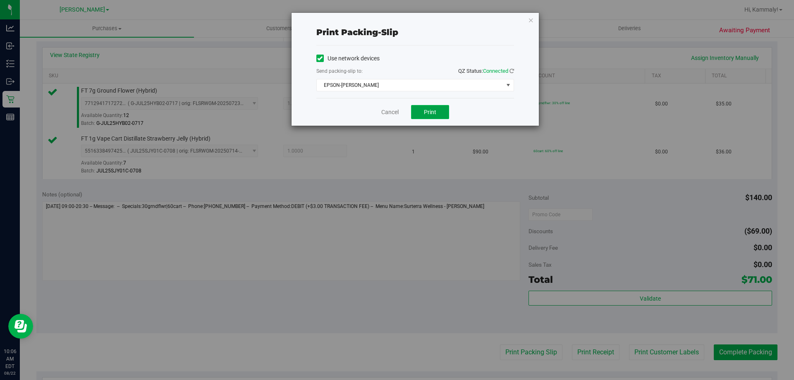
click at [418, 117] on button "Print" at bounding box center [430, 112] width 38 height 14
click at [384, 112] on link "Cancel" at bounding box center [389, 112] width 17 height 9
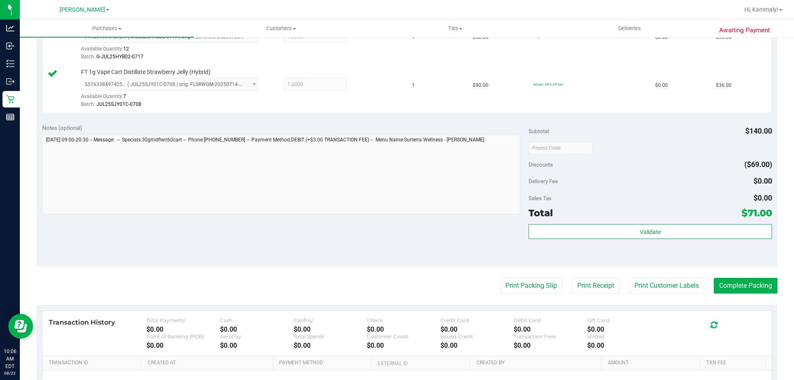
scroll to position [253, 0]
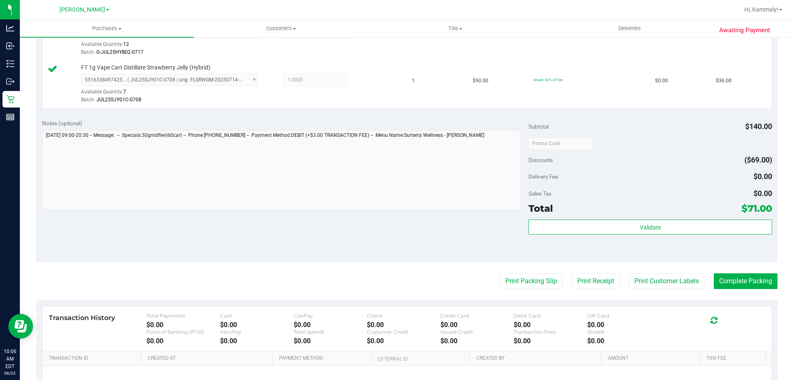
click at [684, 206] on div "Total $71.00" at bounding box center [650, 208] width 243 height 15
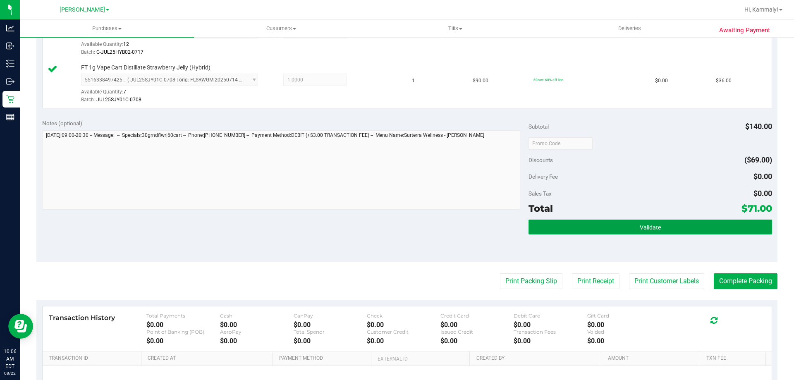
click at [685, 234] on button "Validate" at bounding box center [650, 227] width 243 height 15
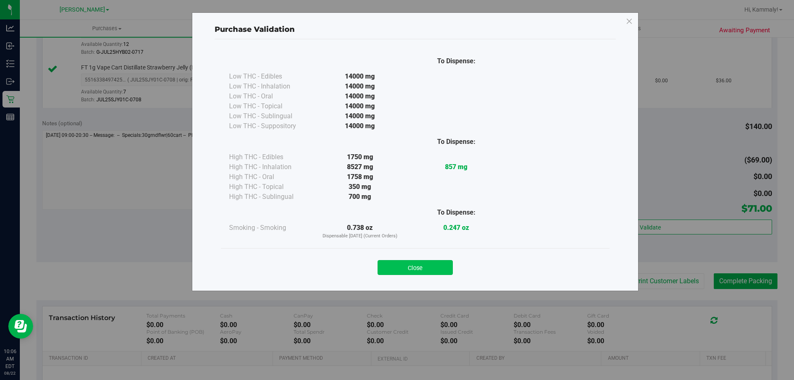
click at [422, 271] on button "Close" at bounding box center [415, 267] width 75 height 15
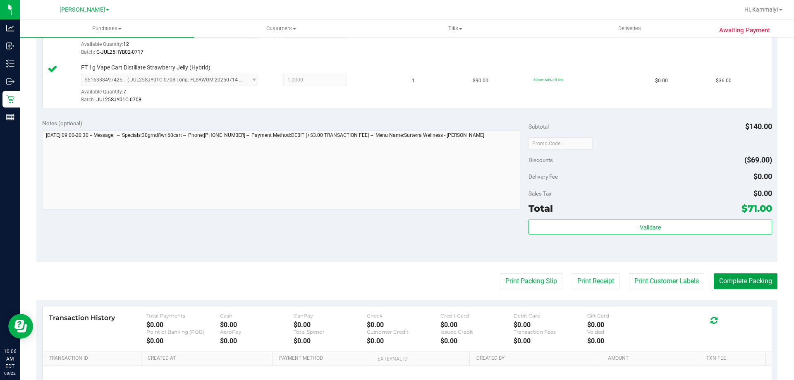
click at [728, 288] on button "Complete Packing" at bounding box center [746, 281] width 64 height 16
click at [598, 237] on div "Validate" at bounding box center [650, 238] width 243 height 37
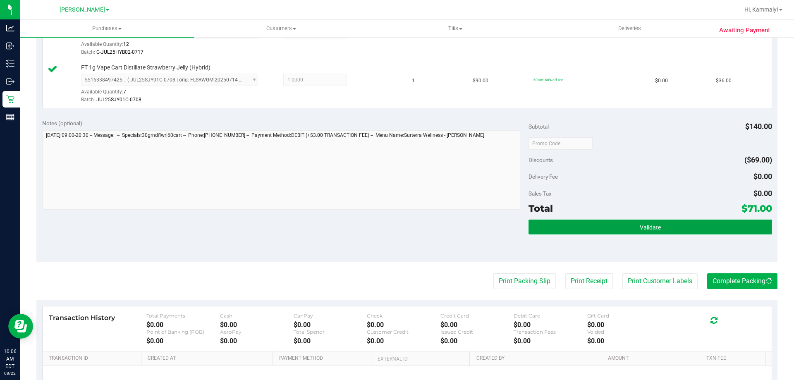
click at [598, 225] on button "Validate" at bounding box center [650, 227] width 243 height 15
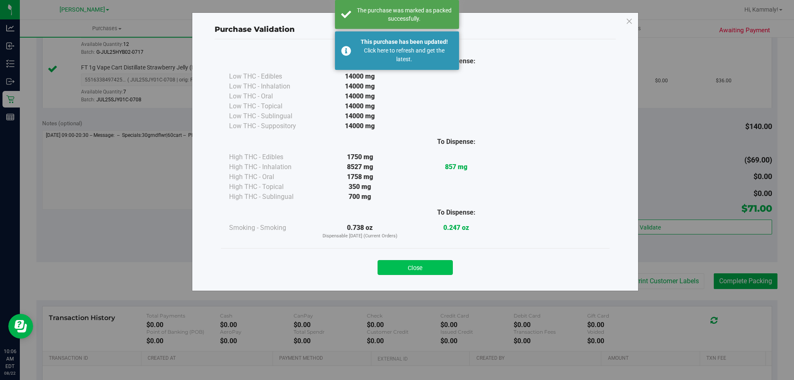
click at [406, 263] on button "Close" at bounding box center [415, 267] width 75 height 15
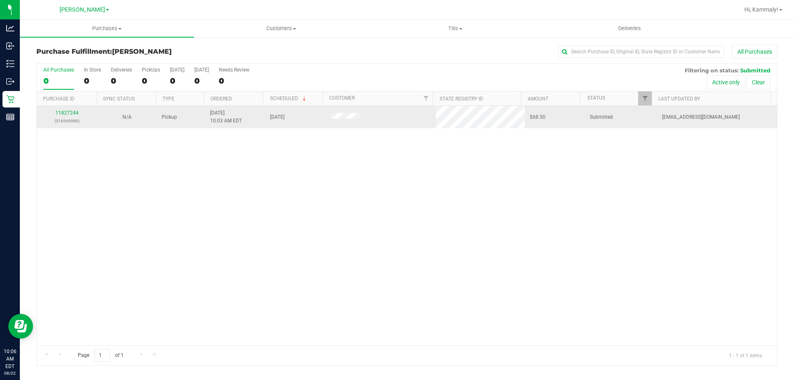
click at [69, 110] on div "11827244 (316549989)" at bounding box center [67, 117] width 50 height 16
click at [67, 111] on link "11827244" at bounding box center [66, 113] width 23 height 6
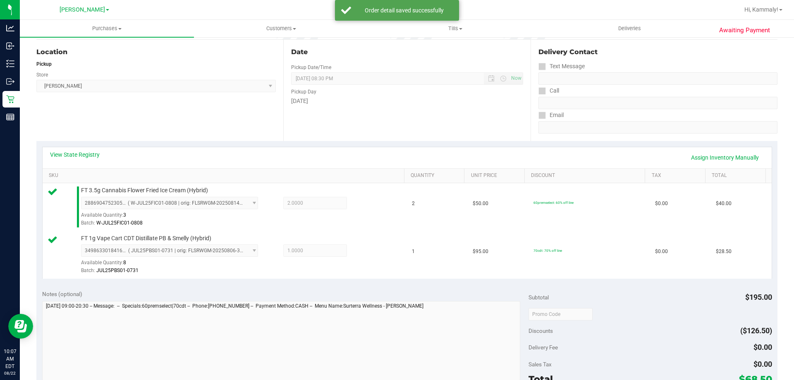
scroll to position [207, 0]
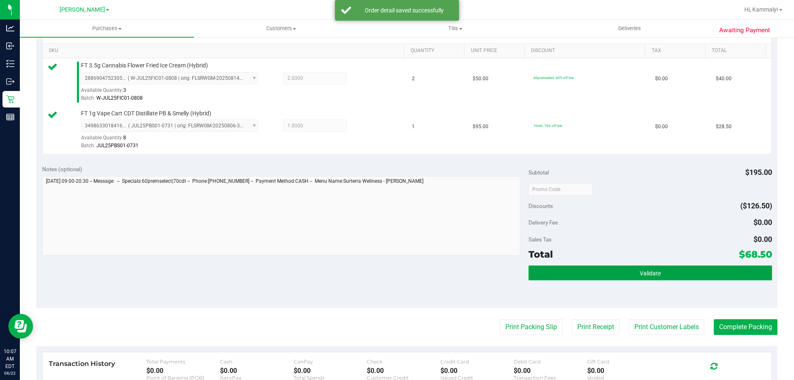
click at [588, 277] on button "Validate" at bounding box center [650, 273] width 243 height 15
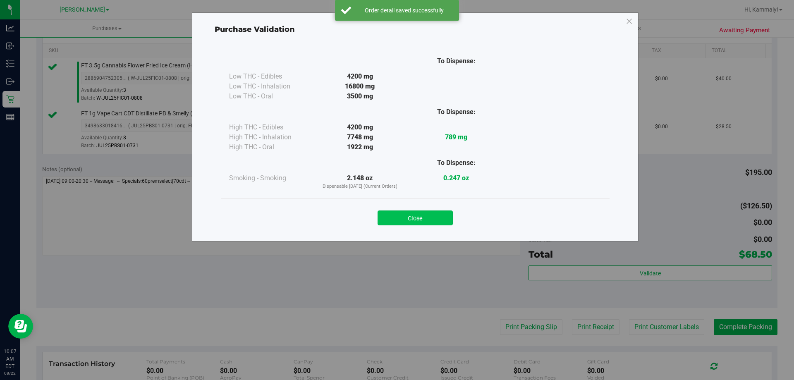
click at [440, 220] on button "Close" at bounding box center [415, 218] width 75 height 15
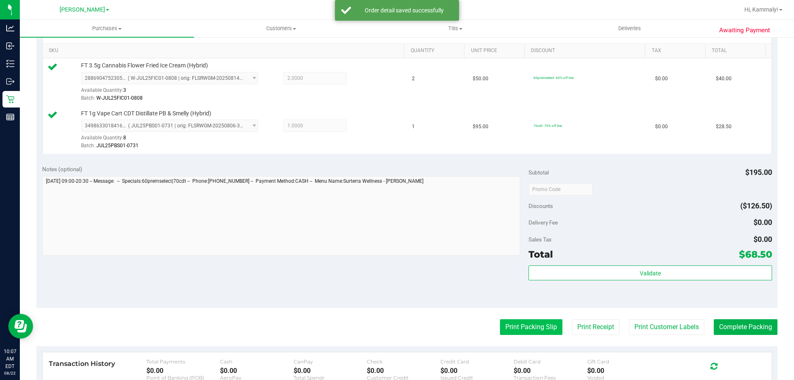
click at [517, 324] on button "Print Packing Slip" at bounding box center [531, 327] width 62 height 16
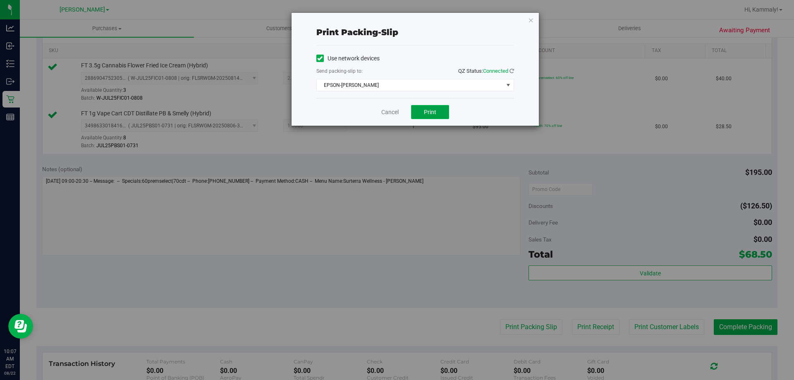
click at [422, 119] on button "Print" at bounding box center [430, 112] width 38 height 14
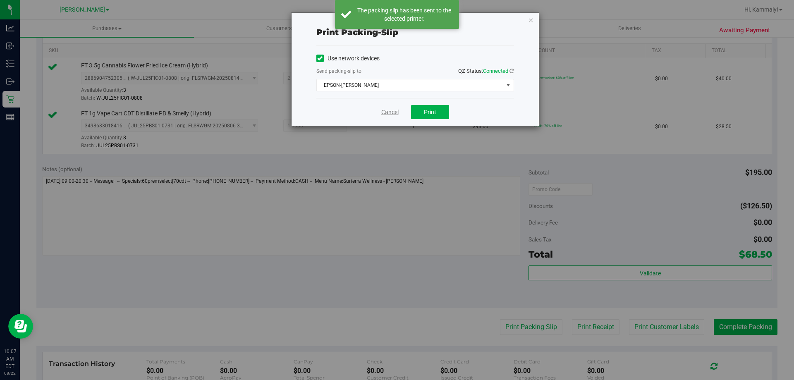
click at [393, 114] on link "Cancel" at bounding box center [389, 112] width 17 height 9
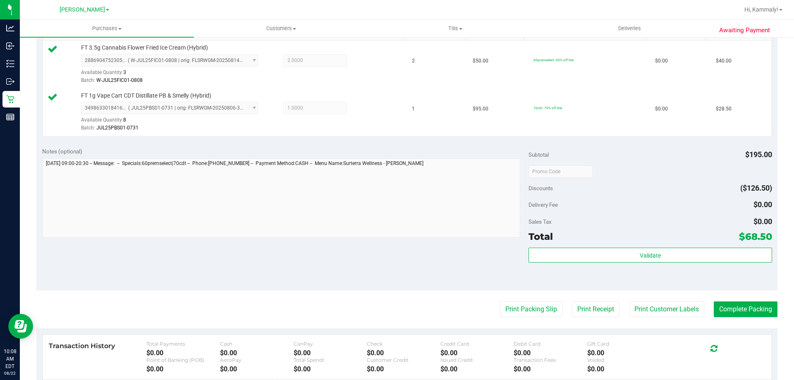
scroll to position [225, 0]
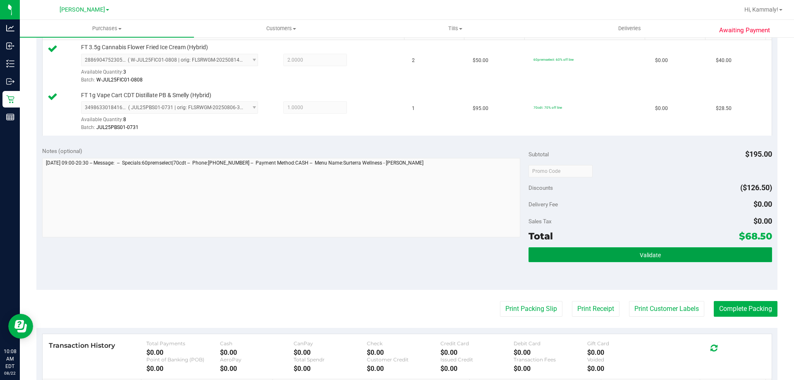
click at [640, 254] on span "Validate" at bounding box center [650, 255] width 21 height 7
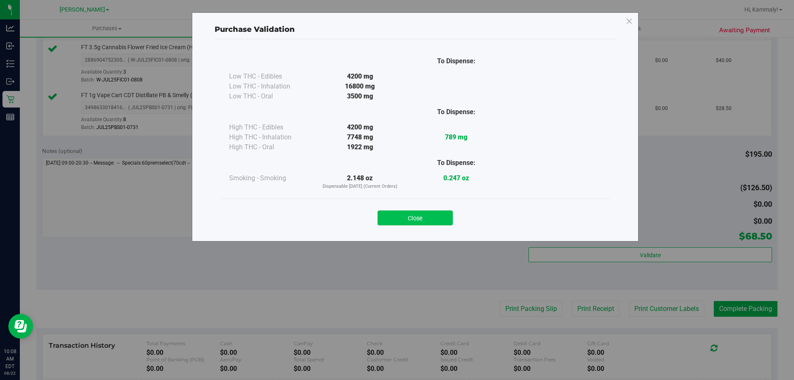
click at [438, 220] on button "Close" at bounding box center [415, 218] width 75 height 15
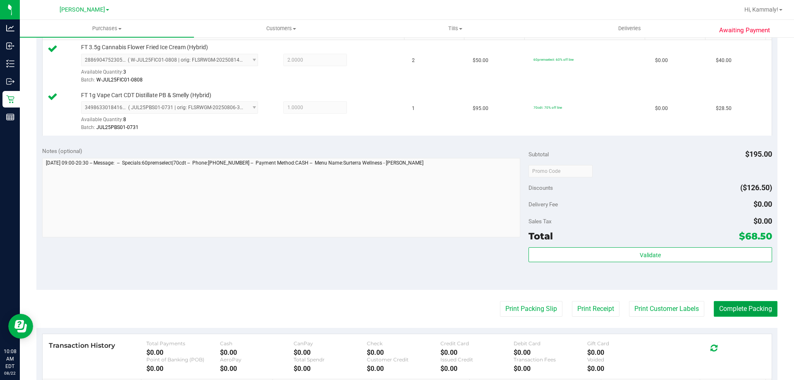
click at [726, 314] on button "Complete Packing" at bounding box center [746, 309] width 64 height 16
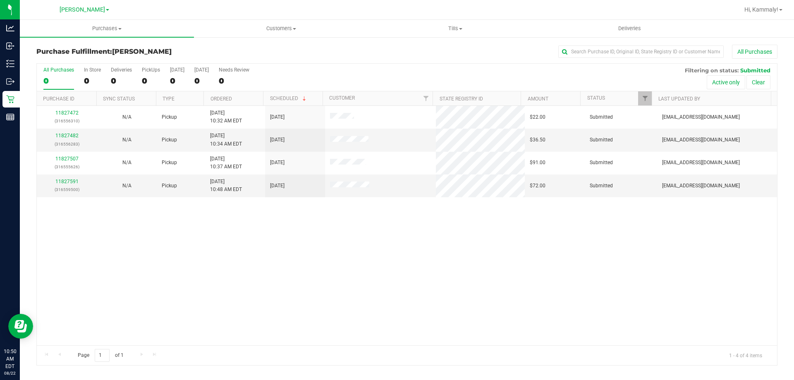
click at [241, 96] on th "Ordered" at bounding box center [233, 98] width 60 height 14
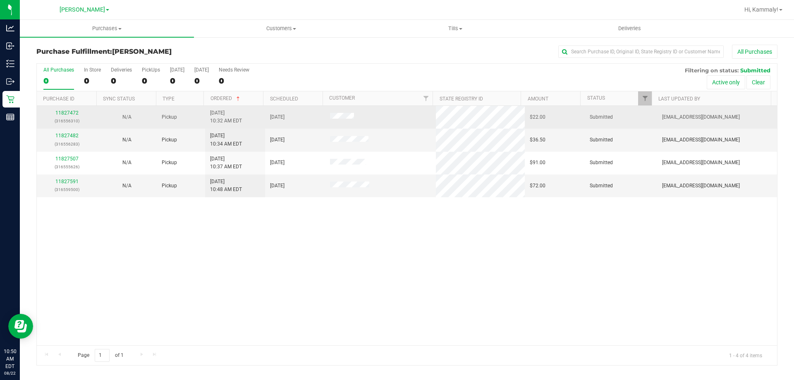
click at [69, 117] on div "11827472 (316556310)" at bounding box center [67, 117] width 50 height 16
click at [69, 112] on link "11827472" at bounding box center [66, 113] width 23 height 6
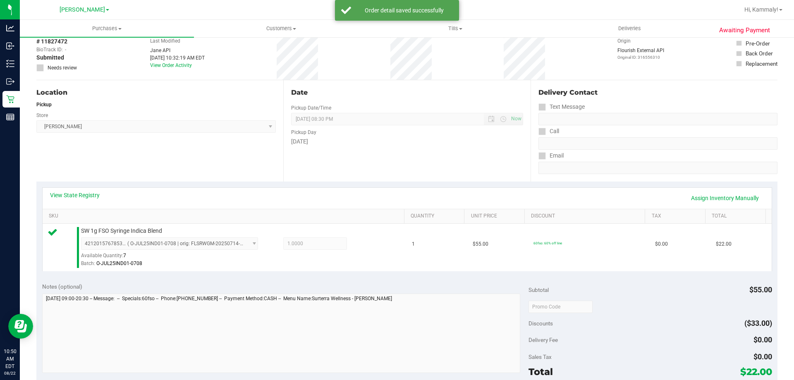
scroll to position [124, 0]
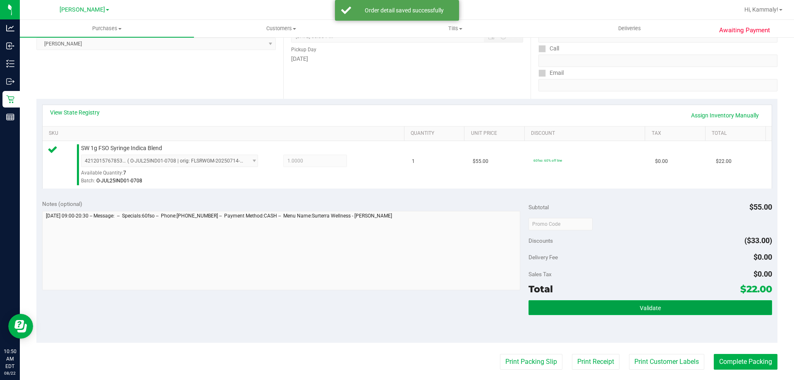
click at [651, 311] on span "Validate" at bounding box center [650, 308] width 21 height 7
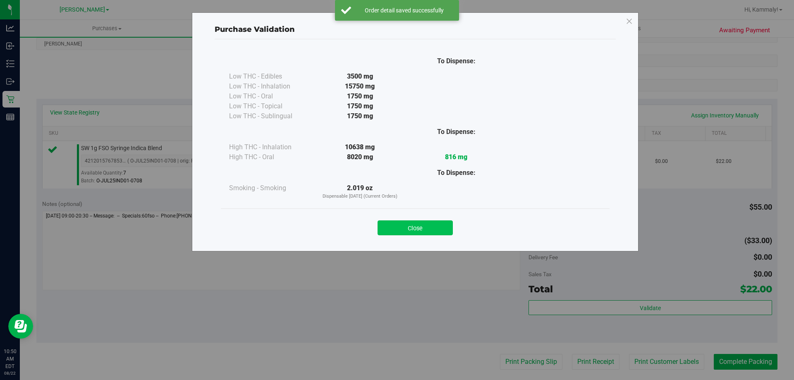
click at [412, 222] on button "Close" at bounding box center [415, 227] width 75 height 15
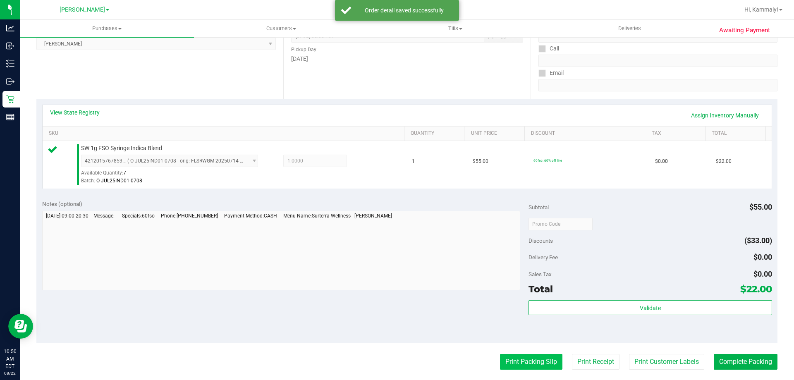
click at [504, 361] on button "Print Packing Slip" at bounding box center [531, 362] width 62 height 16
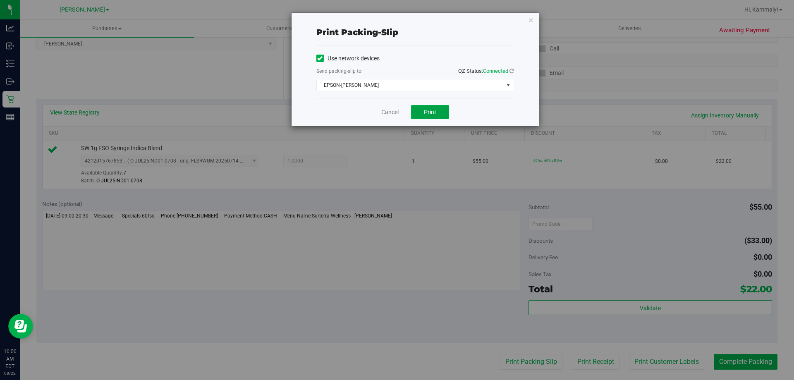
click at [439, 119] on button "Print" at bounding box center [430, 112] width 38 height 14
click at [392, 109] on link "Cancel" at bounding box center [389, 112] width 17 height 9
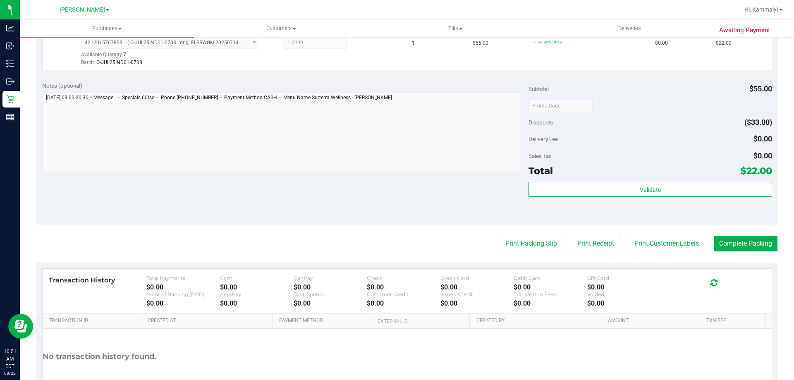
scroll to position [245, 0]
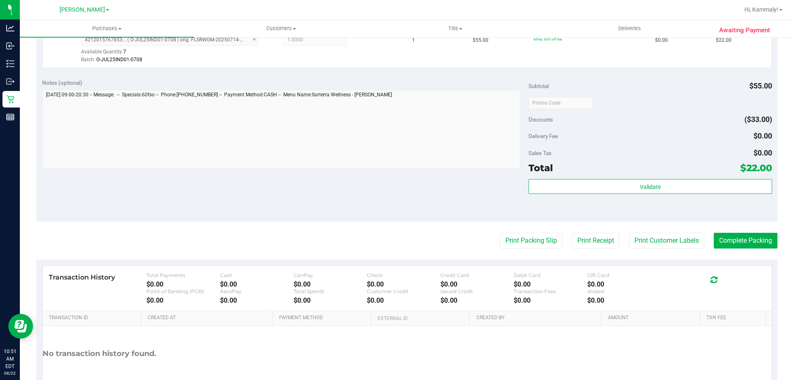
click at [687, 203] on div "Validate" at bounding box center [650, 197] width 243 height 37
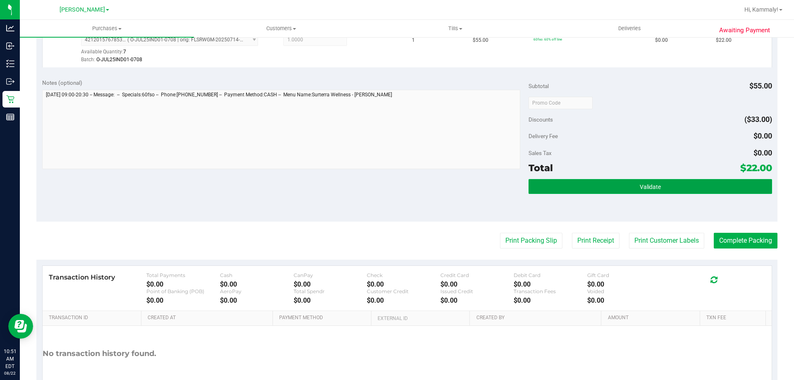
click at [674, 192] on button "Validate" at bounding box center [650, 186] width 243 height 15
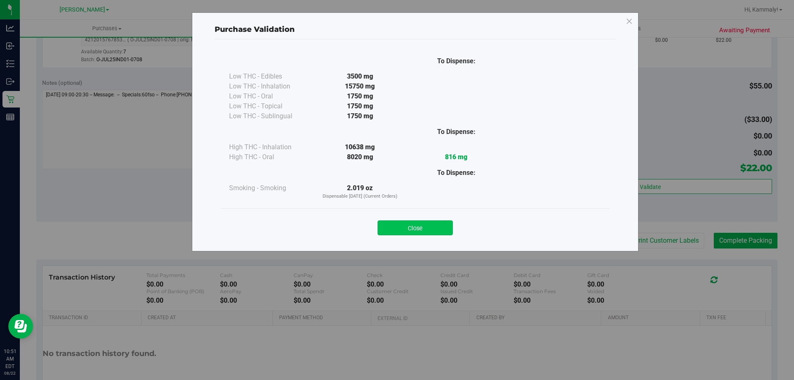
click at [423, 222] on button "Close" at bounding box center [415, 227] width 75 height 15
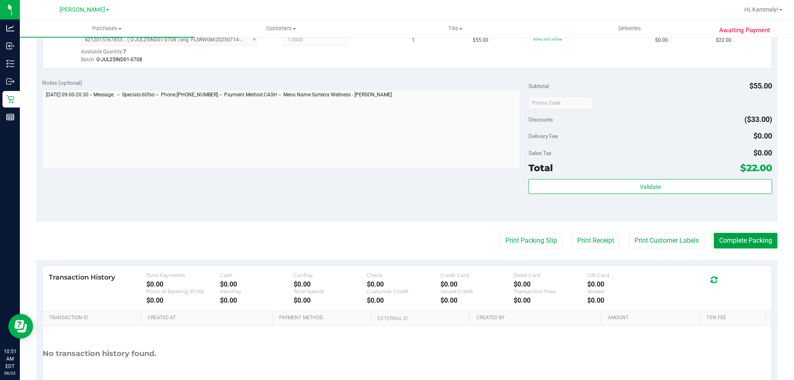
click at [744, 235] on button "Complete Packing" at bounding box center [746, 241] width 64 height 16
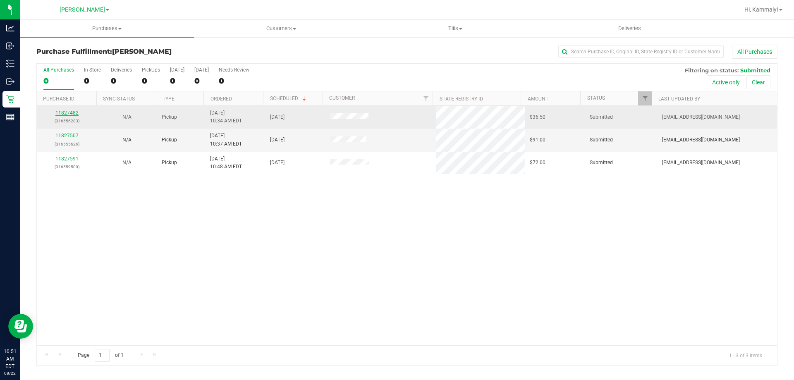
click at [67, 115] on link "11827482" at bounding box center [66, 113] width 23 height 6
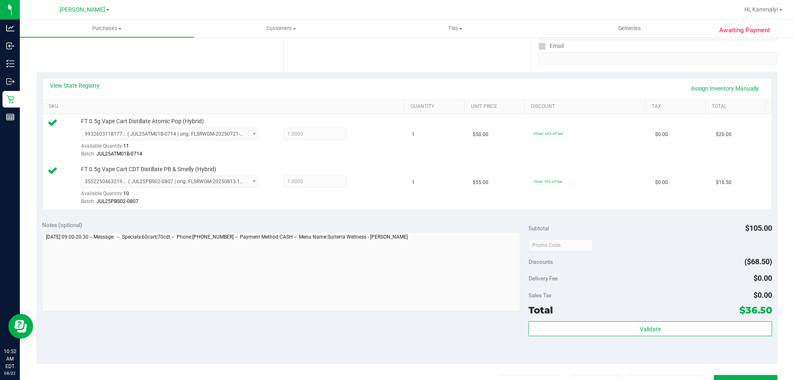
scroll to position [165, 0]
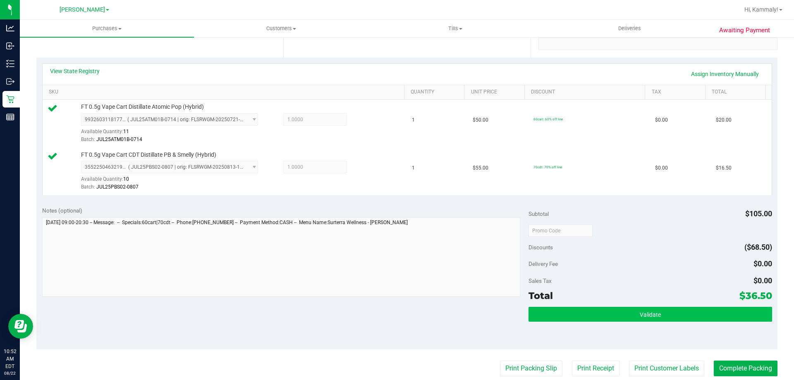
drag, startPoint x: 680, startPoint y: 322, endPoint x: 683, endPoint y: 314, distance: 8.0
click at [682, 321] on div "Validate" at bounding box center [650, 315] width 243 height 16
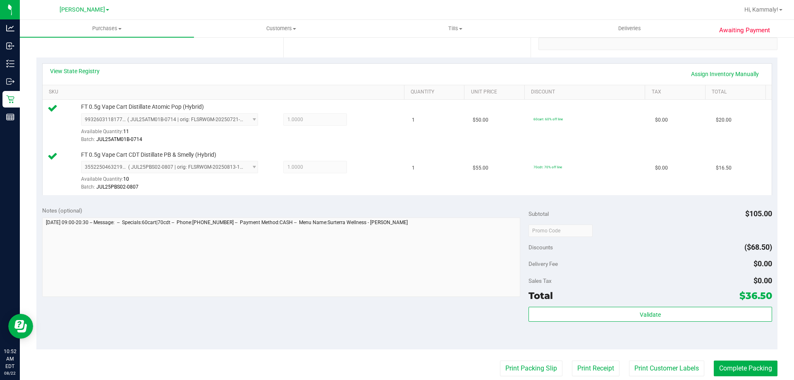
click at [687, 305] on div "Subtotal $105.00 Discounts ($68.50) Delivery Fee $0.00 Sales Tax $0.00 Total $3…" at bounding box center [650, 275] width 243 height 138
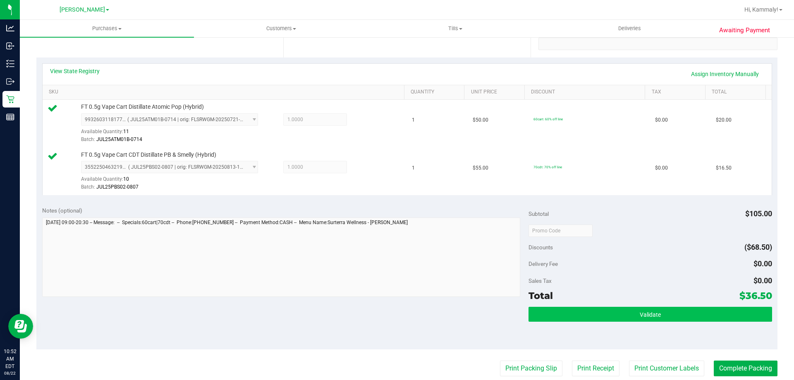
drag, startPoint x: 687, startPoint y: 305, endPoint x: 684, endPoint y: 311, distance: 6.7
click at [686, 307] on div "Subtotal $105.00 Discounts ($68.50) Delivery Fee $0.00 Sales Tax $0.00 Total $3…" at bounding box center [650, 275] width 243 height 138
click at [683, 311] on button "Validate" at bounding box center [650, 314] width 243 height 15
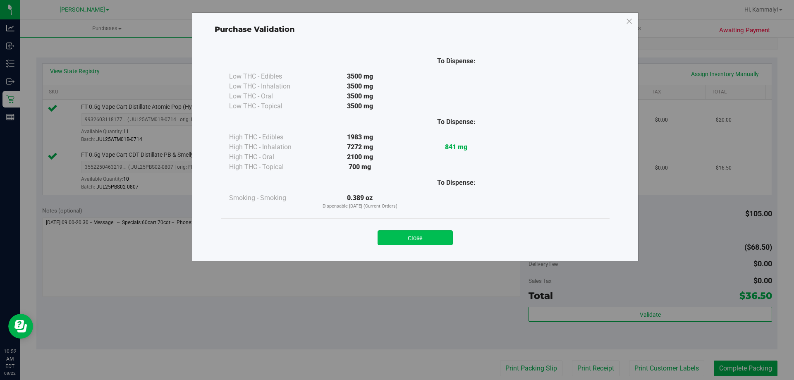
click at [391, 241] on button "Close" at bounding box center [415, 237] width 75 height 15
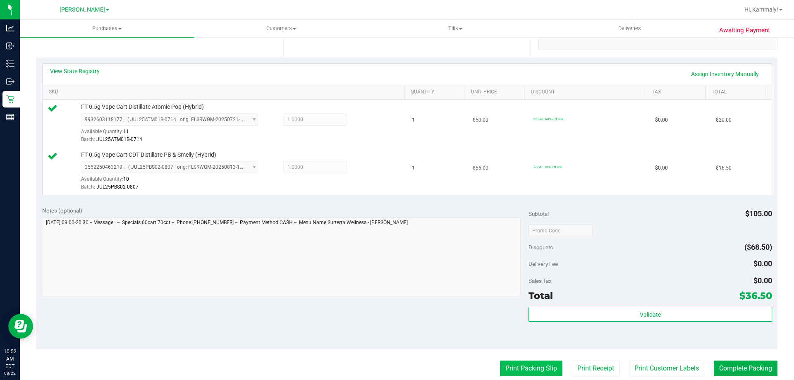
click at [545, 367] on button "Print Packing Slip" at bounding box center [531, 369] width 62 height 16
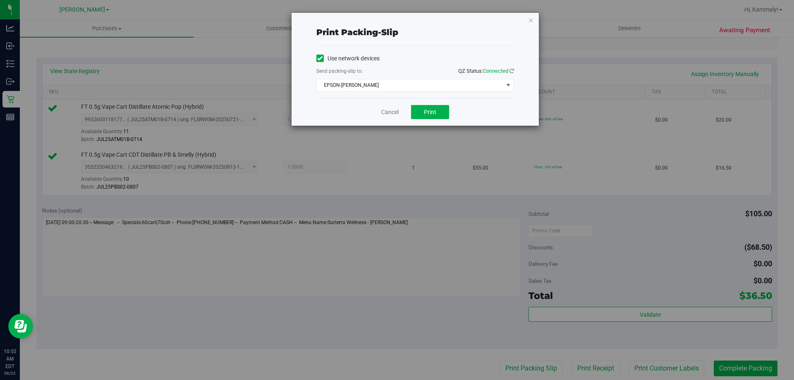
click at [449, 215] on div "Print packing-slip Use network devices Send packing-slip to: QZ Status: Connect…" at bounding box center [400, 190] width 800 height 380
click at [435, 110] on span "Print" at bounding box center [430, 112] width 12 height 7
click at [385, 112] on link "Cancel" at bounding box center [389, 112] width 17 height 9
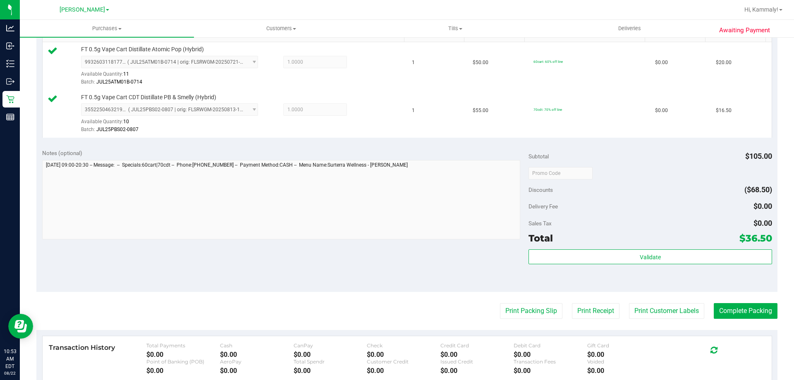
scroll to position [225, 0]
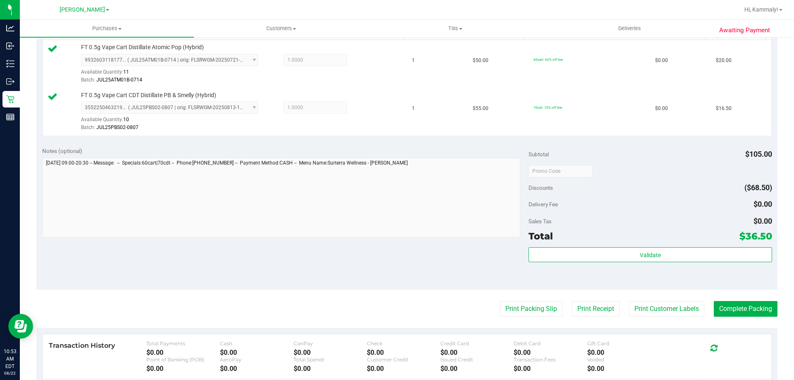
click at [629, 237] on div "Total $36.50" at bounding box center [650, 236] width 243 height 15
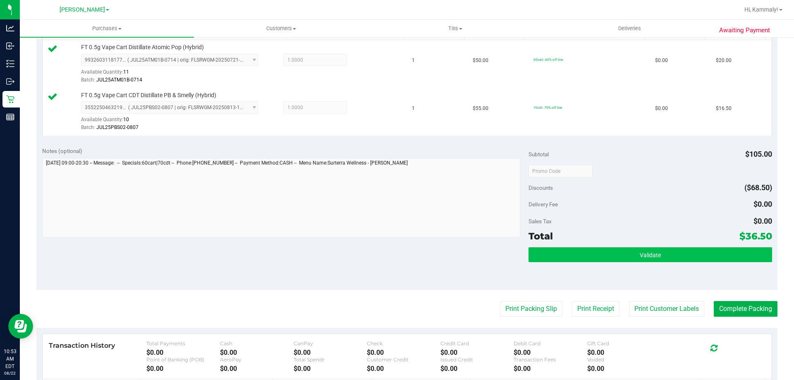
click at [657, 249] on button "Validate" at bounding box center [650, 254] width 243 height 15
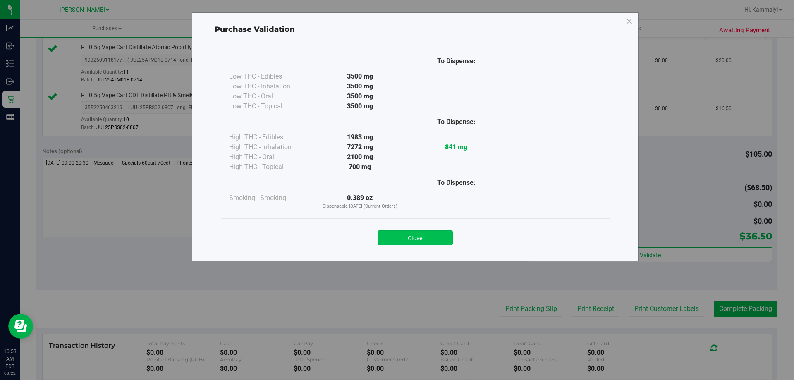
click at [401, 243] on button "Close" at bounding box center [415, 237] width 75 height 15
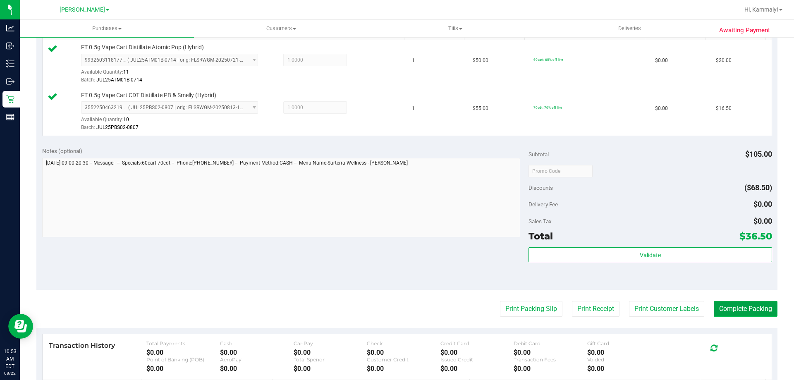
click at [748, 304] on button "Complete Packing" at bounding box center [746, 309] width 64 height 16
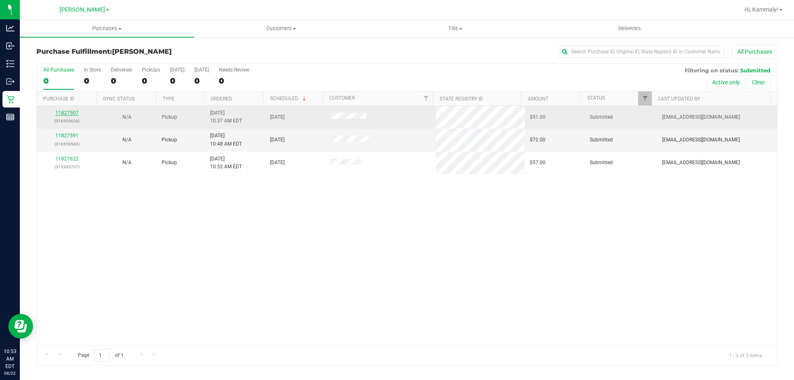
click at [70, 110] on link "11827507" at bounding box center [66, 113] width 23 height 6
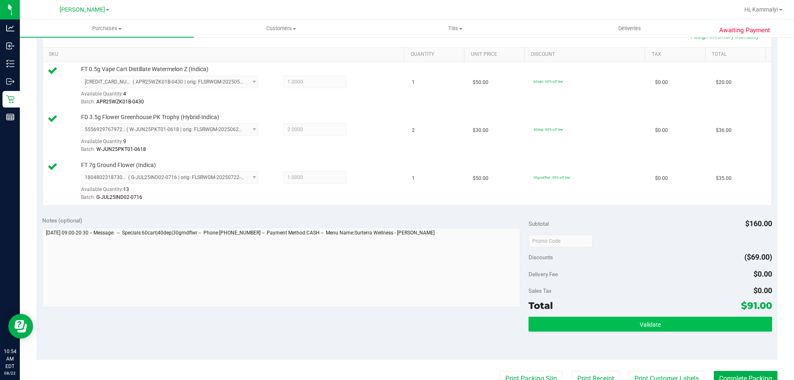
scroll to position [207, 0]
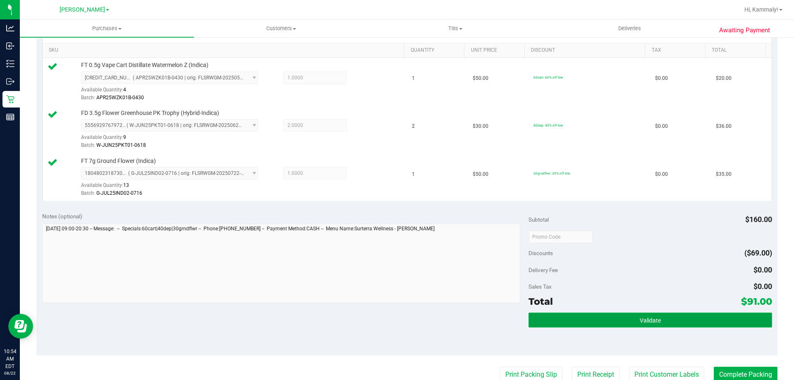
click at [675, 322] on button "Validate" at bounding box center [650, 320] width 243 height 15
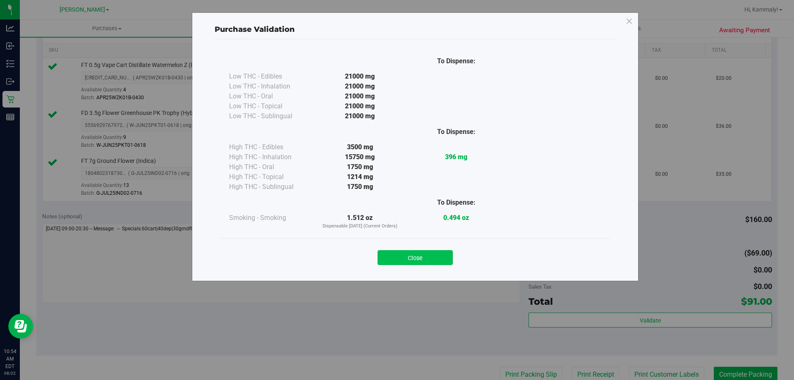
click at [416, 255] on button "Close" at bounding box center [415, 257] width 75 height 15
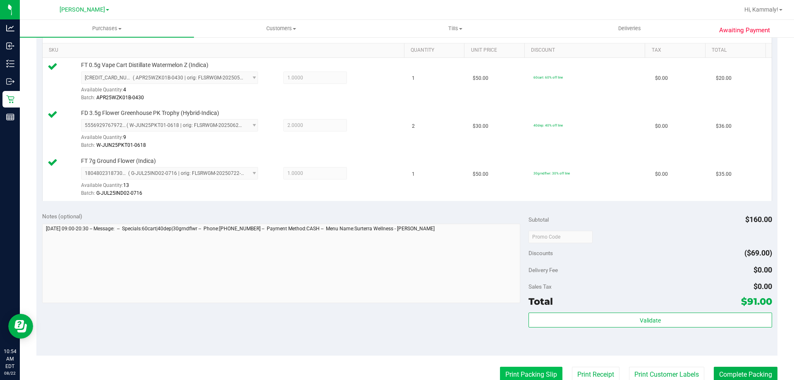
click at [516, 372] on button "Print Packing Slip" at bounding box center [531, 375] width 62 height 16
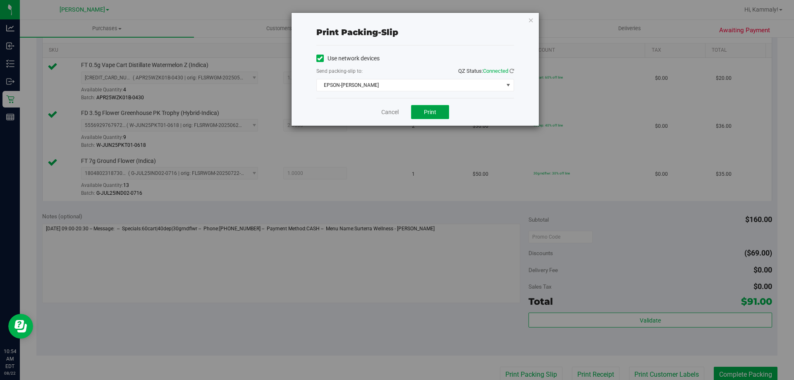
click at [433, 109] on span "Print" at bounding box center [430, 112] width 12 height 7
click at [381, 112] on link "Cancel" at bounding box center [389, 112] width 17 height 9
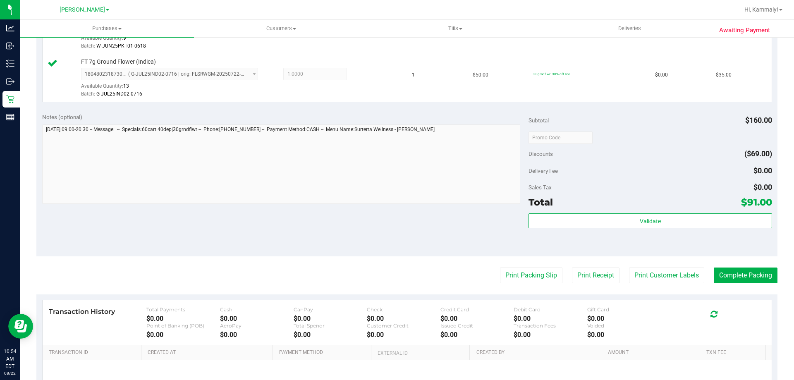
scroll to position [315, 0]
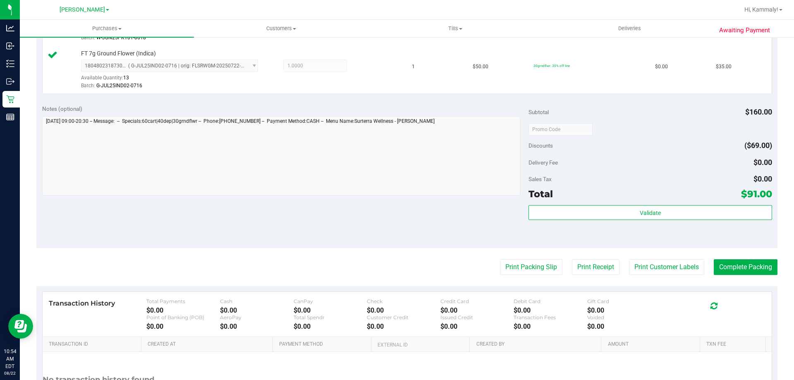
click at [685, 195] on div "Total $91.00" at bounding box center [650, 194] width 243 height 15
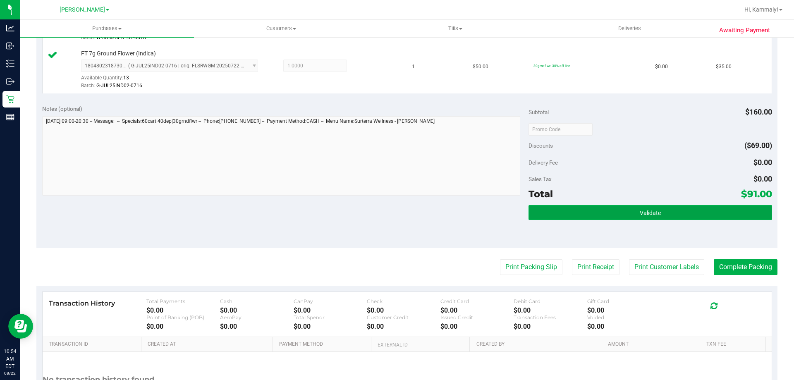
click at [558, 212] on button "Validate" at bounding box center [650, 212] width 243 height 15
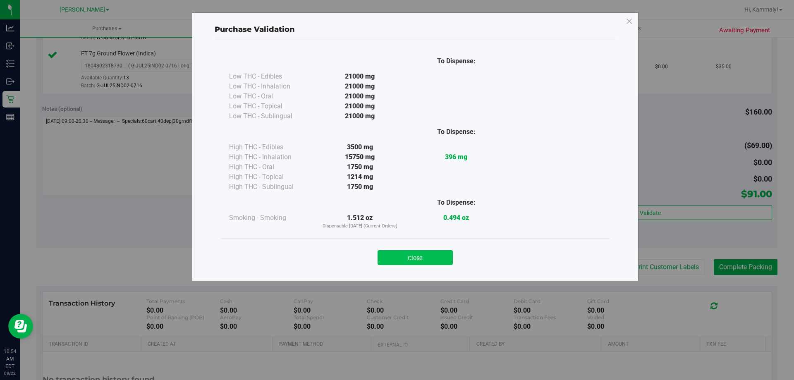
click at [419, 260] on button "Close" at bounding box center [415, 257] width 75 height 15
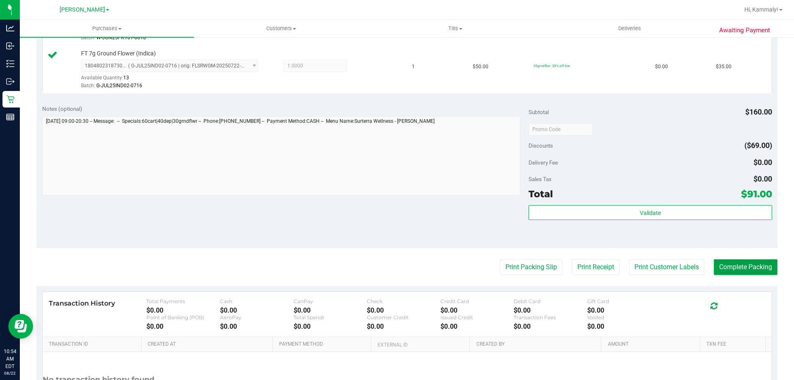
click at [720, 272] on button "Complete Packing" at bounding box center [746, 267] width 64 height 16
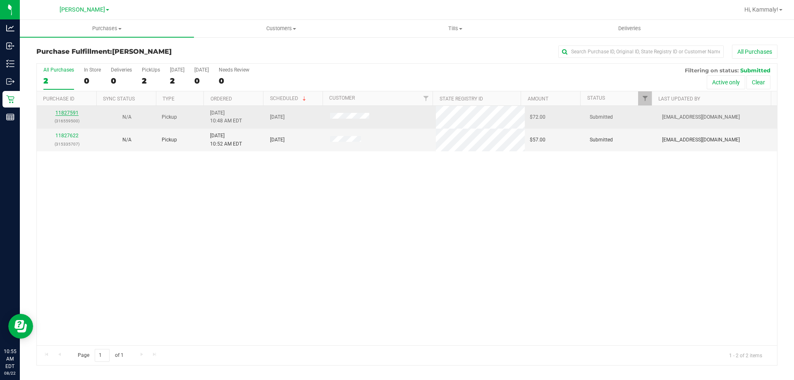
click at [61, 113] on link "11827591" at bounding box center [66, 113] width 23 height 6
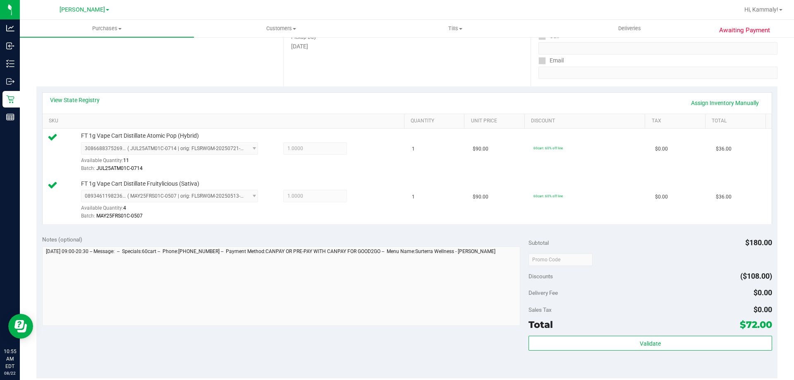
scroll to position [146, 0]
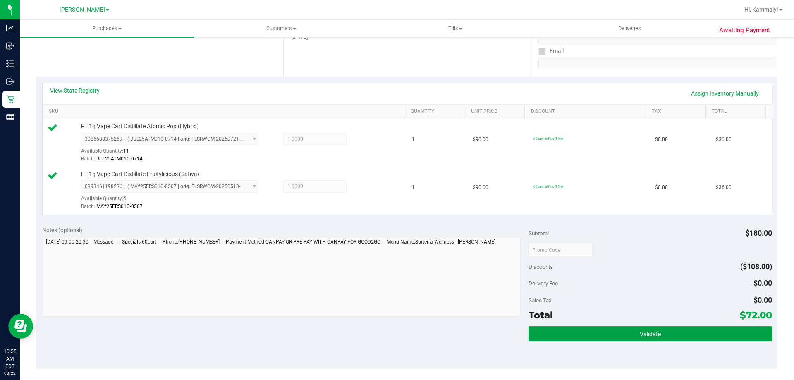
click at [663, 329] on button "Validate" at bounding box center [650, 333] width 243 height 15
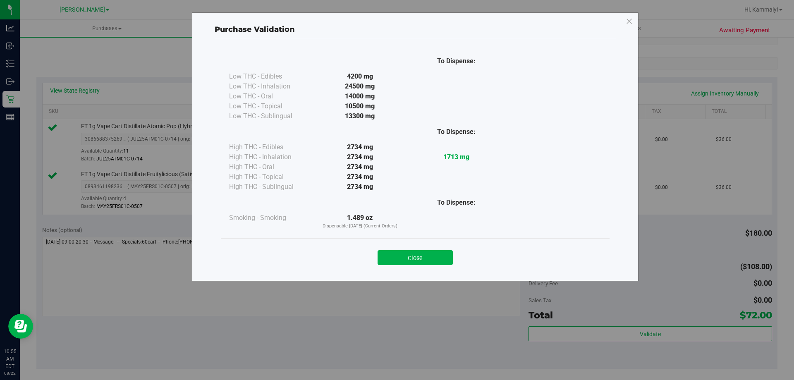
click at [401, 268] on div "Close" at bounding box center [415, 254] width 389 height 33
click at [407, 259] on button "Close" at bounding box center [415, 257] width 75 height 15
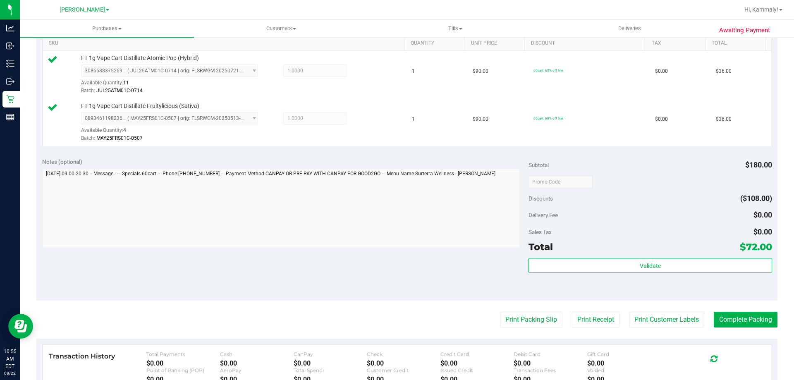
scroll to position [229, 0]
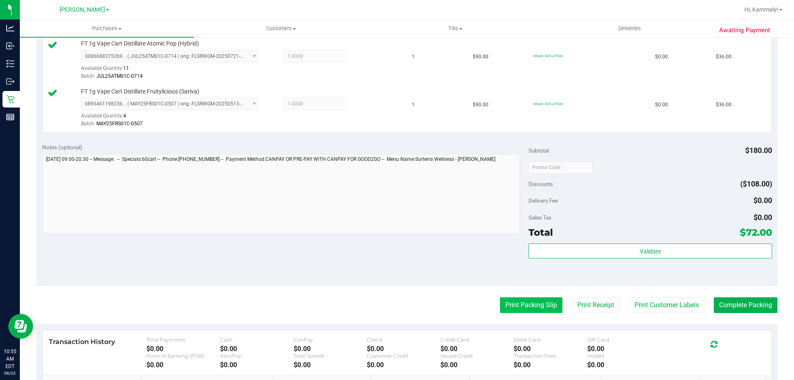
click at [515, 308] on button "Print Packing Slip" at bounding box center [531, 305] width 62 height 16
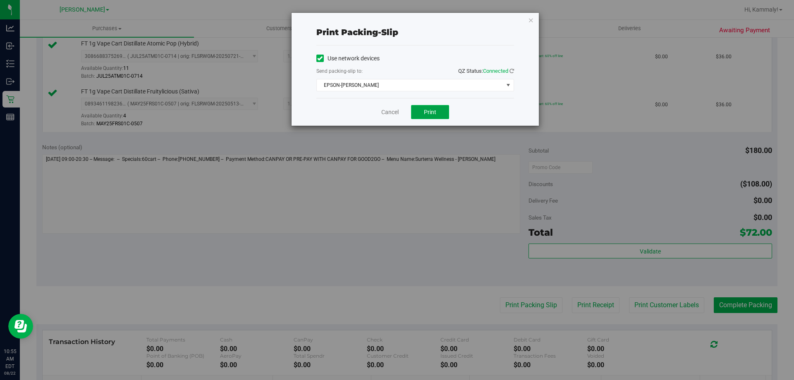
click at [427, 108] on button "Print" at bounding box center [430, 112] width 38 height 14
click at [392, 114] on link "Cancel" at bounding box center [389, 112] width 17 height 9
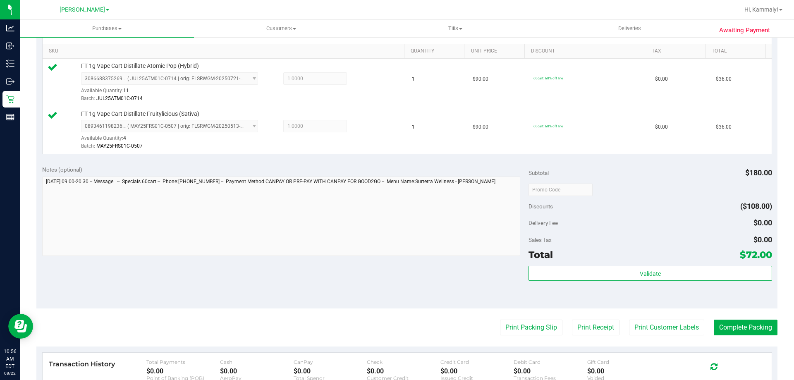
scroll to position [243, 0]
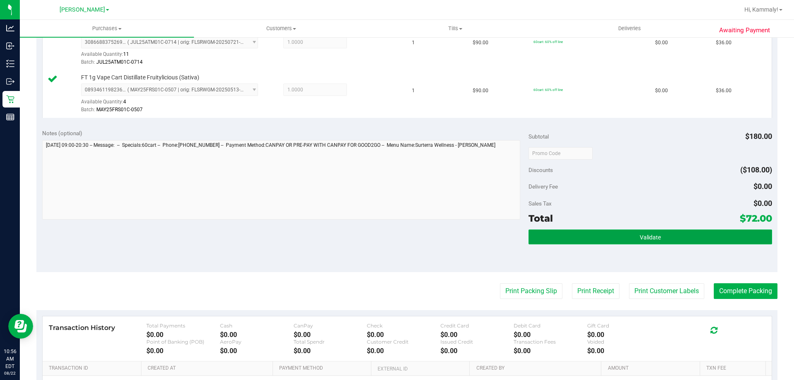
click at [635, 232] on button "Validate" at bounding box center [650, 237] width 243 height 15
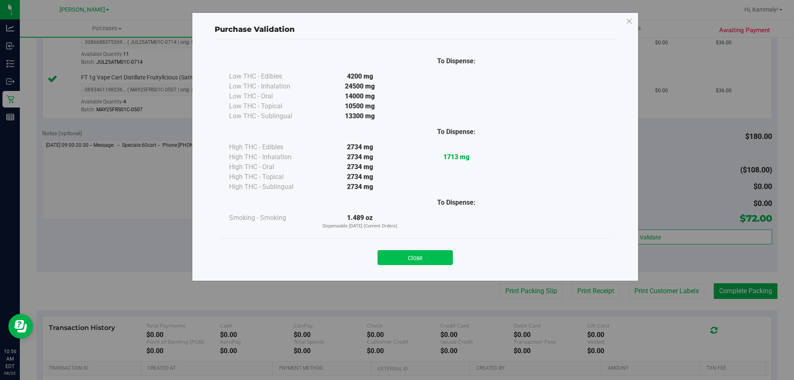
click at [435, 256] on button "Close" at bounding box center [415, 257] width 75 height 15
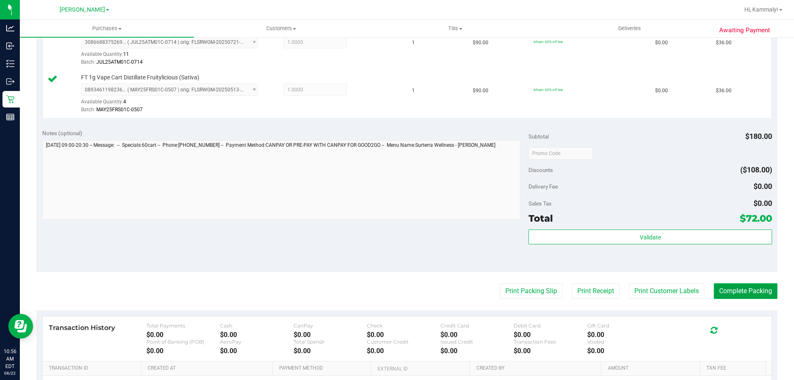
click at [739, 298] on button "Complete Packing" at bounding box center [746, 291] width 64 height 16
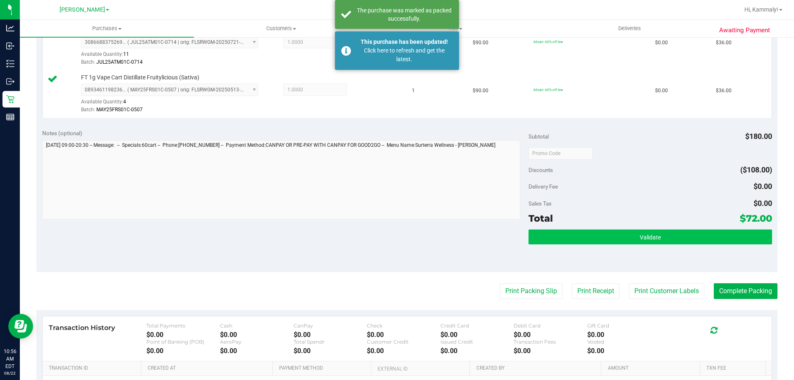
click at [583, 243] on button "Validate" at bounding box center [650, 237] width 243 height 15
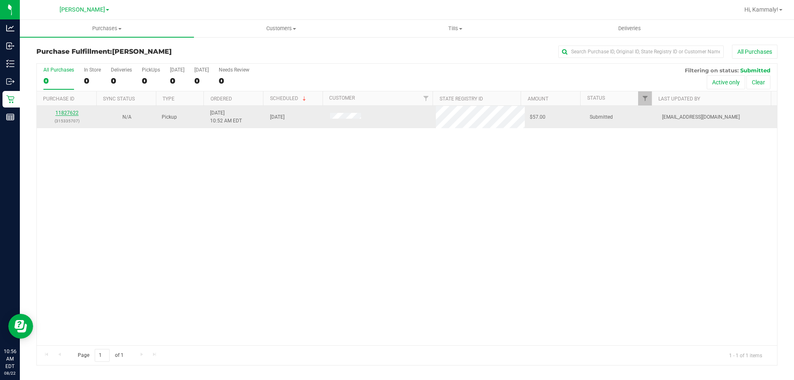
click at [75, 113] on link "11827622" at bounding box center [66, 113] width 23 height 6
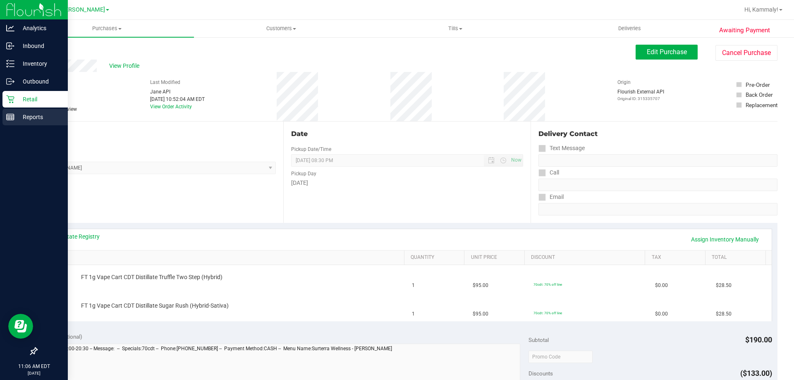
click at [5, 110] on div "Reports" at bounding box center [34, 117] width 65 height 17
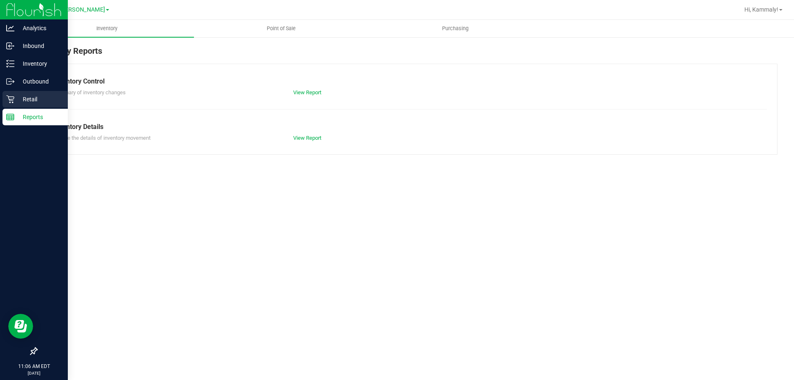
click at [19, 93] on div "Retail" at bounding box center [34, 99] width 65 height 17
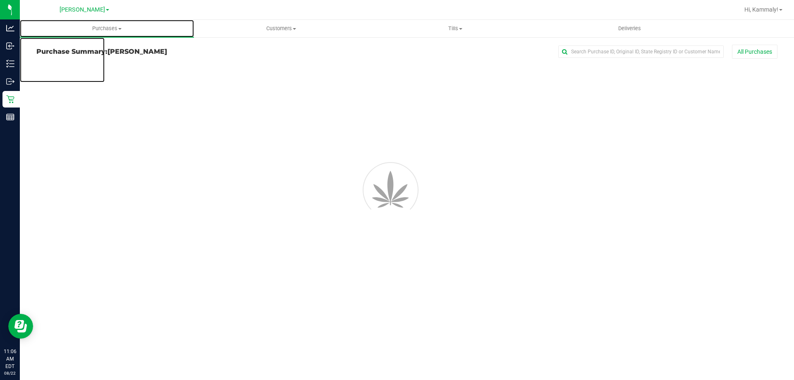
click at [98, 29] on span "Purchases" at bounding box center [107, 28] width 174 height 7
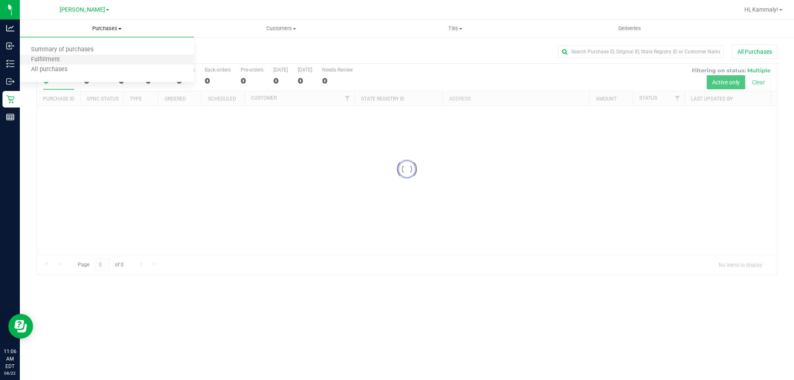
click at [99, 61] on li "Fulfillment" at bounding box center [107, 60] width 174 height 10
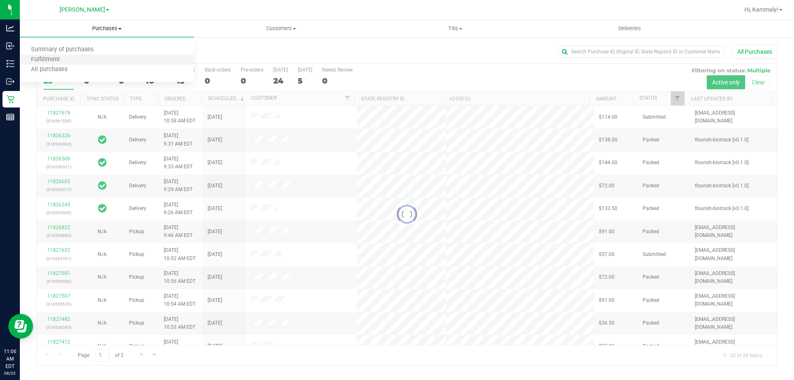
click at [108, 62] on li "Fulfillment" at bounding box center [107, 60] width 174 height 10
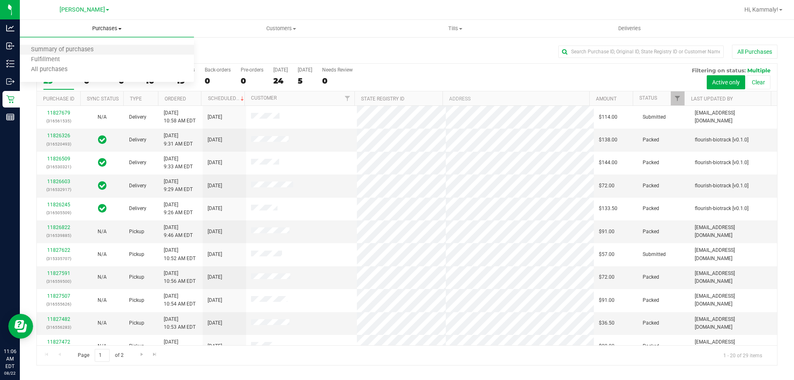
click at [99, 55] on li "Summary of purchases" at bounding box center [107, 50] width 174 height 10
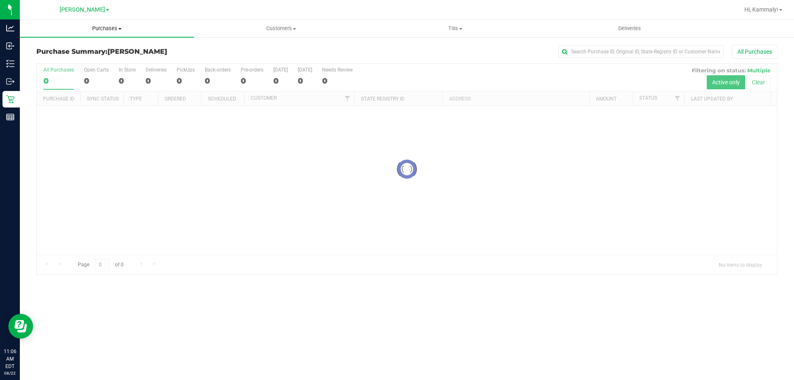
click at [108, 31] on span "Purchases" at bounding box center [107, 28] width 174 height 7
click at [96, 61] on li "Fulfillment" at bounding box center [107, 60] width 174 height 10
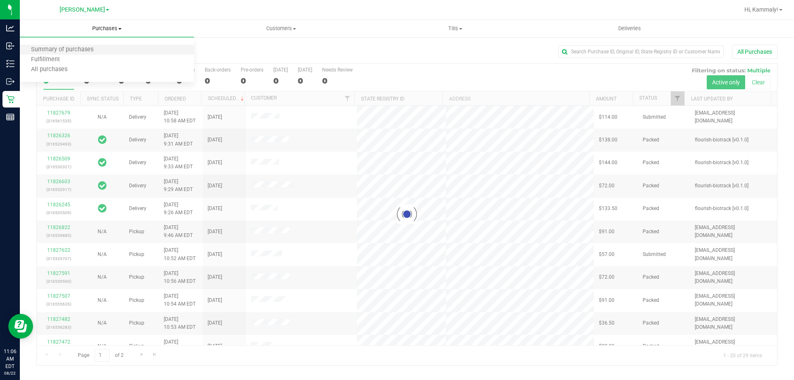
click at [78, 55] on li "Summary of purchases" at bounding box center [107, 50] width 174 height 10
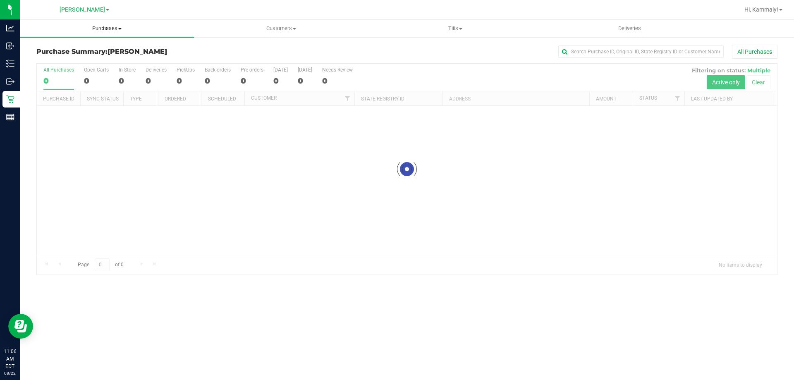
click at [110, 26] on span "Purchases" at bounding box center [107, 28] width 174 height 7
click at [80, 59] on li "Fulfillment" at bounding box center [107, 60] width 174 height 10
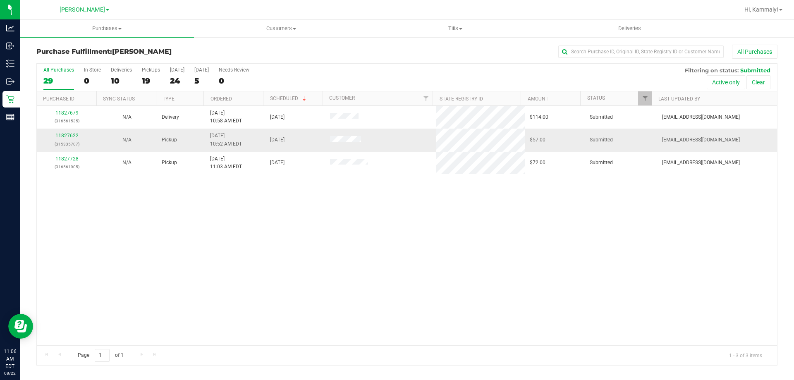
click at [62, 132] on div "11827622 (315335707)" at bounding box center [67, 140] width 50 height 16
click at [62, 139] on link "11827622" at bounding box center [66, 136] width 23 height 6
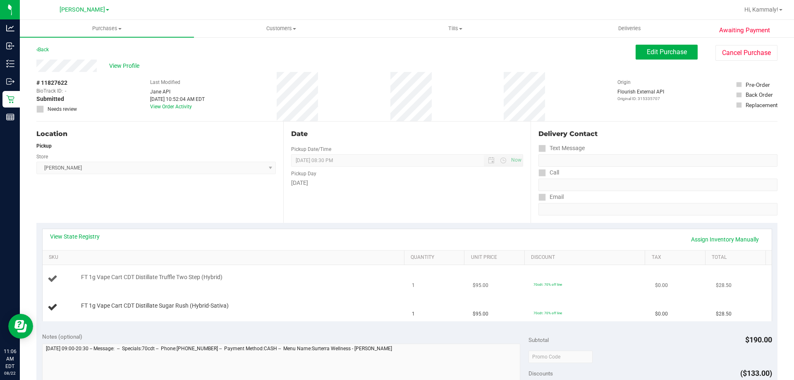
click at [329, 291] on td "FT 1g Vape Cart CDT Distillate Truffle Two Step (Hybrid)" at bounding box center [225, 279] width 365 height 28
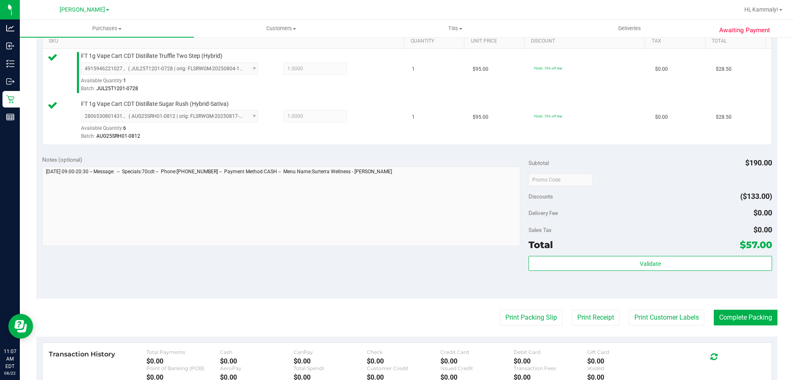
scroll to position [289, 0]
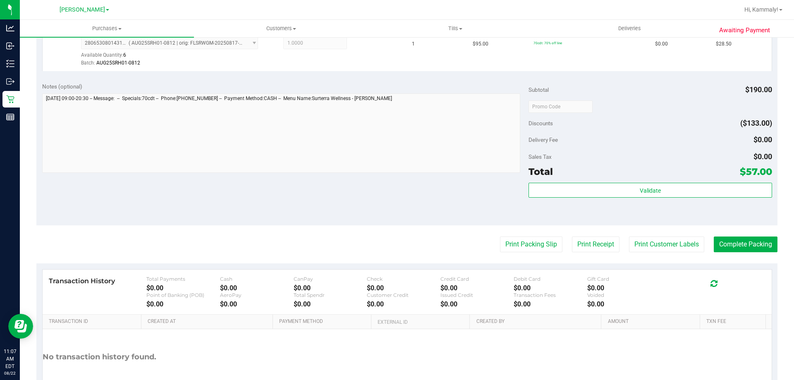
click at [612, 180] on div "Subtotal $190.00 Discounts ($133.00) Delivery Fee $0.00 Sales Tax $0.00 Total $…" at bounding box center [650, 151] width 243 height 138
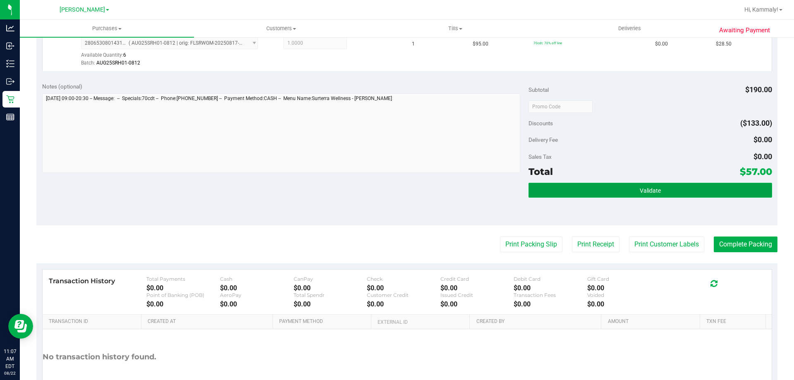
click at [606, 191] on button "Validate" at bounding box center [650, 190] width 243 height 15
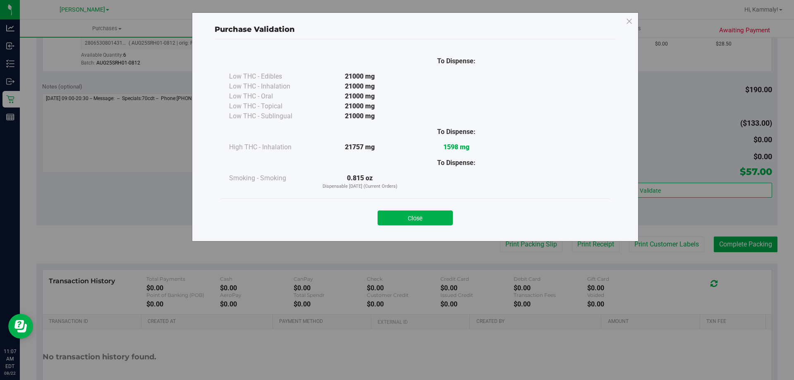
drag, startPoint x: 430, startPoint y: 211, endPoint x: 427, endPoint y: 216, distance: 5.5
click at [428, 216] on button "Close" at bounding box center [415, 218] width 75 height 15
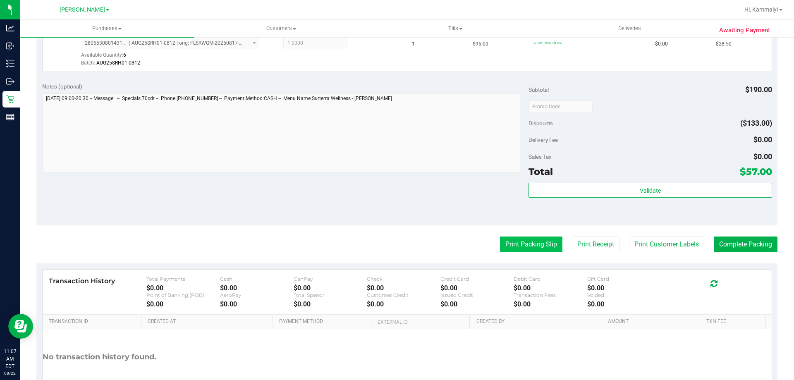
click at [538, 241] on button "Print Packing Slip" at bounding box center [531, 245] width 62 height 16
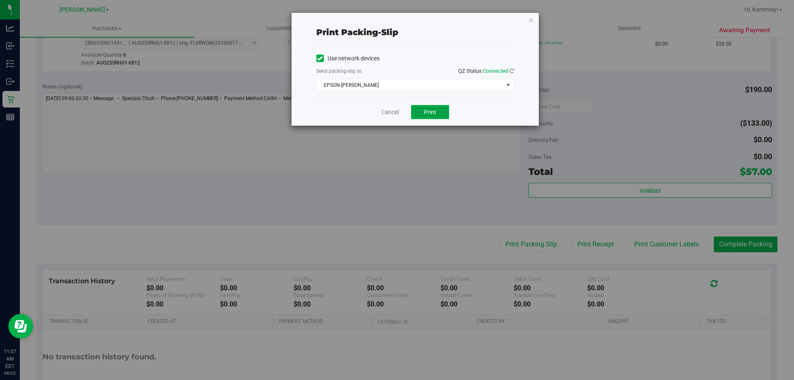
click at [428, 110] on span "Print" at bounding box center [430, 112] width 12 height 7
click at [384, 112] on link "Cancel" at bounding box center [389, 112] width 17 height 9
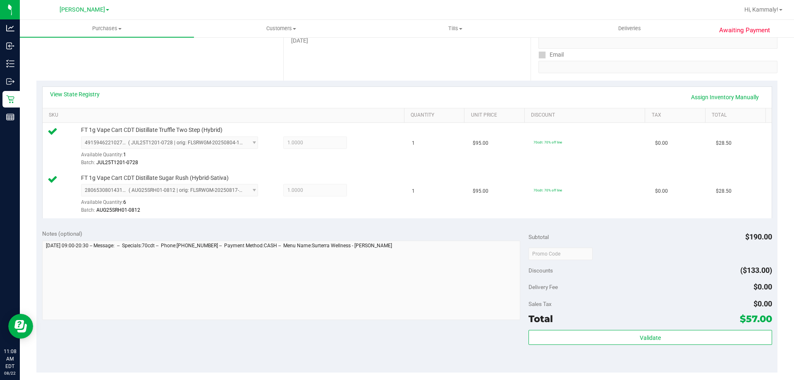
scroll to position [221, 0]
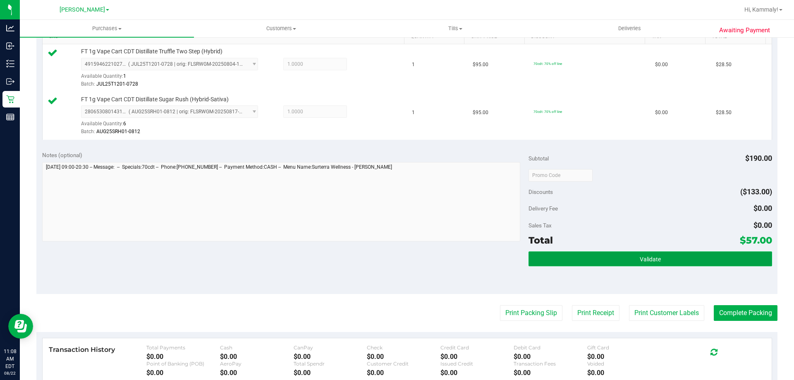
click at [682, 254] on button "Validate" at bounding box center [650, 258] width 243 height 15
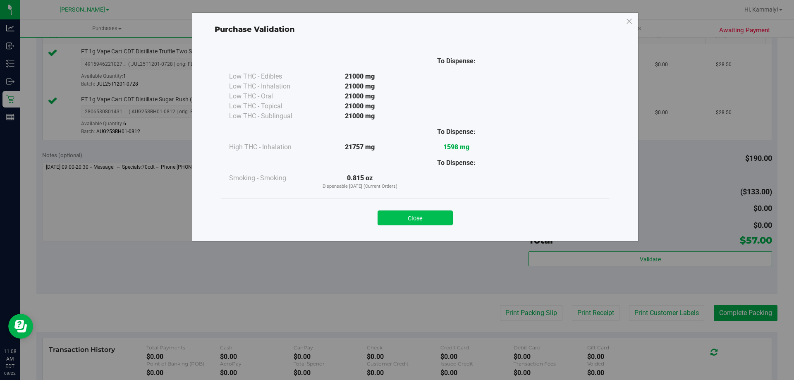
click at [431, 217] on button "Close" at bounding box center [415, 218] width 75 height 15
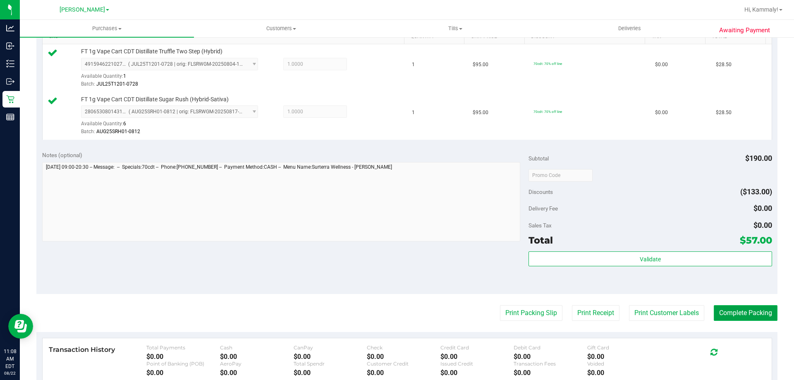
click at [736, 314] on button "Complete Packing" at bounding box center [746, 313] width 64 height 16
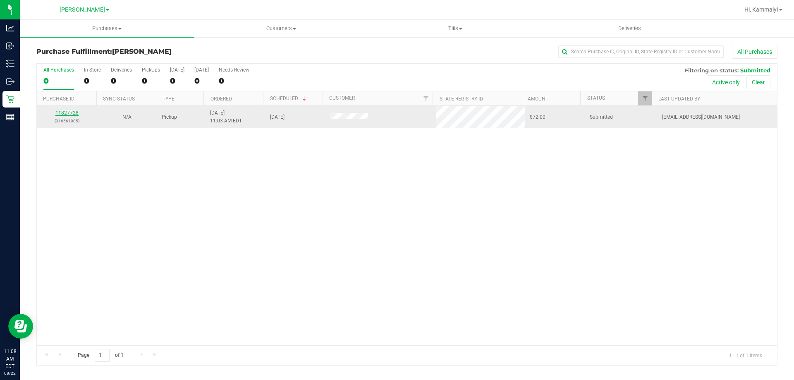
click at [62, 113] on link "11827728" at bounding box center [66, 113] width 23 height 6
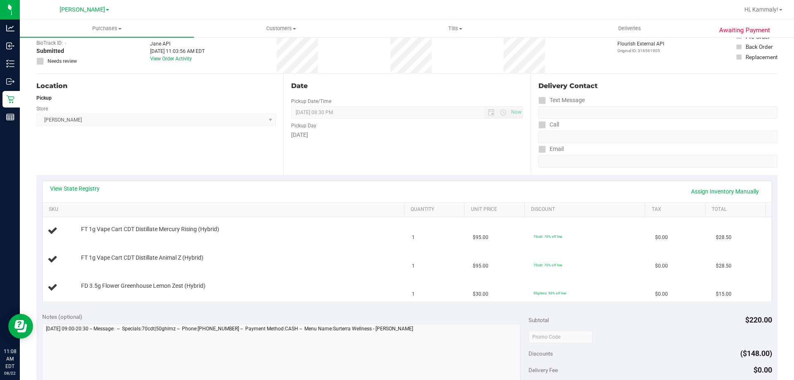
scroll to position [52, 0]
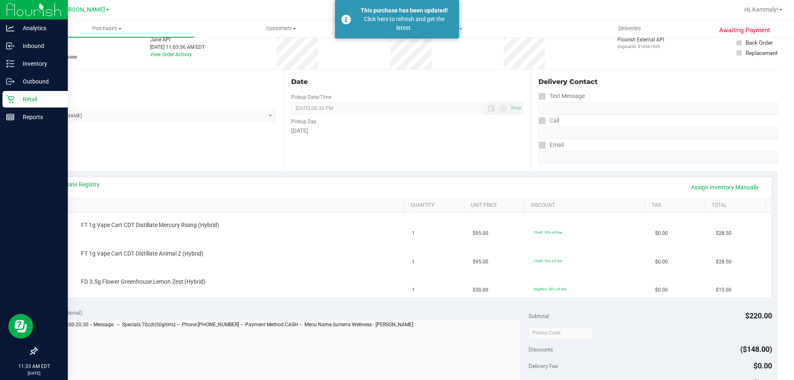
click at [12, 92] on div "Retail" at bounding box center [34, 99] width 65 height 17
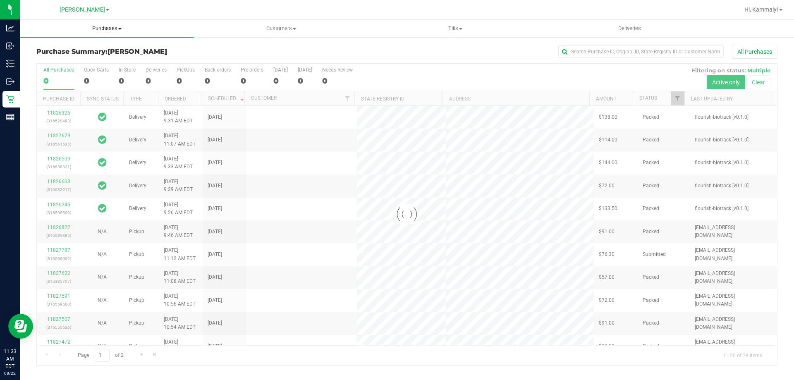
drag, startPoint x: 83, startPoint y: 33, endPoint x: 104, endPoint y: 36, distance: 20.9
click at [84, 33] on uib-tab-heading "Purchases Summary of purchases Fulfillment All purchases" at bounding box center [107, 28] width 174 height 17
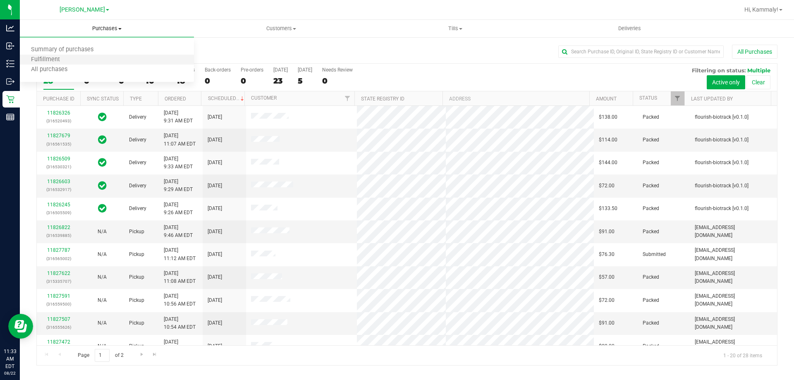
click at [87, 58] on li "Fulfillment" at bounding box center [107, 60] width 174 height 10
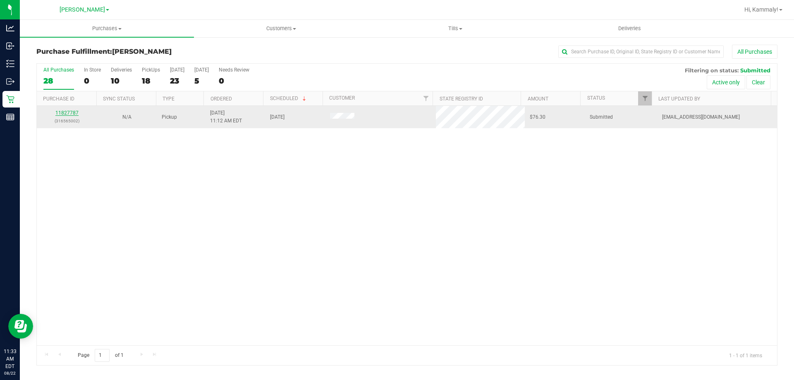
click at [56, 111] on link "11827787" at bounding box center [66, 113] width 23 height 6
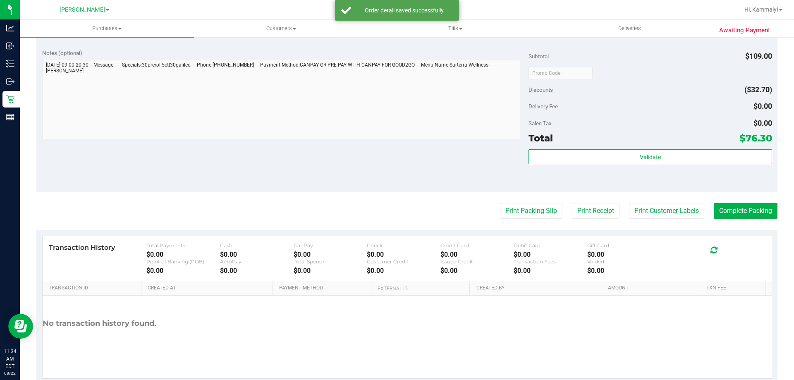
scroll to position [331, 0]
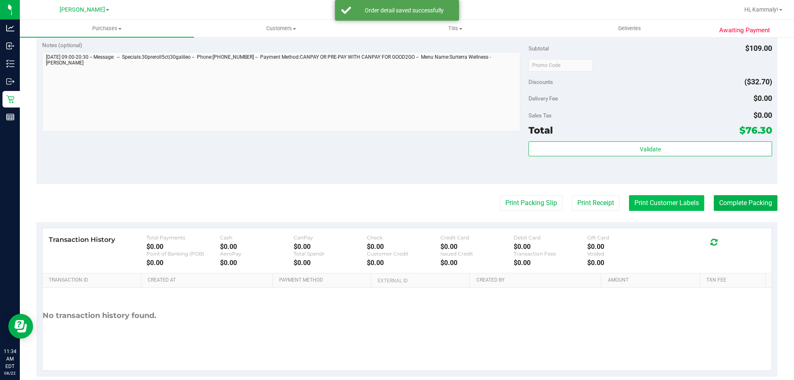
click at [655, 209] on button "Print Customer Labels" at bounding box center [666, 203] width 75 height 16
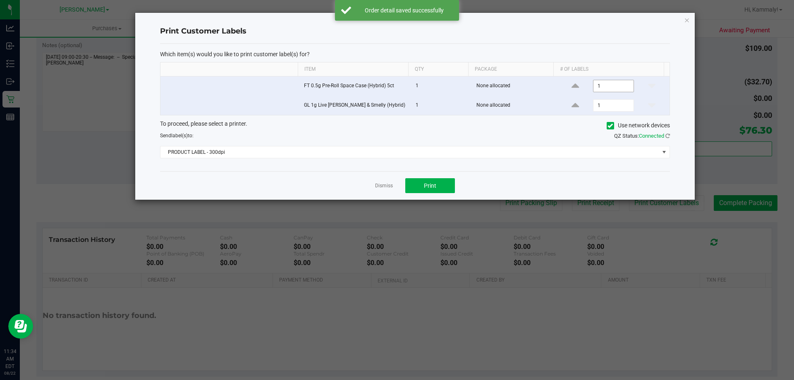
click at [607, 85] on input "1" at bounding box center [613, 86] width 40 height 12
click at [415, 185] on button "Print" at bounding box center [430, 185] width 50 height 15
click at [305, 153] on span "PRODUCT LABEL - 300dpi" at bounding box center [409, 152] width 499 height 12
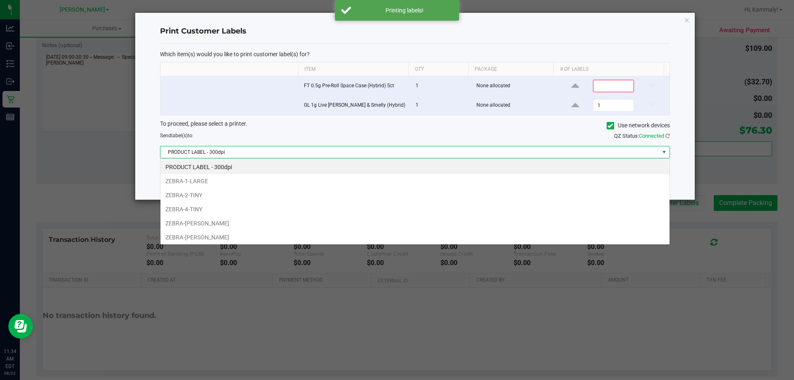
scroll to position [12, 510]
click at [254, 193] on li "ZEBRA-2-TINY" at bounding box center [414, 195] width 509 height 14
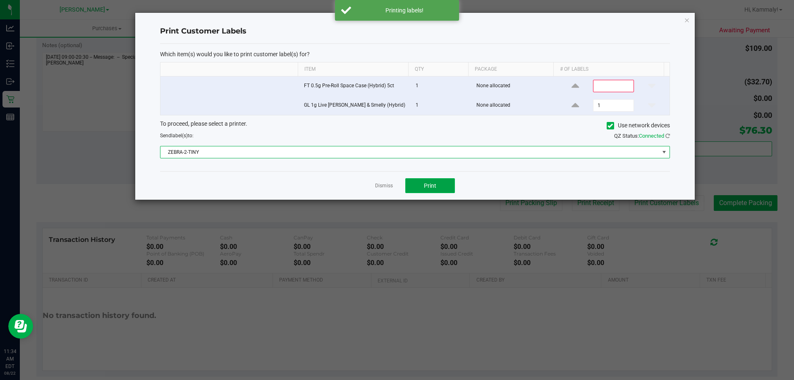
click at [421, 185] on button "Print" at bounding box center [430, 185] width 50 height 15
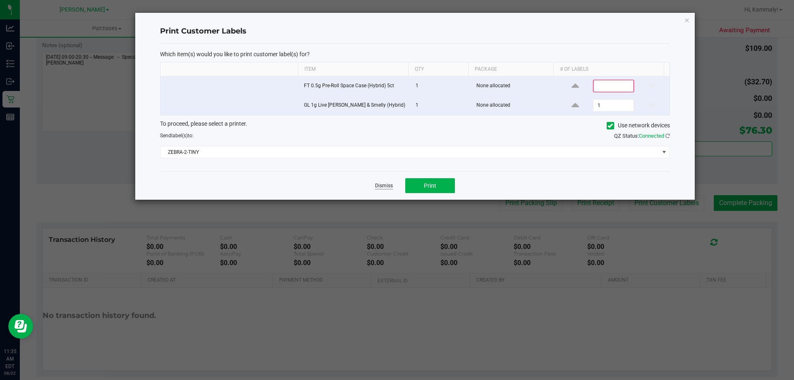
click at [386, 186] on link "Dismiss" at bounding box center [384, 185] width 18 height 7
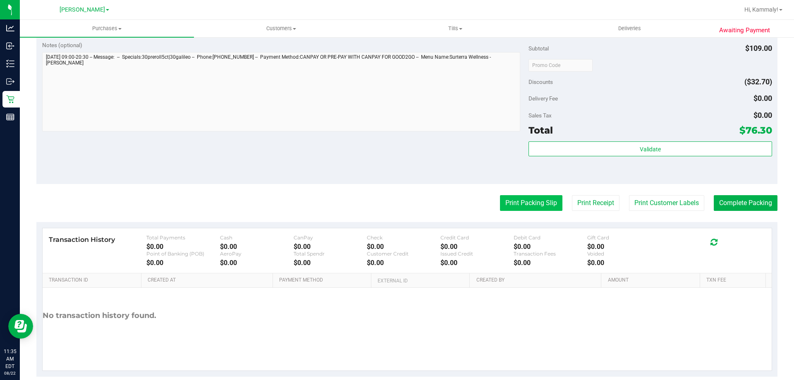
click at [537, 203] on button "Print Packing Slip" at bounding box center [531, 203] width 62 height 16
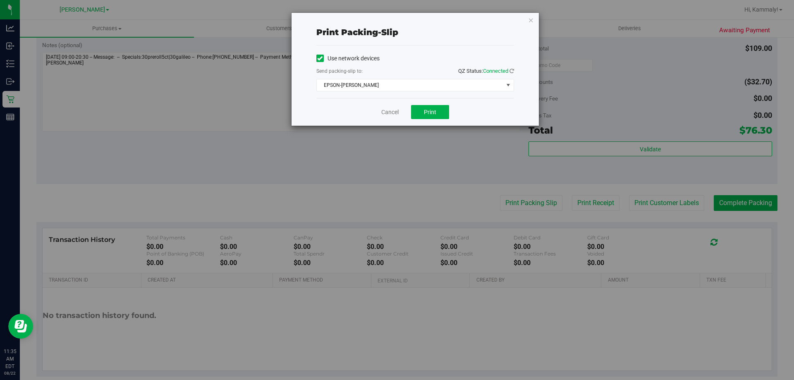
click at [428, 129] on div "Print packing-slip Use network devices Send packing-slip to: QZ Status: Connect…" at bounding box center [400, 190] width 800 height 380
click at [429, 109] on span "Print" at bounding box center [430, 112] width 12 height 7
click at [386, 115] on link "Cancel" at bounding box center [389, 112] width 17 height 9
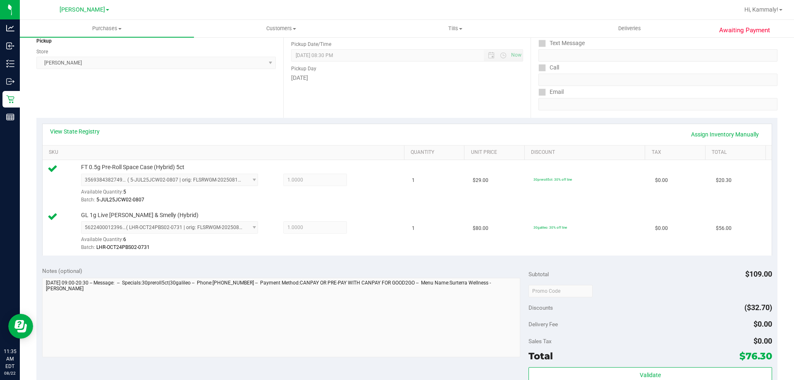
scroll to position [208, 0]
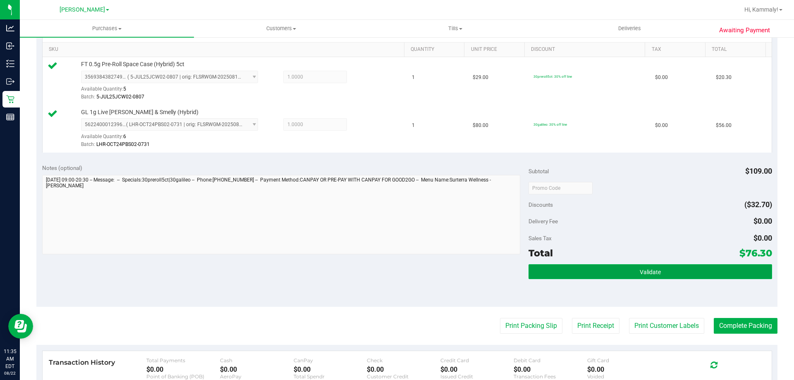
click at [659, 267] on button "Validate" at bounding box center [650, 271] width 243 height 15
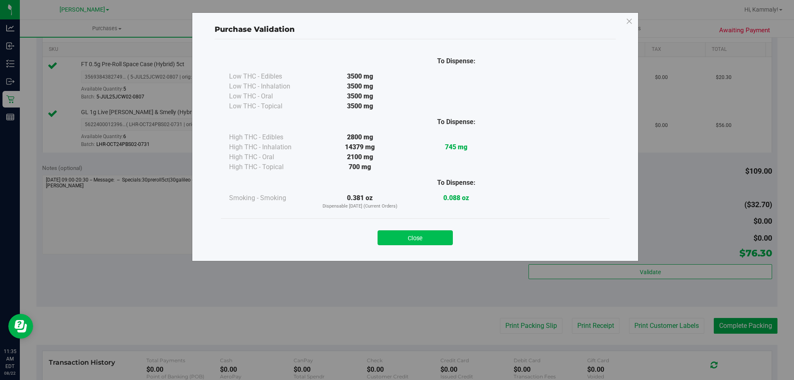
click at [397, 234] on button "Close" at bounding box center [415, 237] width 75 height 15
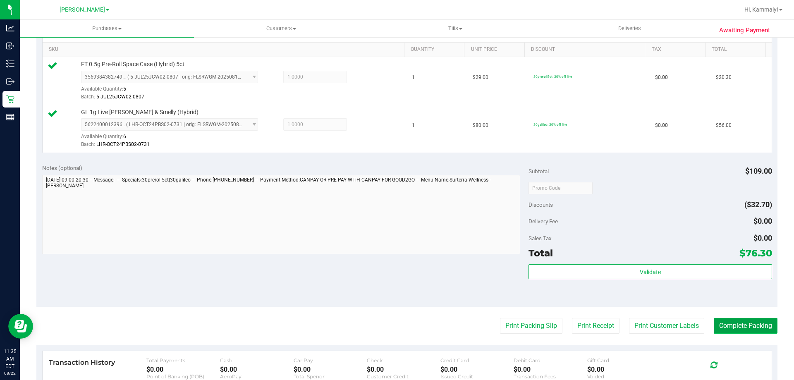
click at [714, 325] on button "Complete Packing" at bounding box center [746, 326] width 64 height 16
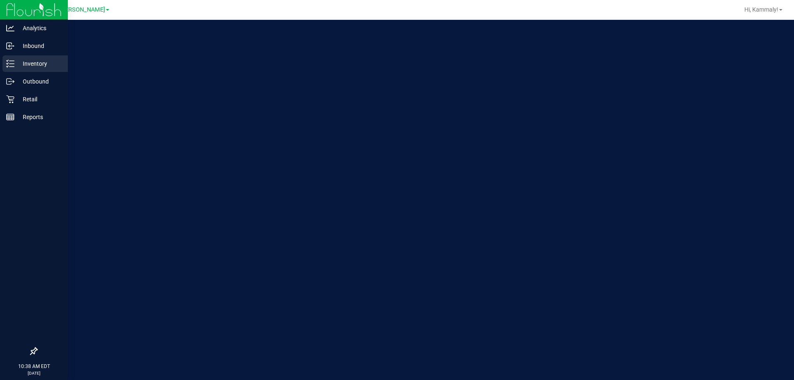
drag, startPoint x: 16, startPoint y: 67, endPoint x: 25, endPoint y: 64, distance: 9.2
click at [16, 67] on p "Inventory" at bounding box center [39, 64] width 50 height 10
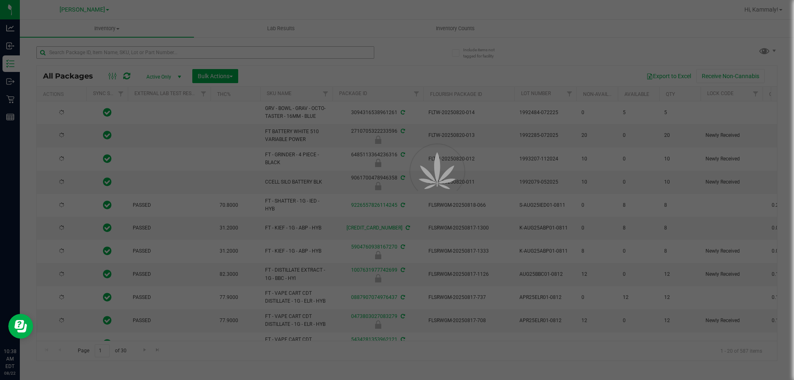
click at [148, 50] on div at bounding box center [397, 190] width 794 height 380
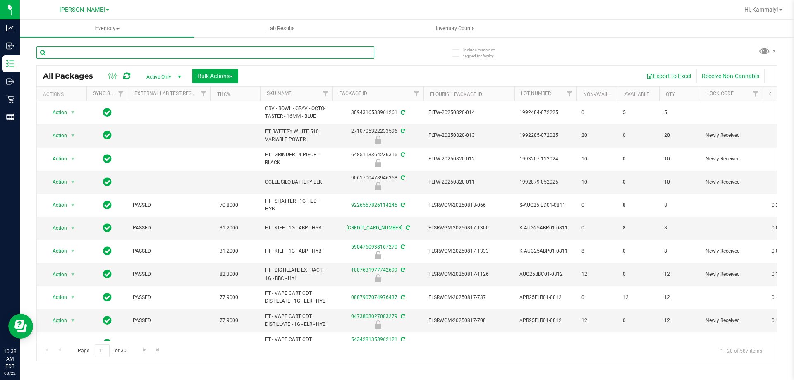
click at [148, 53] on input "text" at bounding box center [205, 52] width 338 height 12
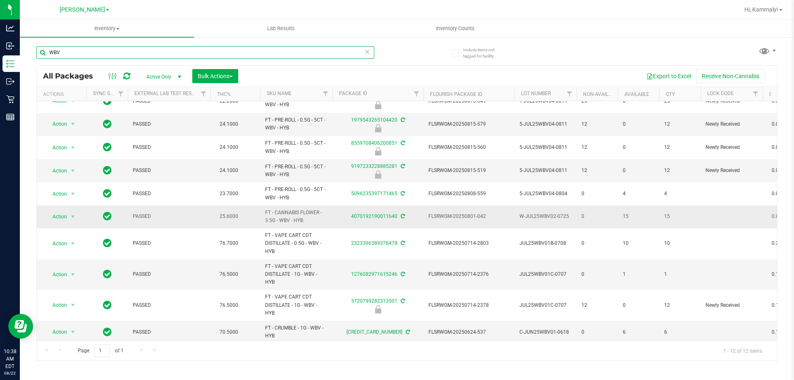
scroll to position [67, 0]
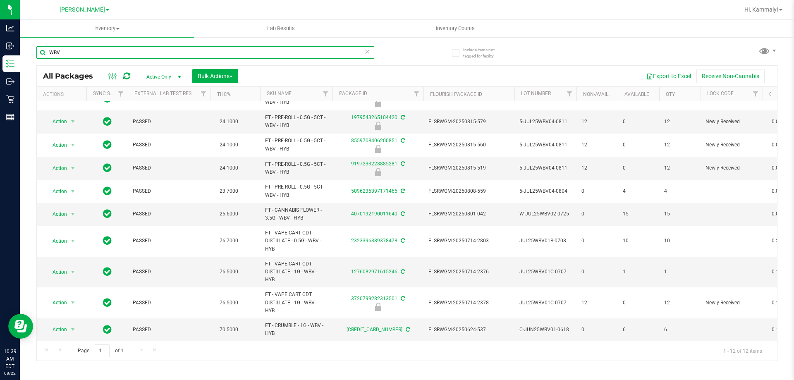
click at [208, 52] on input "WBV" at bounding box center [205, 52] width 338 height 12
type input "3720799282313501"
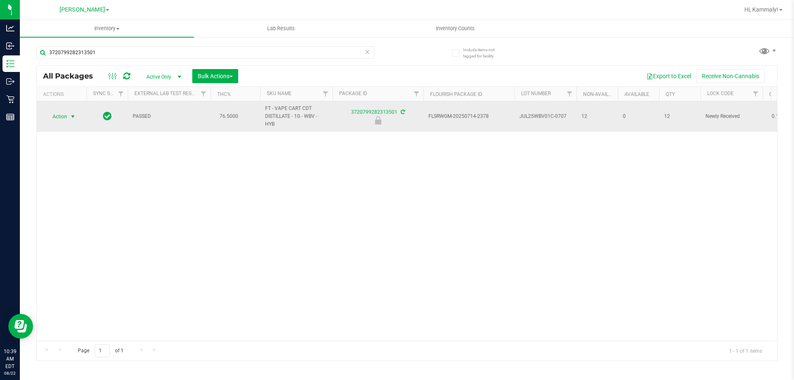
click at [68, 120] on span "select" at bounding box center [73, 117] width 10 height 12
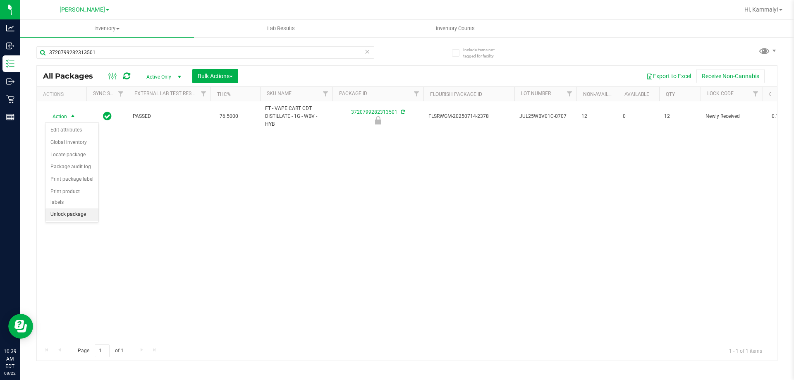
click at [70, 208] on li "Unlock package" at bounding box center [71, 214] width 53 height 12
